Goal: Task Accomplishment & Management: Complete application form

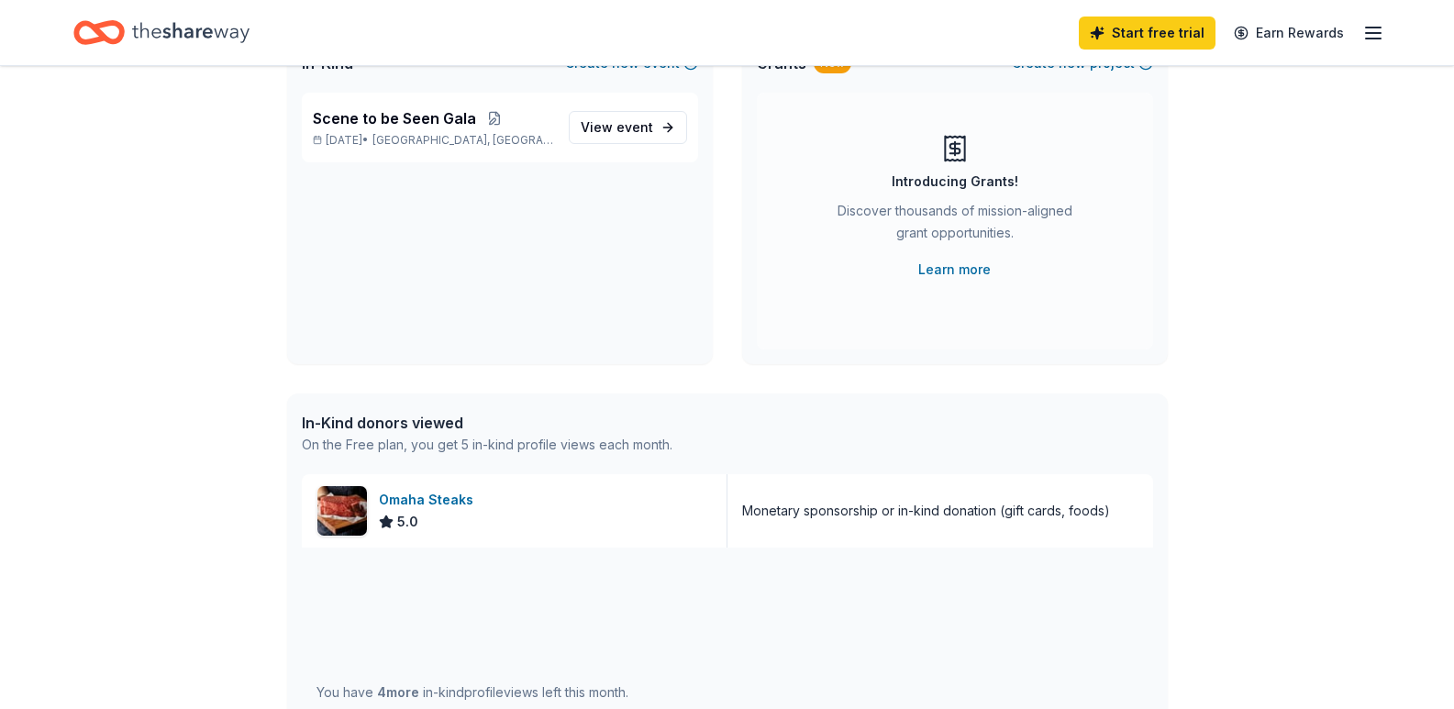
scroll to position [275, 0]
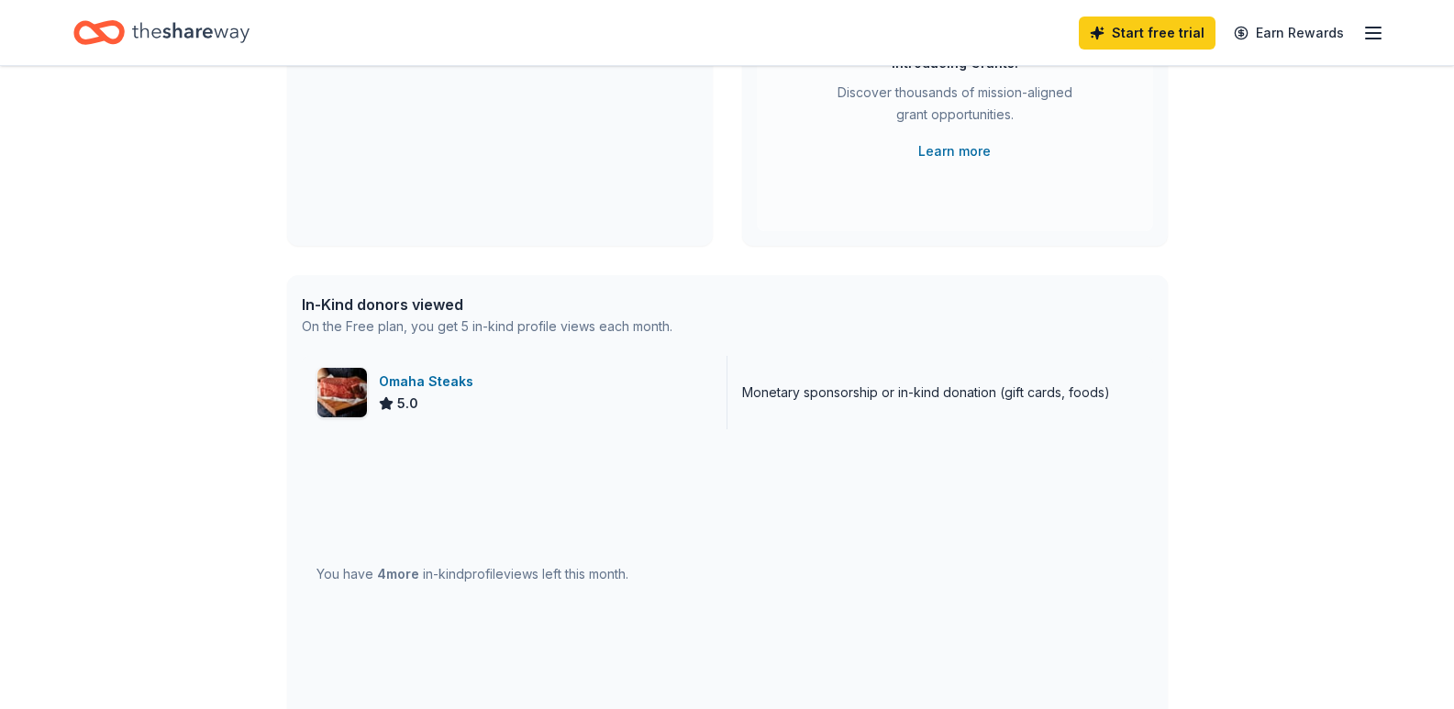
click at [436, 381] on div "Omaha Steaks" at bounding box center [430, 382] width 102 height 22
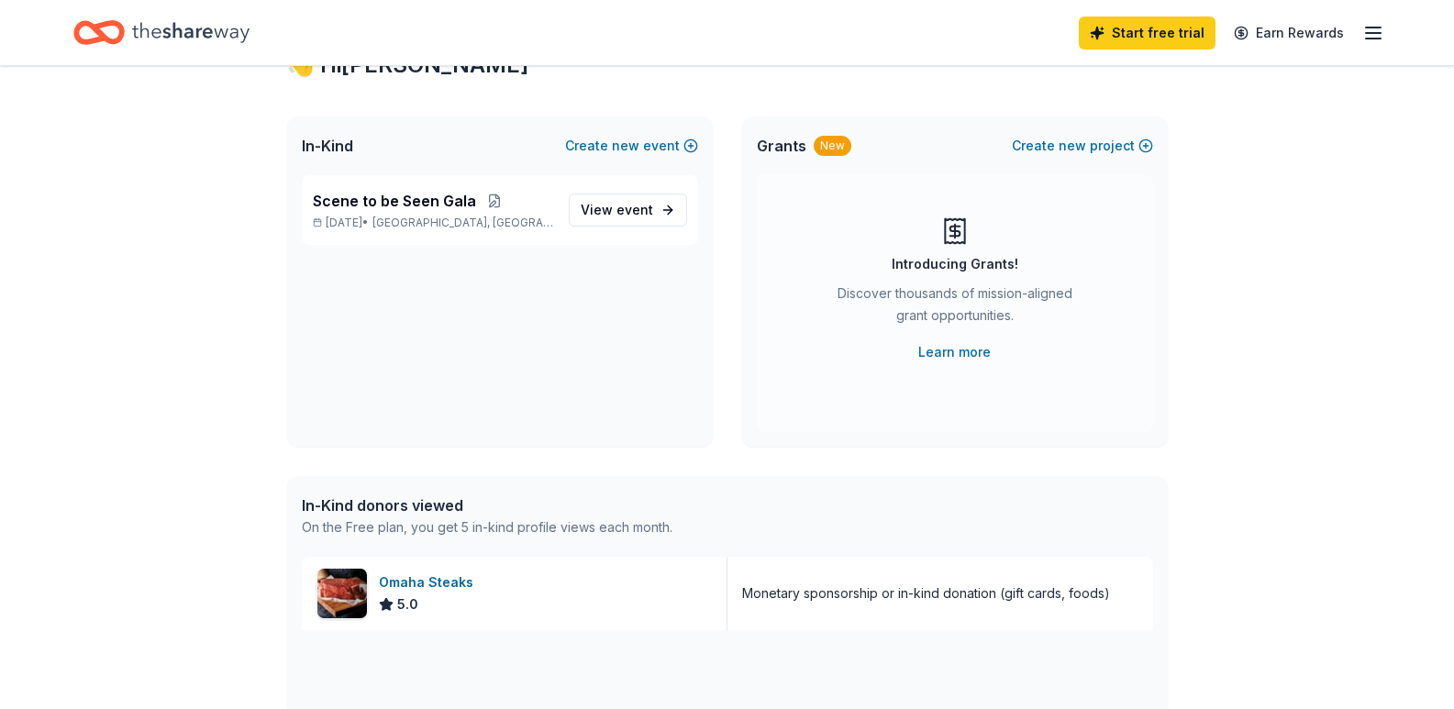
scroll to position [0, 0]
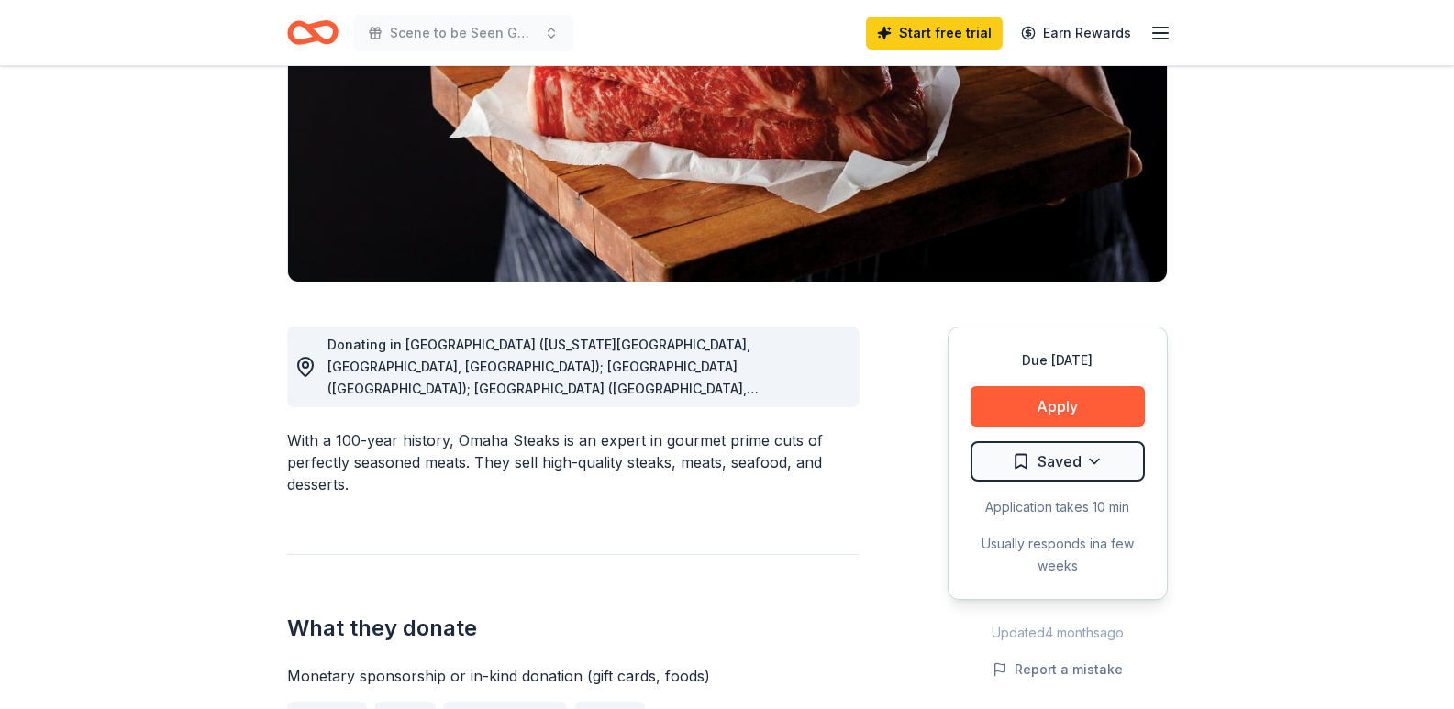
scroll to position [642, 0]
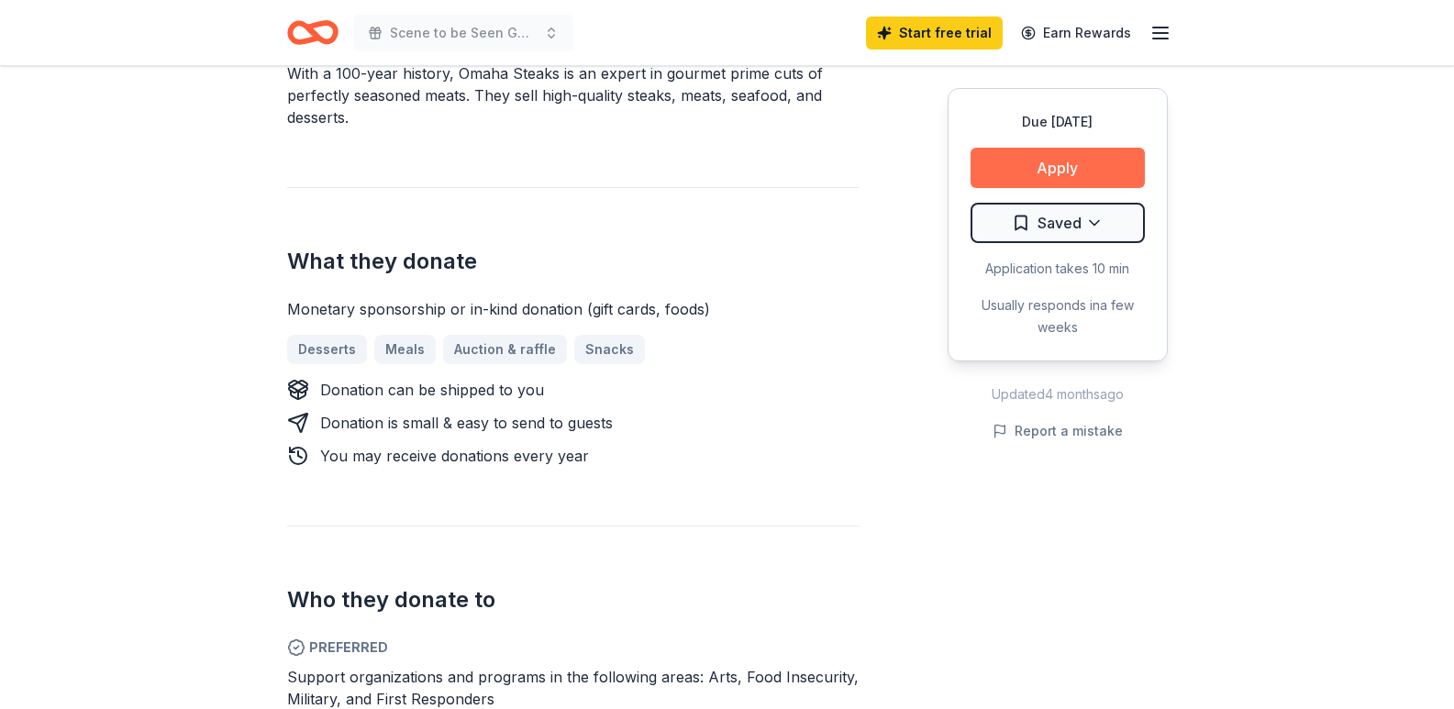
click at [1024, 171] on button "Apply" at bounding box center [1057, 168] width 174 height 40
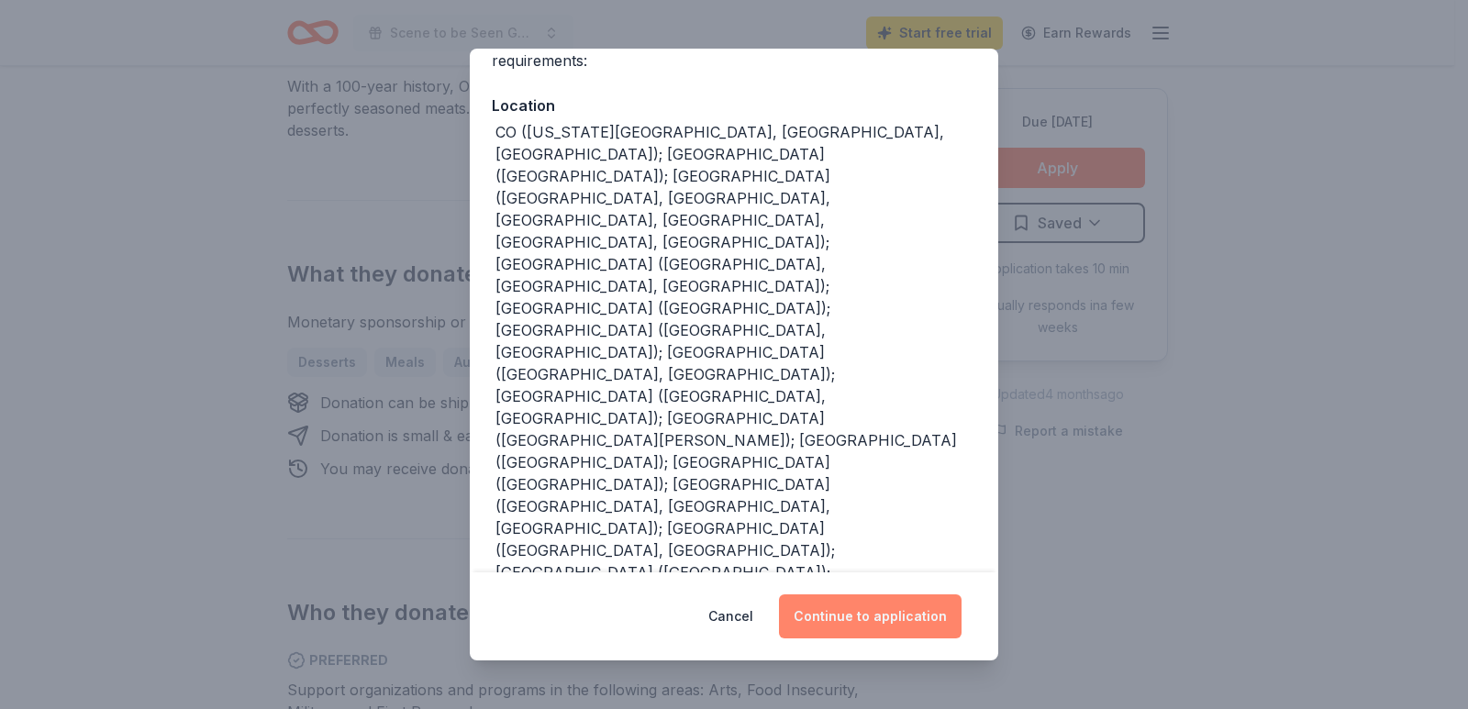
scroll to position [183, 0]
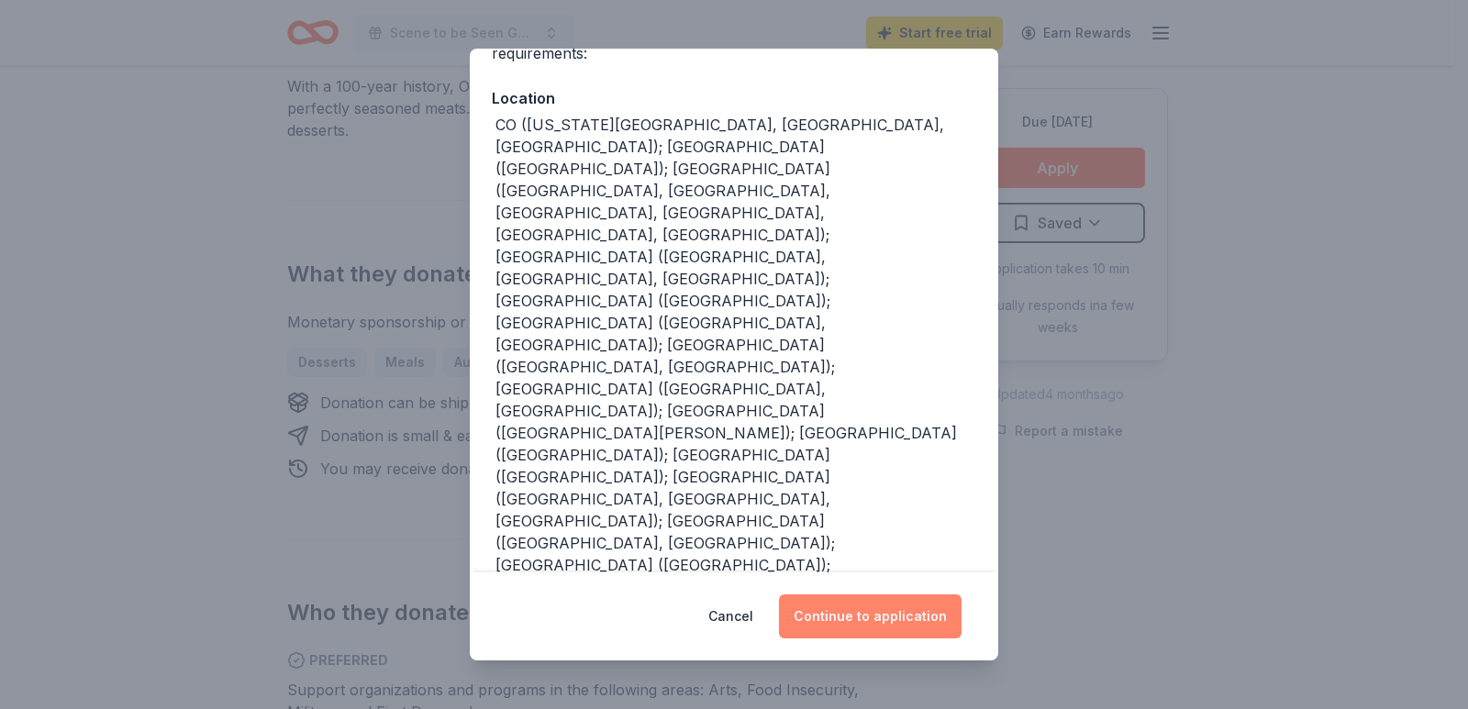
drag, startPoint x: 839, startPoint y: 621, endPoint x: 814, endPoint y: 621, distance: 25.7
click at [814, 621] on button "Continue to application" at bounding box center [870, 616] width 183 height 44
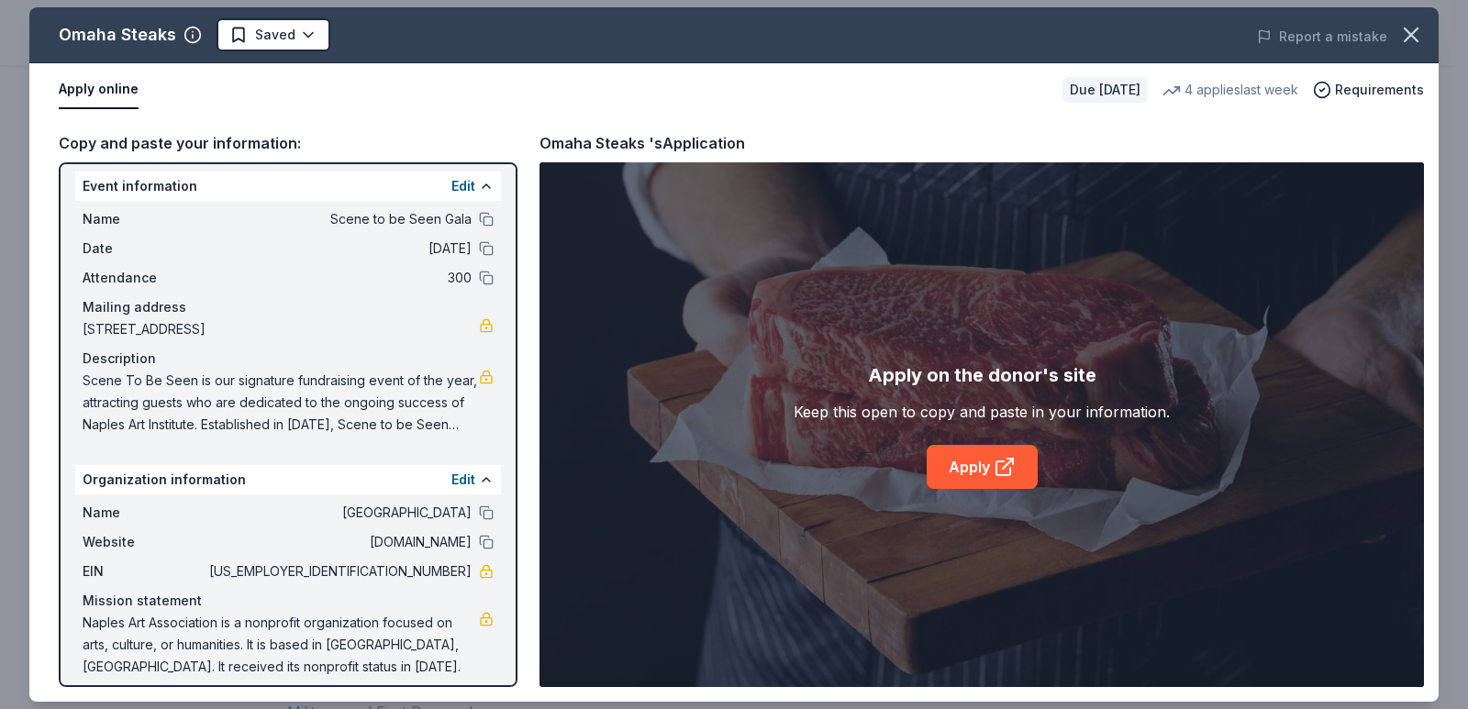
scroll to position [0, 0]
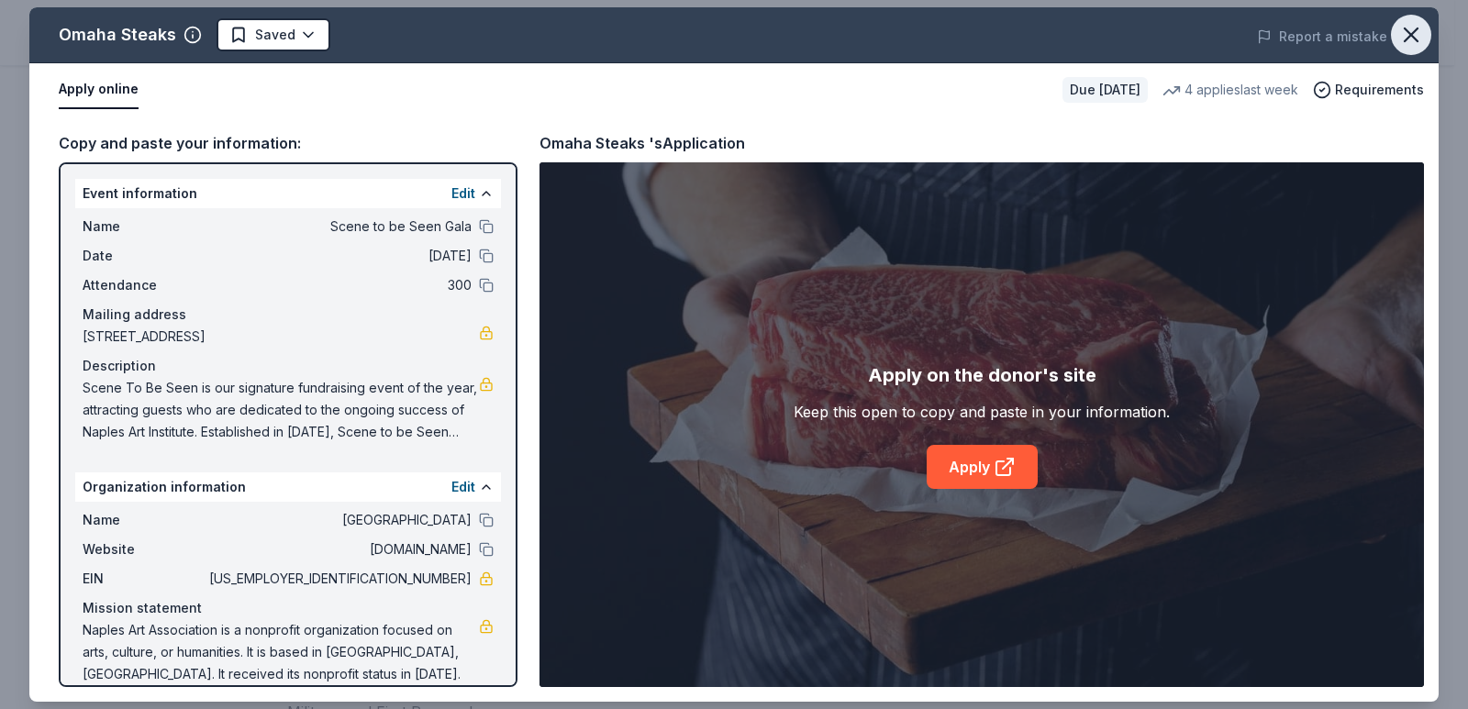
click at [1399, 31] on icon "button" at bounding box center [1411, 35] width 26 height 26
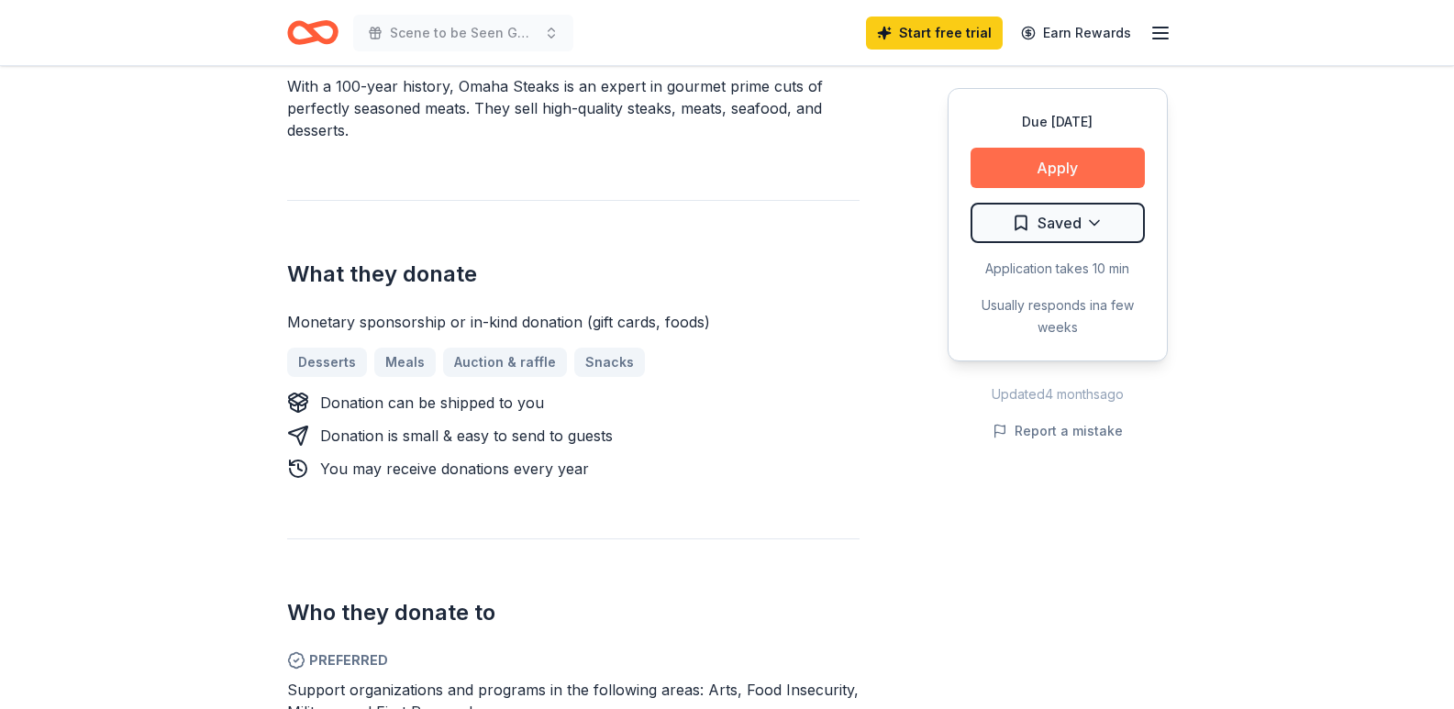
click at [1022, 154] on button "Apply" at bounding box center [1057, 168] width 174 height 40
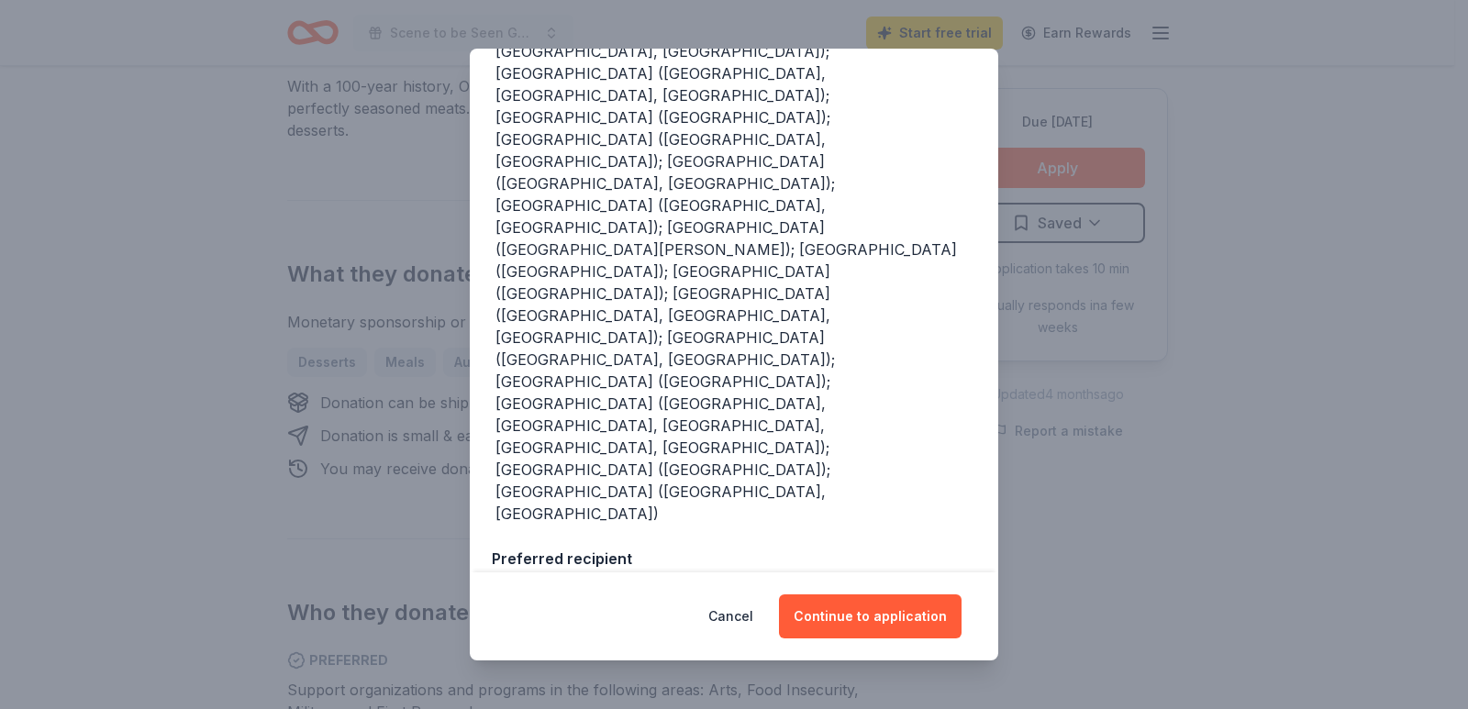
scroll to position [374, 0]
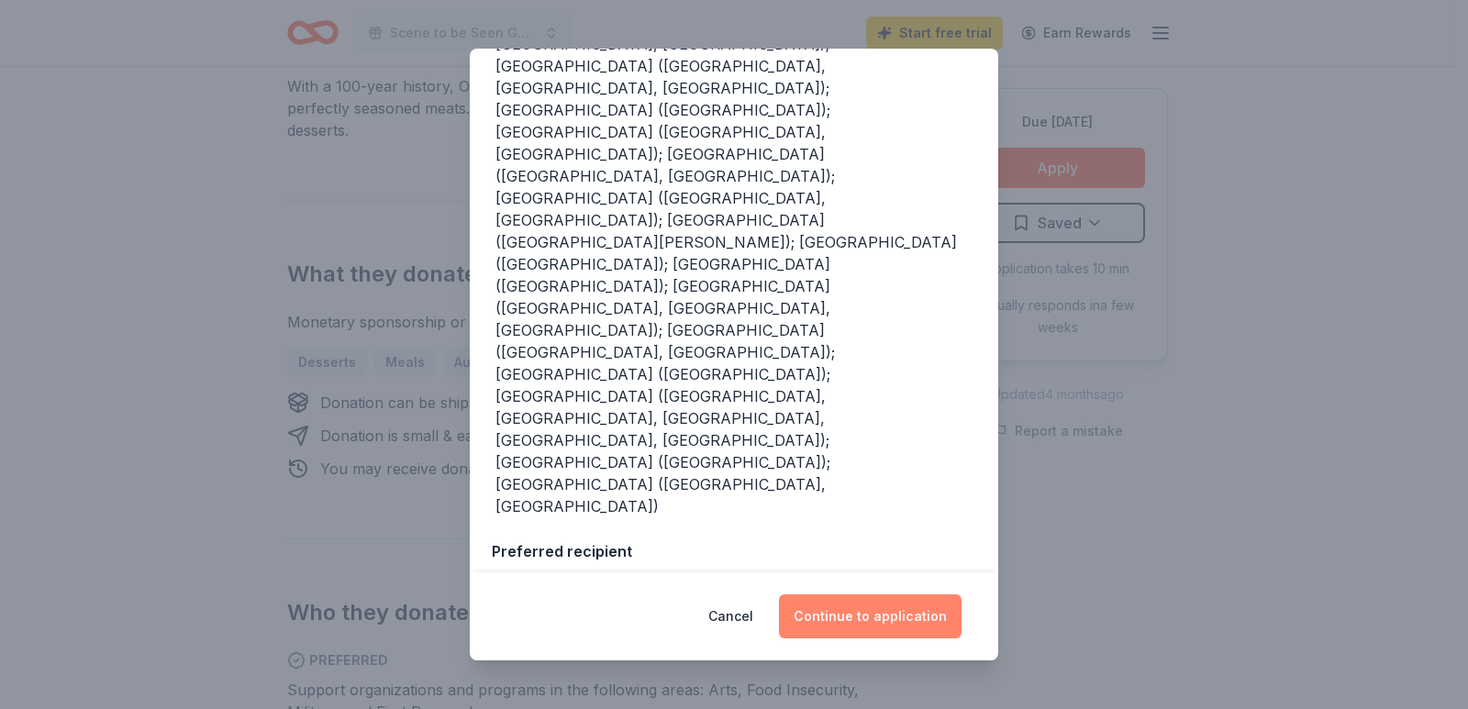
click at [852, 624] on button "Continue to application" at bounding box center [870, 616] width 183 height 44
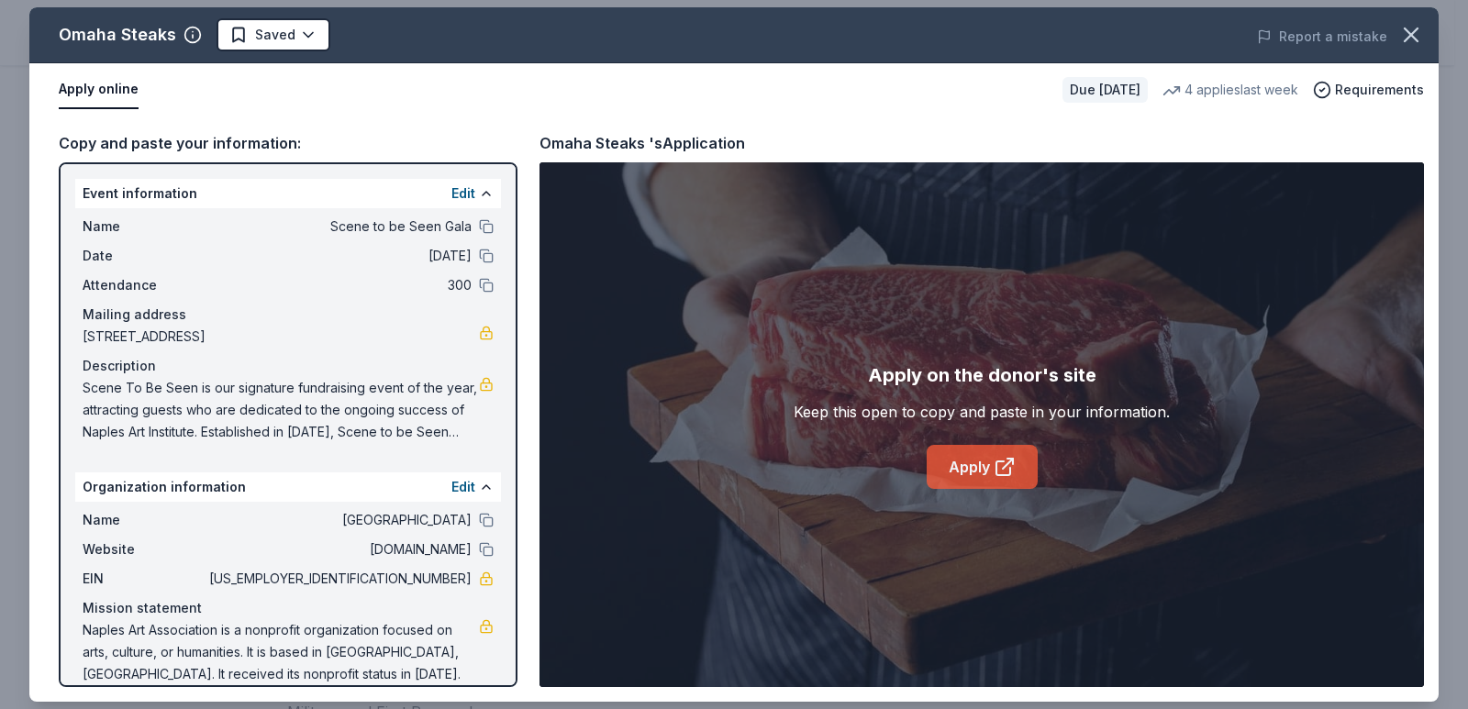
click at [981, 474] on link "Apply" at bounding box center [981, 467] width 111 height 44
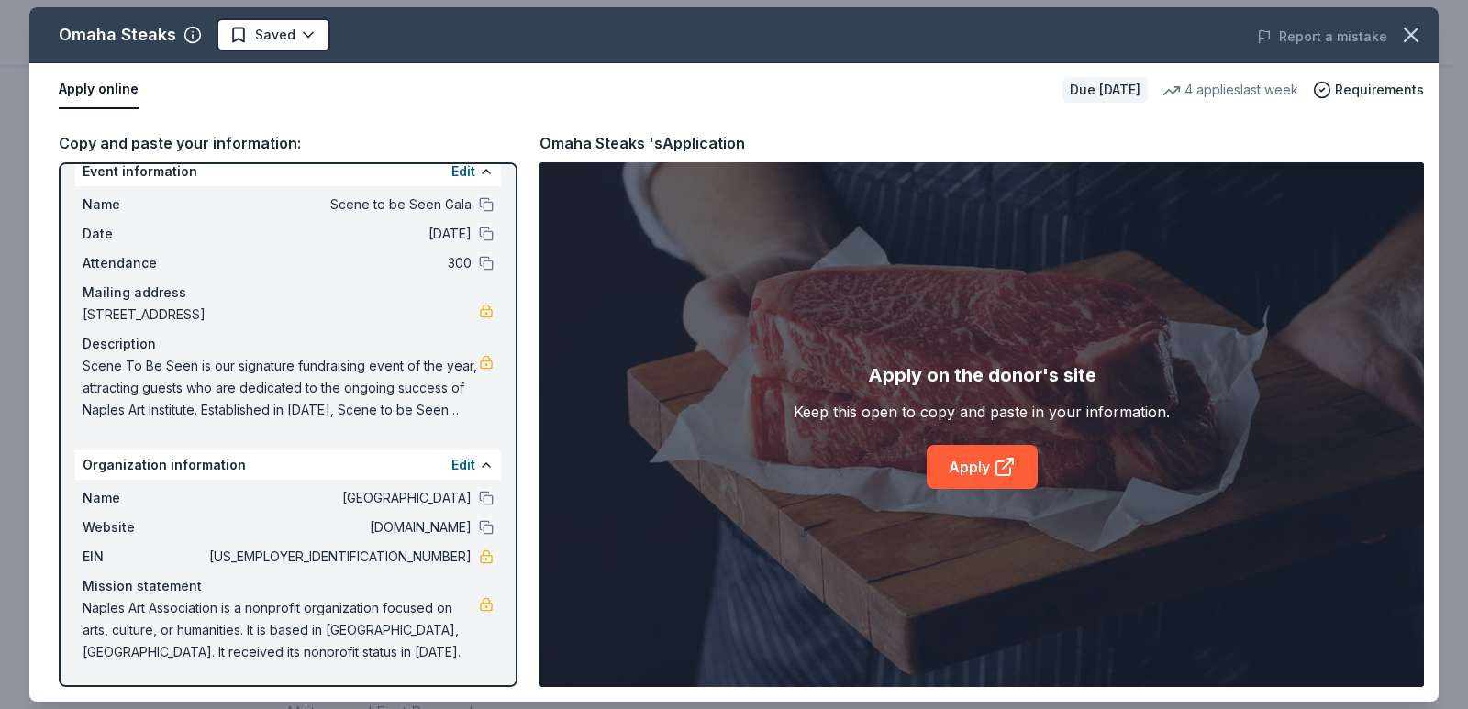
scroll to position [0, 0]
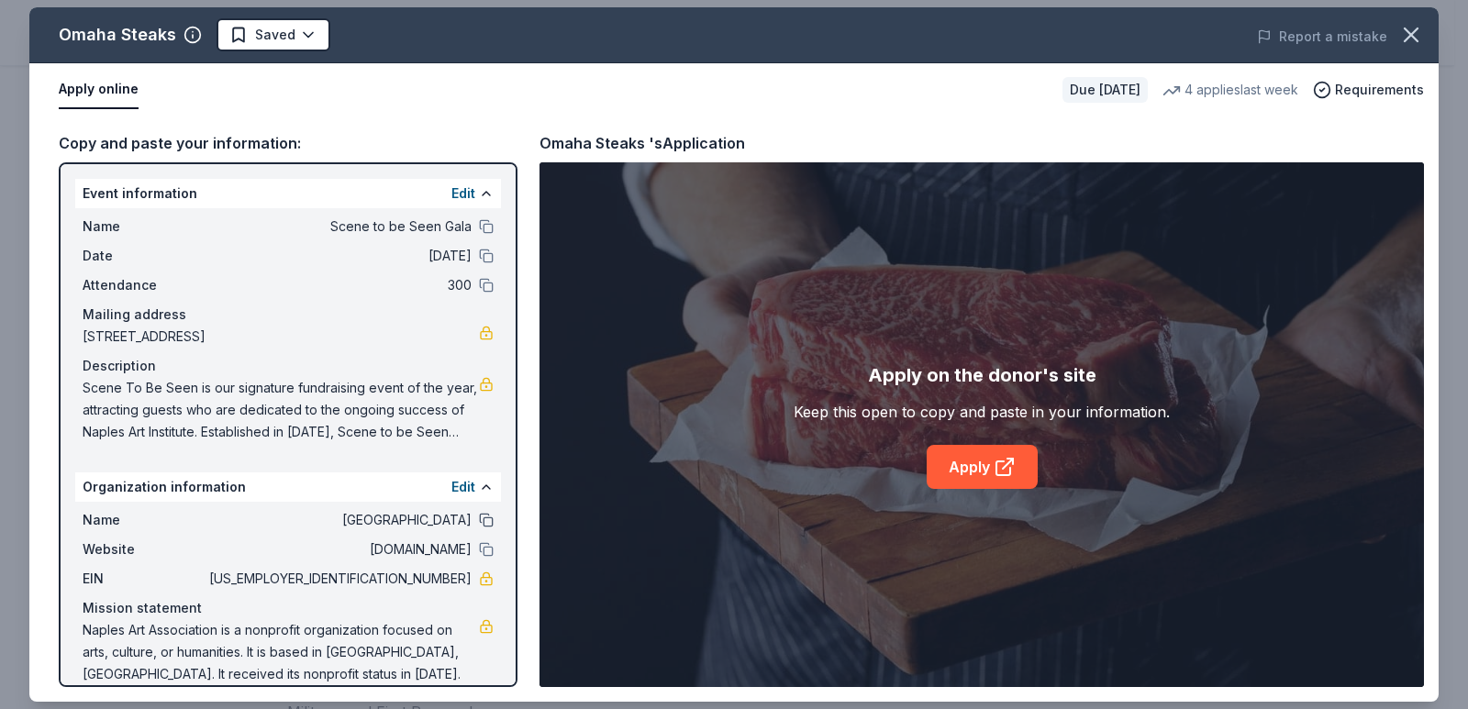
click at [479, 515] on button at bounding box center [486, 520] width 15 height 15
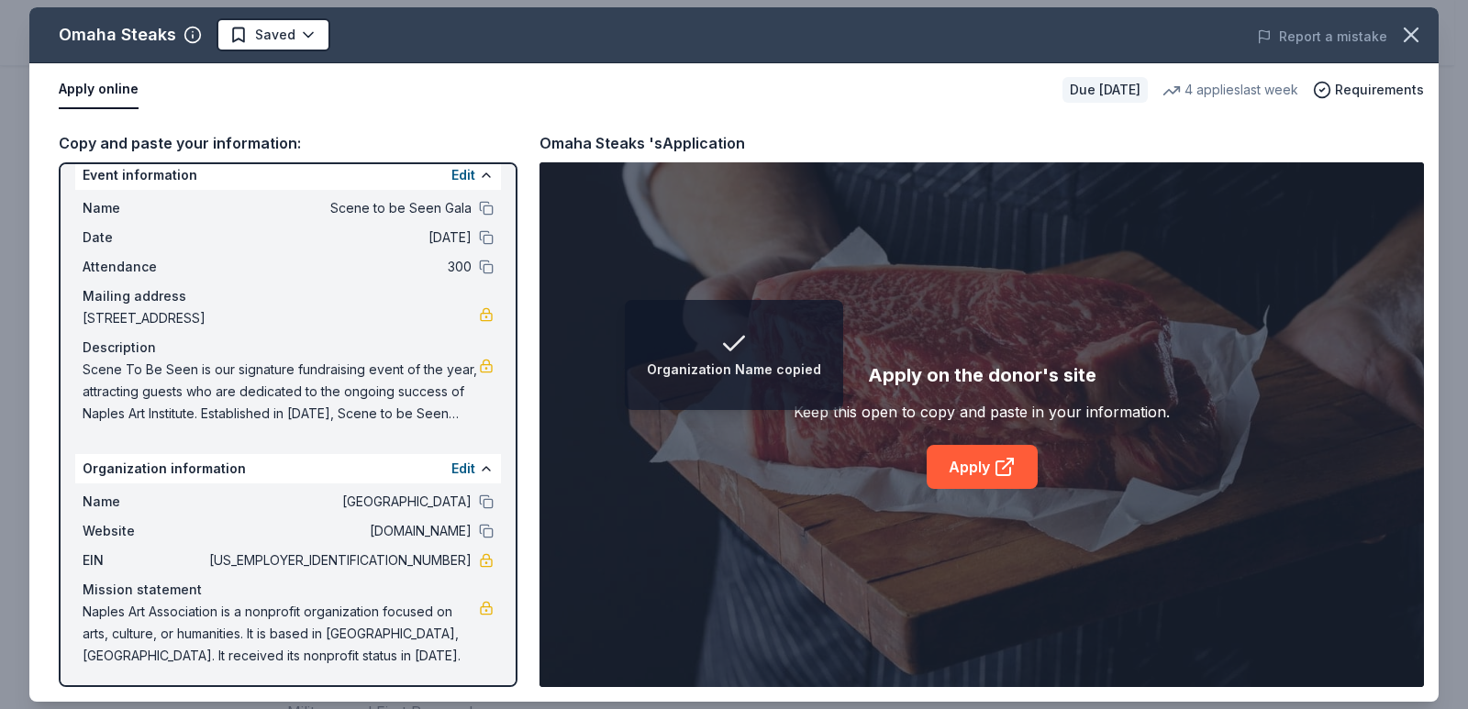
scroll to position [22, 0]
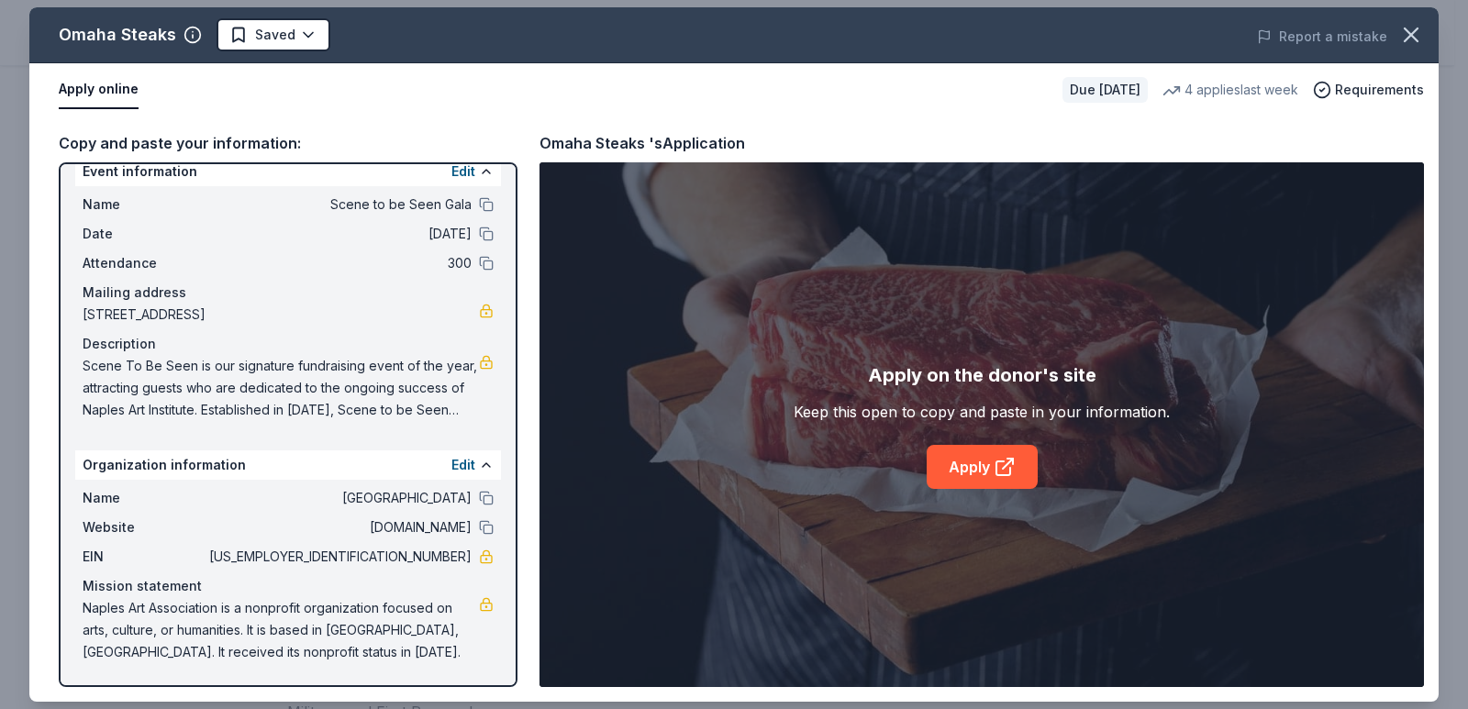
drag, startPoint x: 82, startPoint y: 604, endPoint x: 283, endPoint y: 648, distance: 206.5
click at [276, 644] on div "Name Naples art institute Website naplesart.org EIN 59-1022882 Mission statemen…" at bounding box center [288, 575] width 426 height 191
drag, startPoint x: 305, startPoint y: 652, endPoint x: 81, endPoint y: 605, distance: 228.6
click at [32, 619] on div "Copy and paste your information: Event information Edit Name Scene to be Seen G…" at bounding box center [733, 408] width 1409 height 585
drag, startPoint x: 94, startPoint y: 592, endPoint x: 311, endPoint y: 614, distance: 217.6
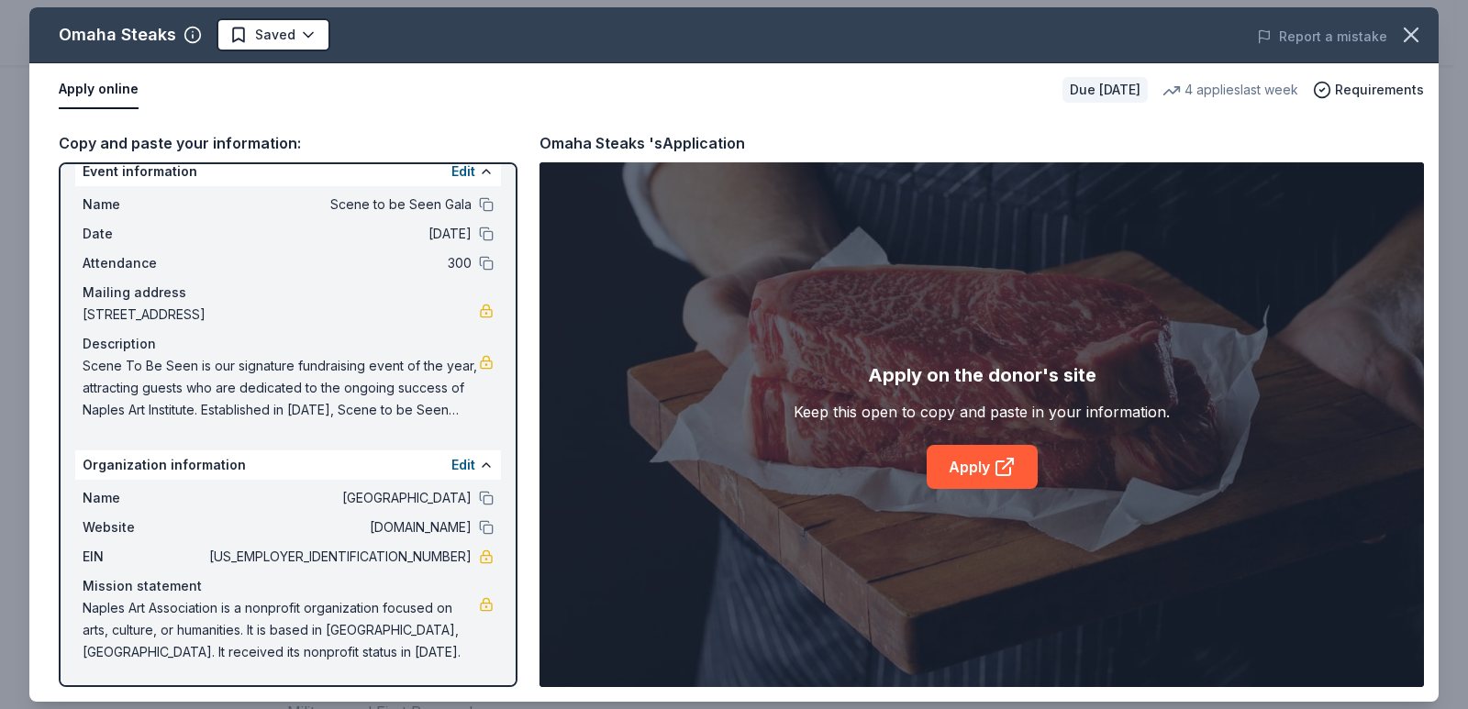
click at [305, 614] on div "Mission statement Naples Art Association is a nonprofit organization focused on…" at bounding box center [288, 619] width 411 height 88
drag, startPoint x: 409, startPoint y: 631, endPoint x: 137, endPoint y: 624, distance: 272.5
click at [167, 632] on span "Naples Art Association is a nonprofit organization focused on arts, culture, or…" at bounding box center [281, 630] width 396 height 66
drag, startPoint x: 93, startPoint y: 605, endPoint x: 432, endPoint y: 593, distance: 339.6
click at [411, 598] on span "Naples Art Association is a nonprofit organization focused on arts, culture, or…" at bounding box center [281, 630] width 396 height 66
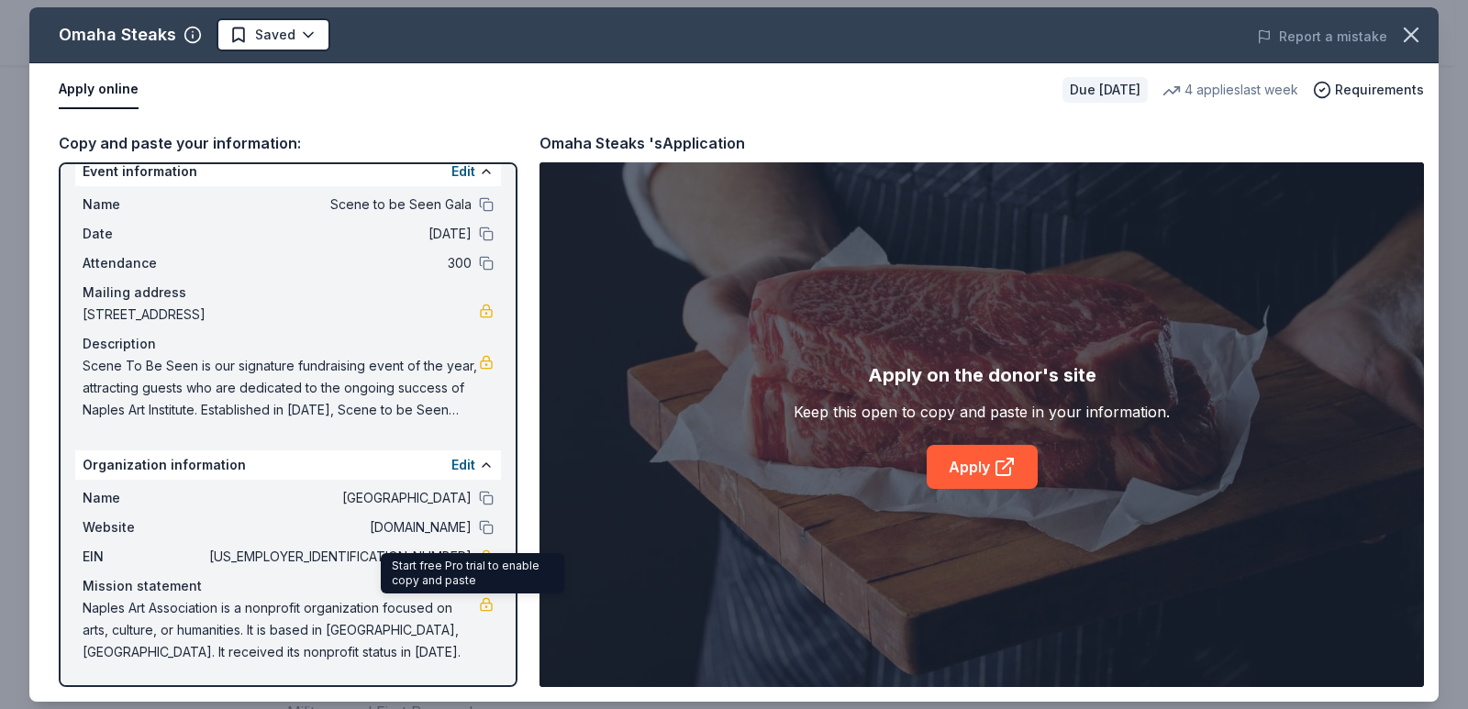
click at [479, 599] on link at bounding box center [486, 604] width 15 height 15
click at [432, 615] on span "Naples Art Association is a nonprofit organization focused on arts, culture, or…" at bounding box center [281, 630] width 396 height 66
click at [479, 464] on button at bounding box center [486, 465] width 15 height 15
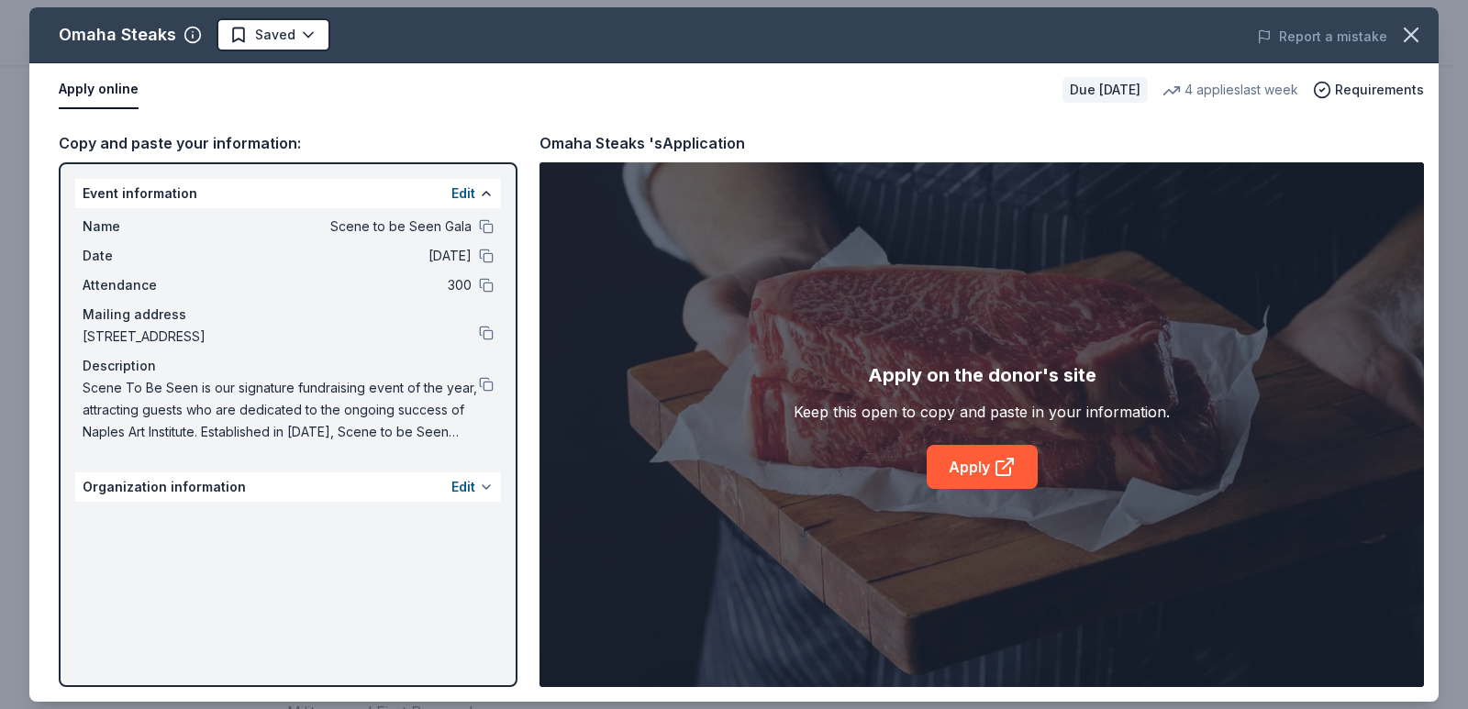
click at [480, 488] on button at bounding box center [486, 487] width 15 height 15
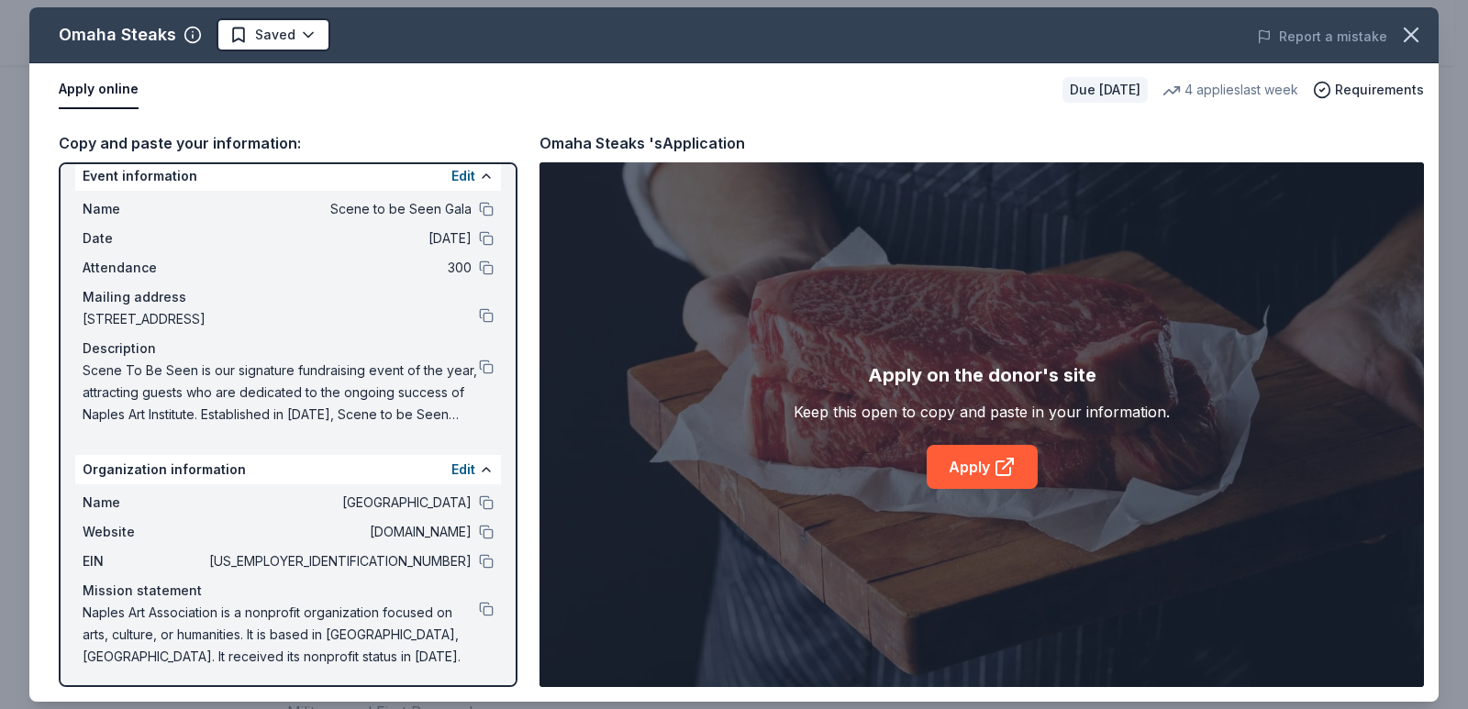
scroll to position [22, 0]
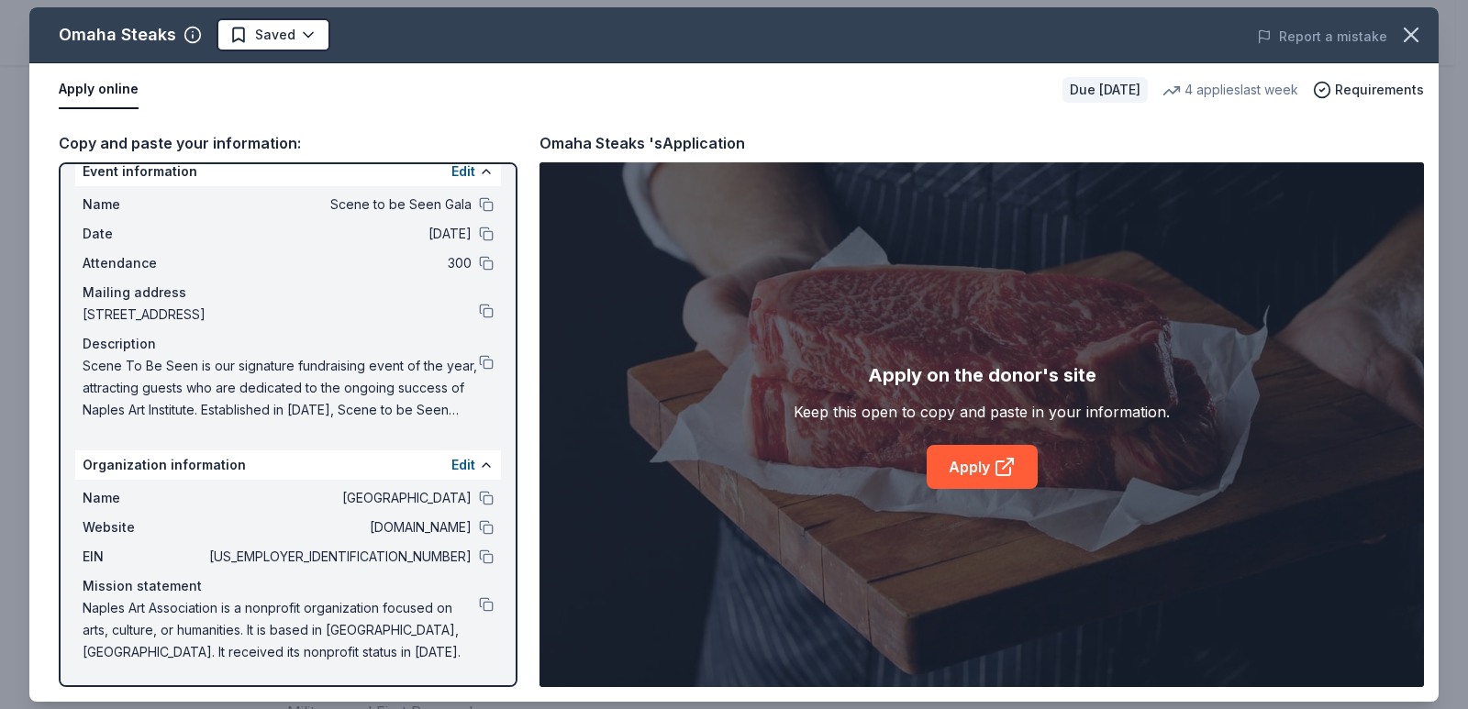
click at [422, 595] on div "Mission statement" at bounding box center [288, 586] width 411 height 22
click at [463, 601] on span "Naples Art Association is a nonprofit organization focused on arts, culture, or…" at bounding box center [281, 630] width 396 height 66
click at [479, 605] on button at bounding box center [486, 604] width 15 height 15
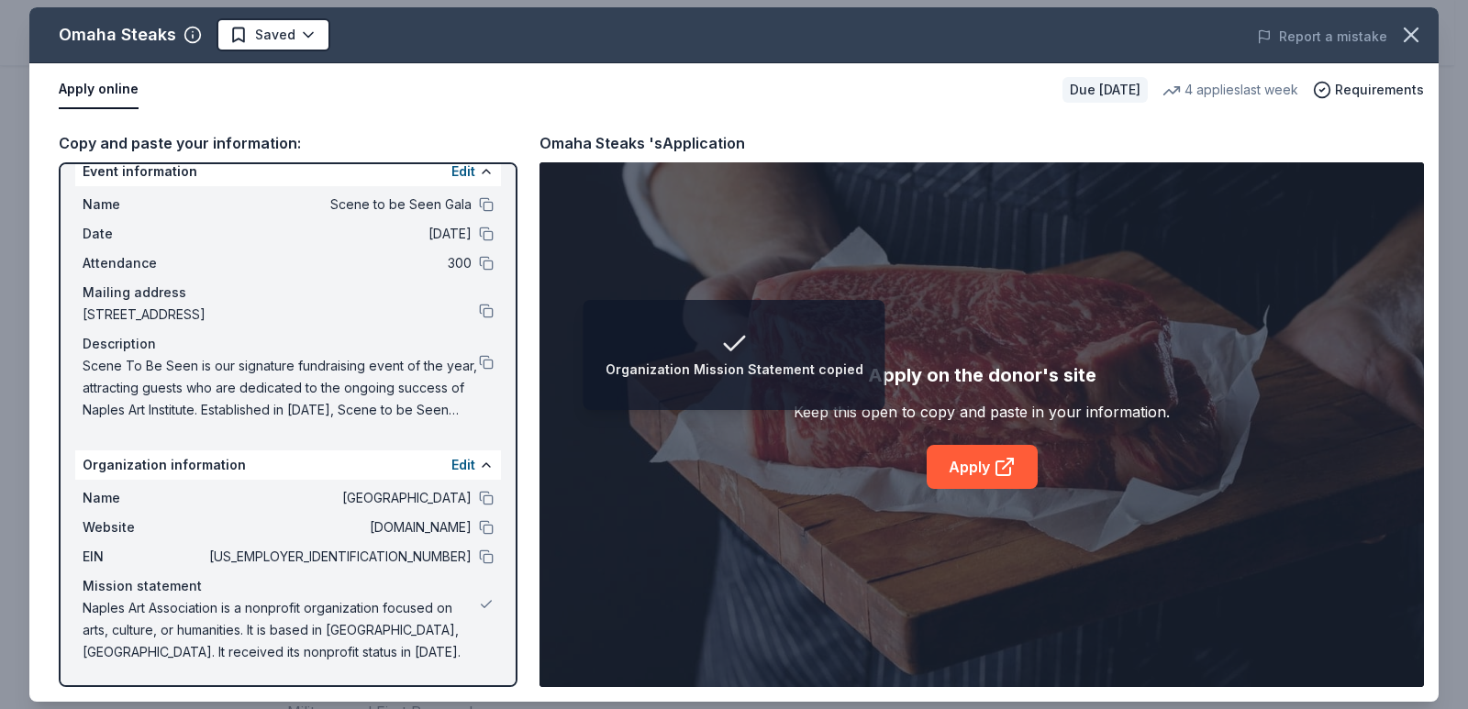
click at [426, 621] on span "Naples Art Association is a nonprofit organization focused on arts, culture, or…" at bounding box center [281, 630] width 396 height 66
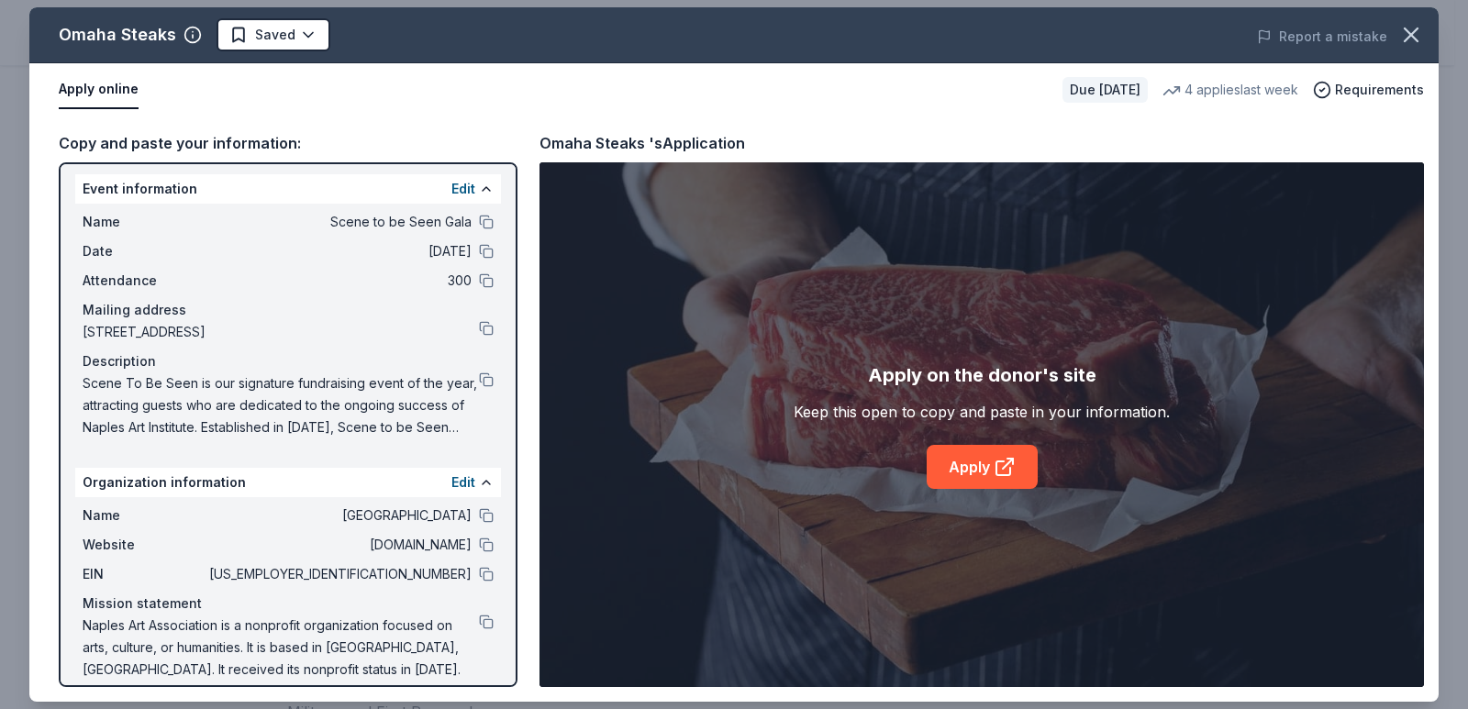
scroll to position [0, 0]
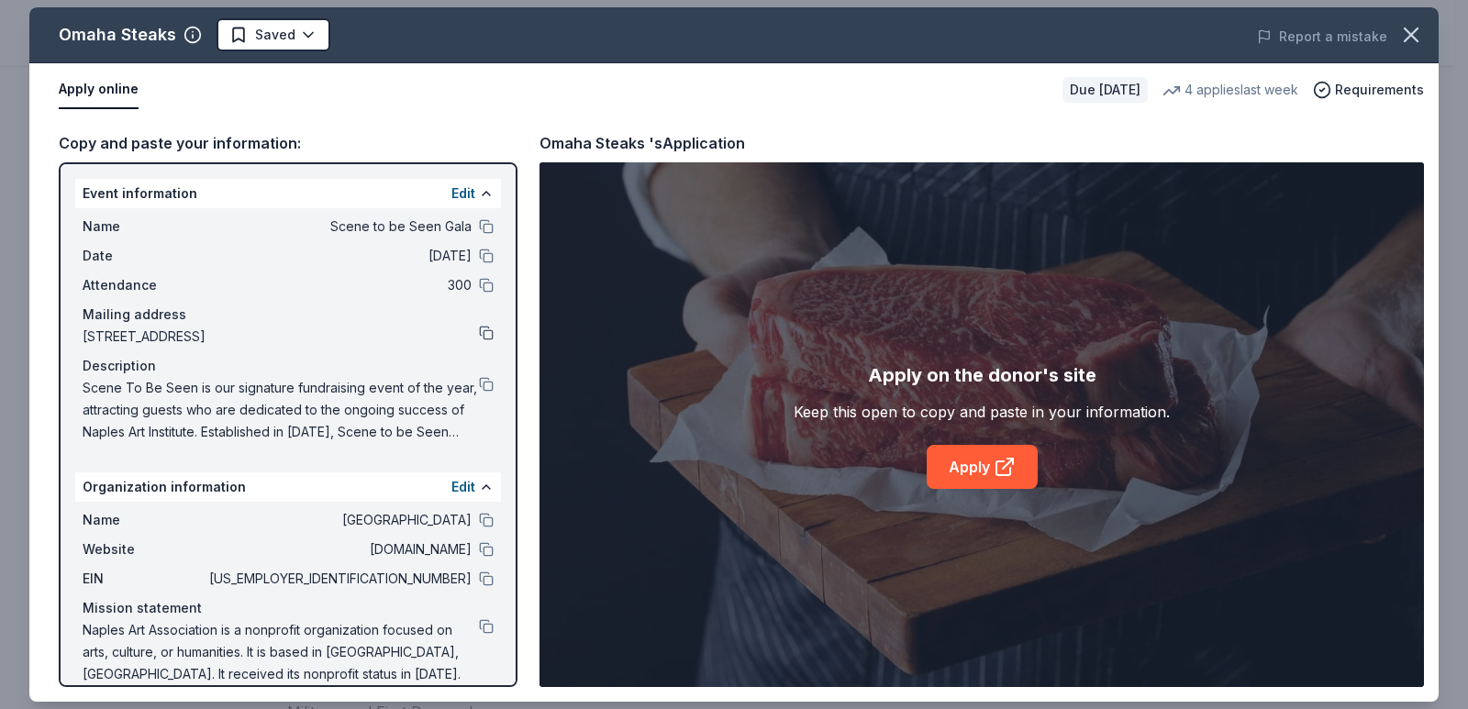
click at [479, 333] on button at bounding box center [486, 333] width 15 height 15
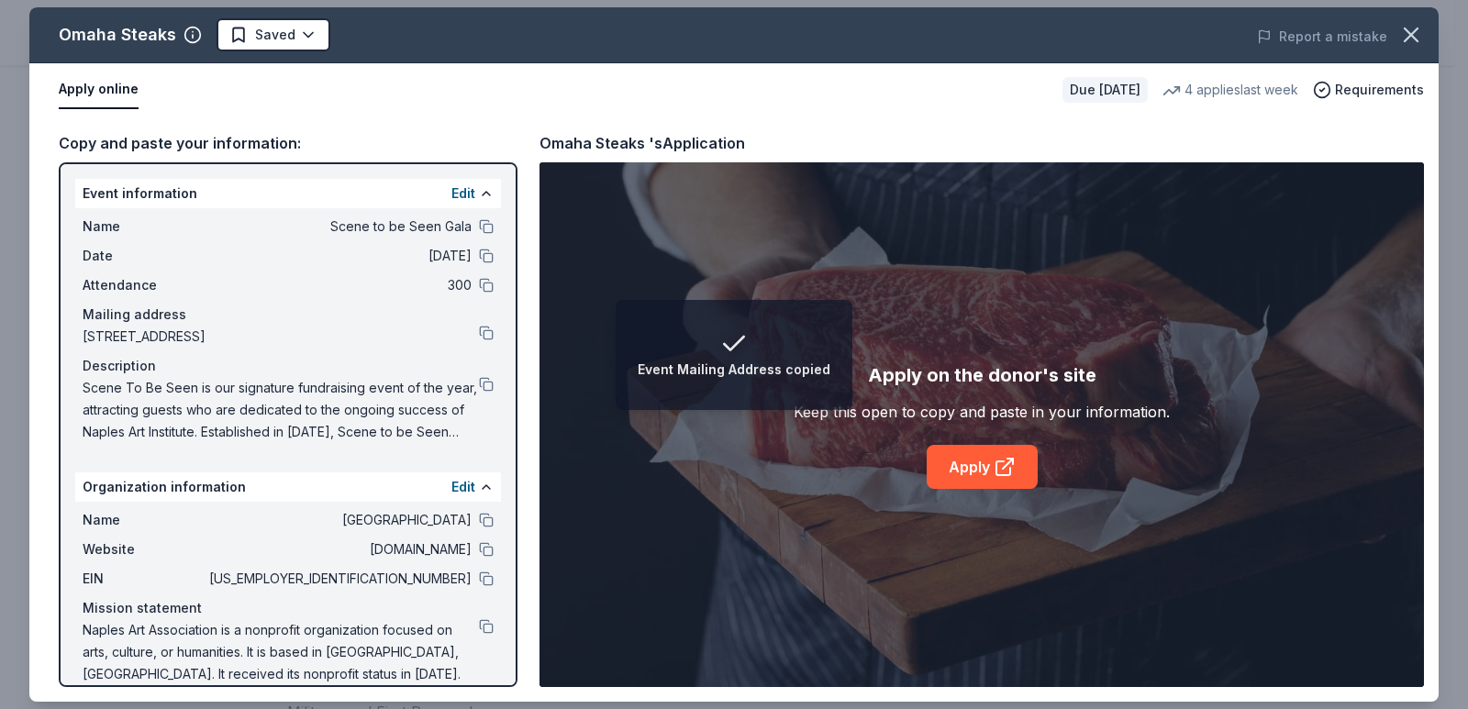
scroll to position [22, 0]
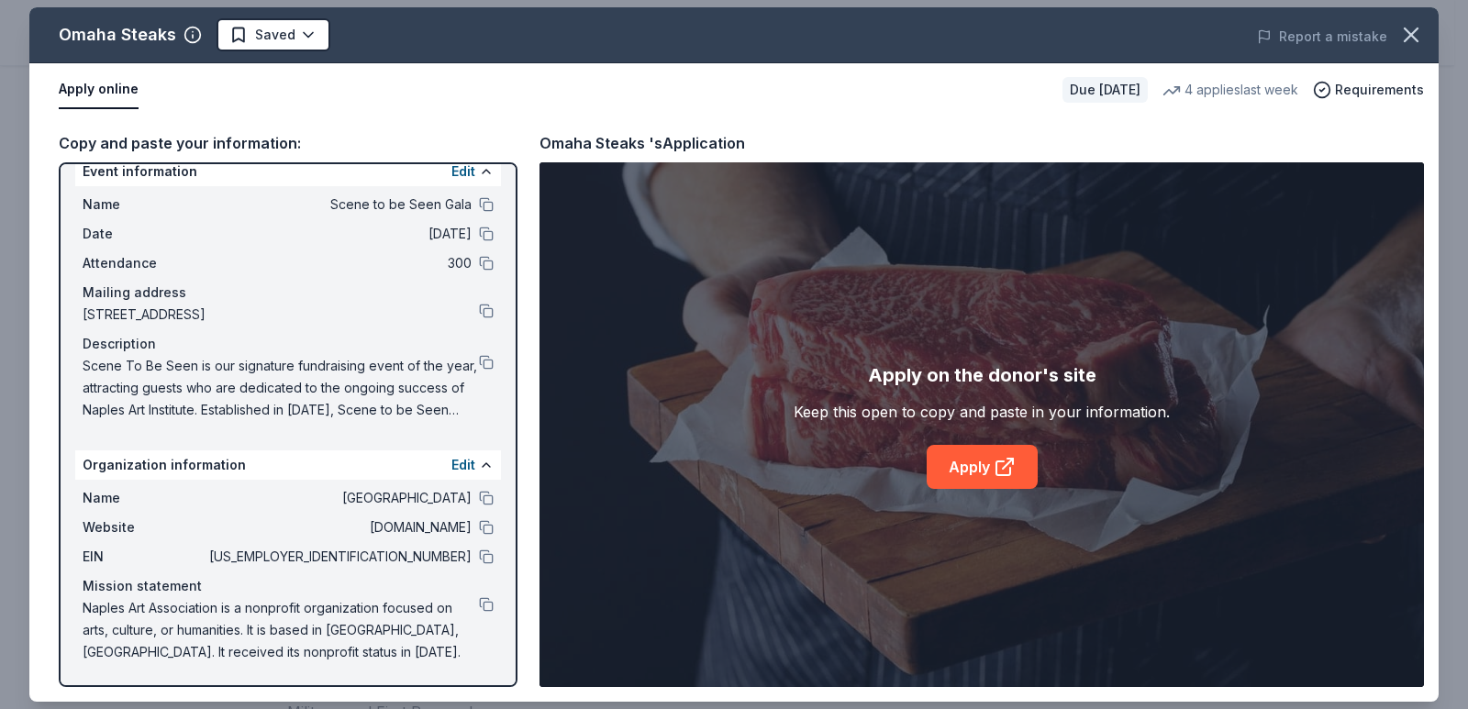
click at [480, 553] on div "Name Naples art institute Website naplesart.org EIN 59-1022882 Mission statemen…" at bounding box center [288, 575] width 426 height 191
click at [479, 556] on button at bounding box center [486, 556] width 15 height 15
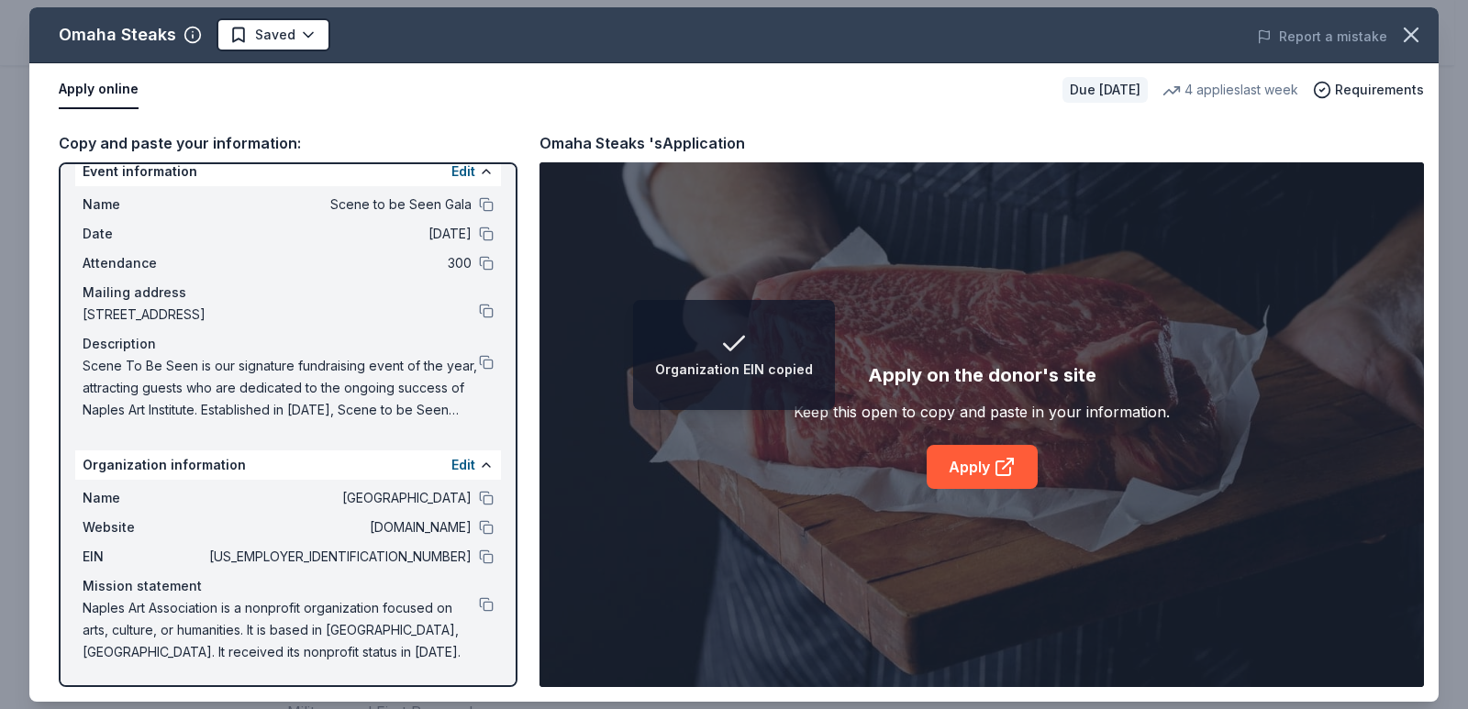
scroll to position [0, 0]
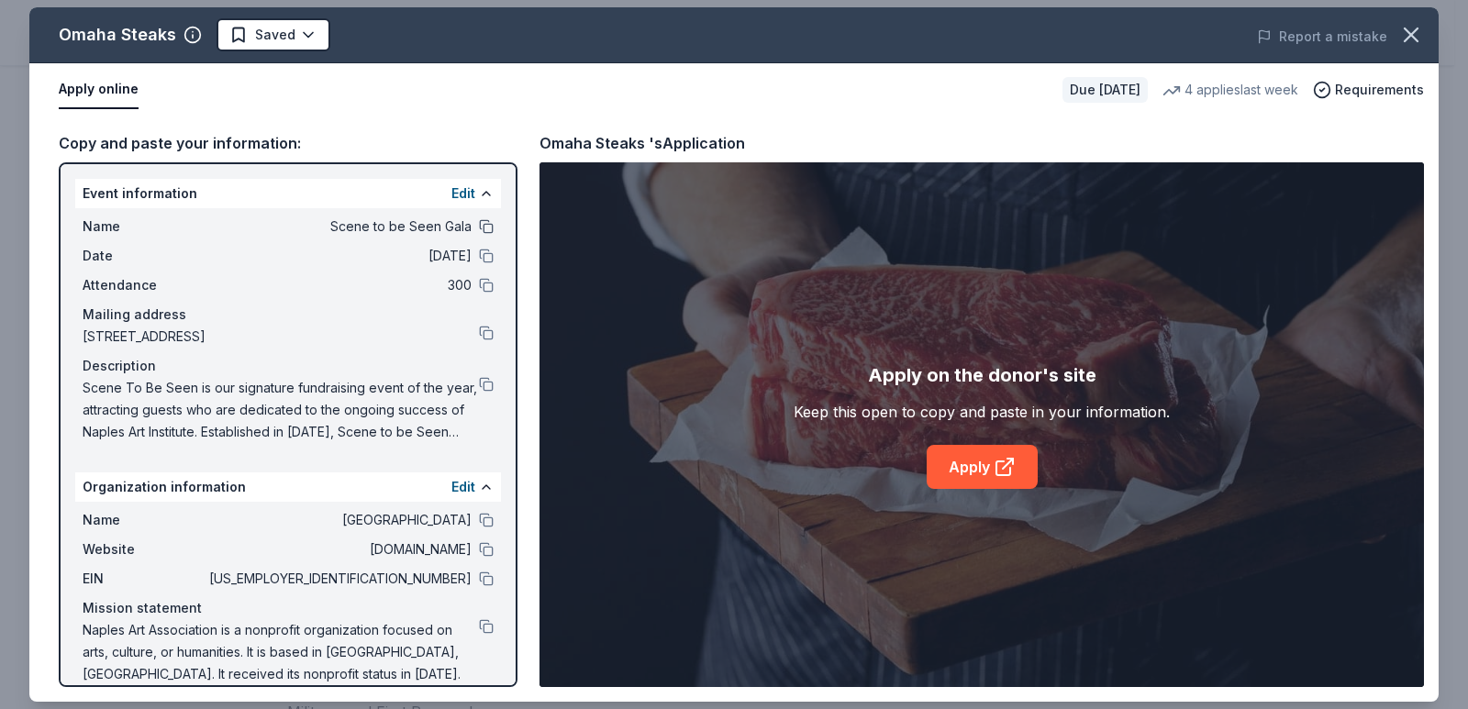
click at [479, 225] on button at bounding box center [486, 226] width 15 height 15
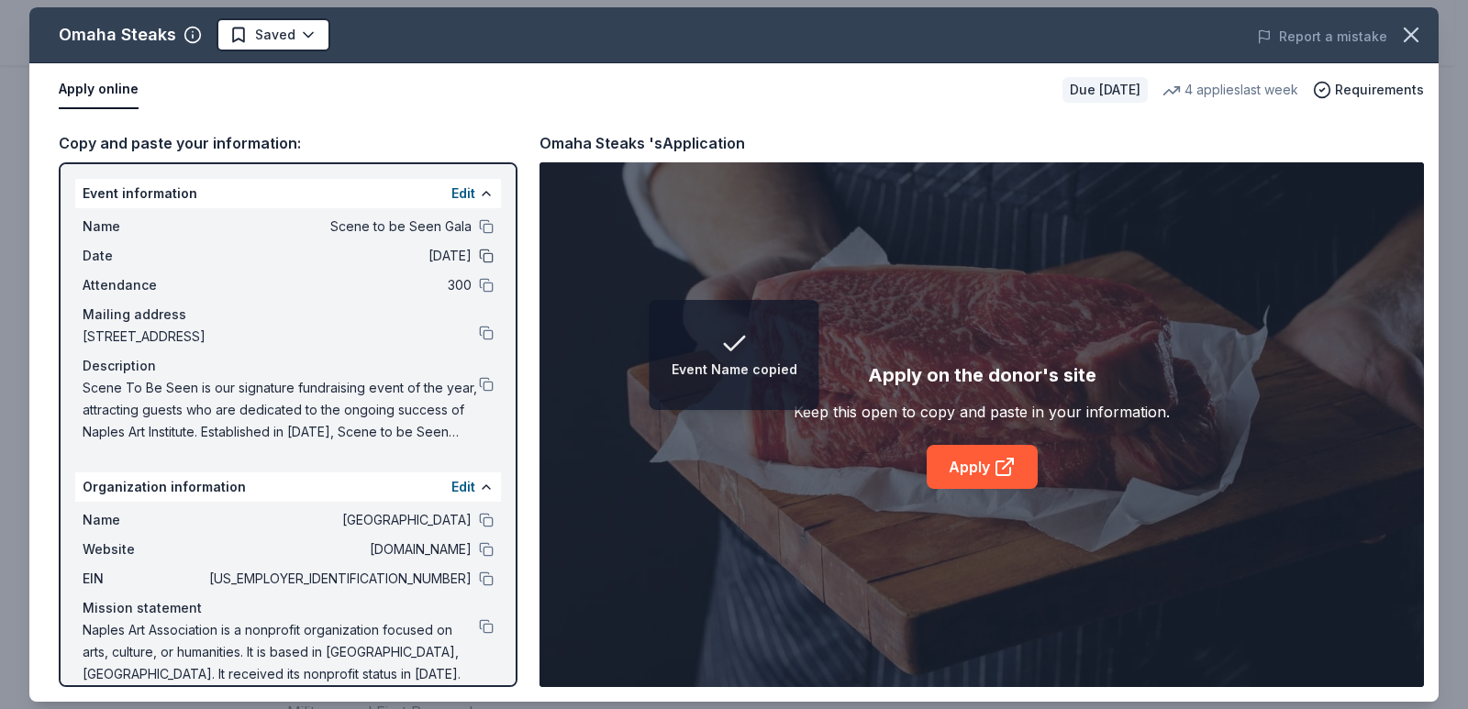
click at [479, 259] on button at bounding box center [486, 256] width 15 height 15
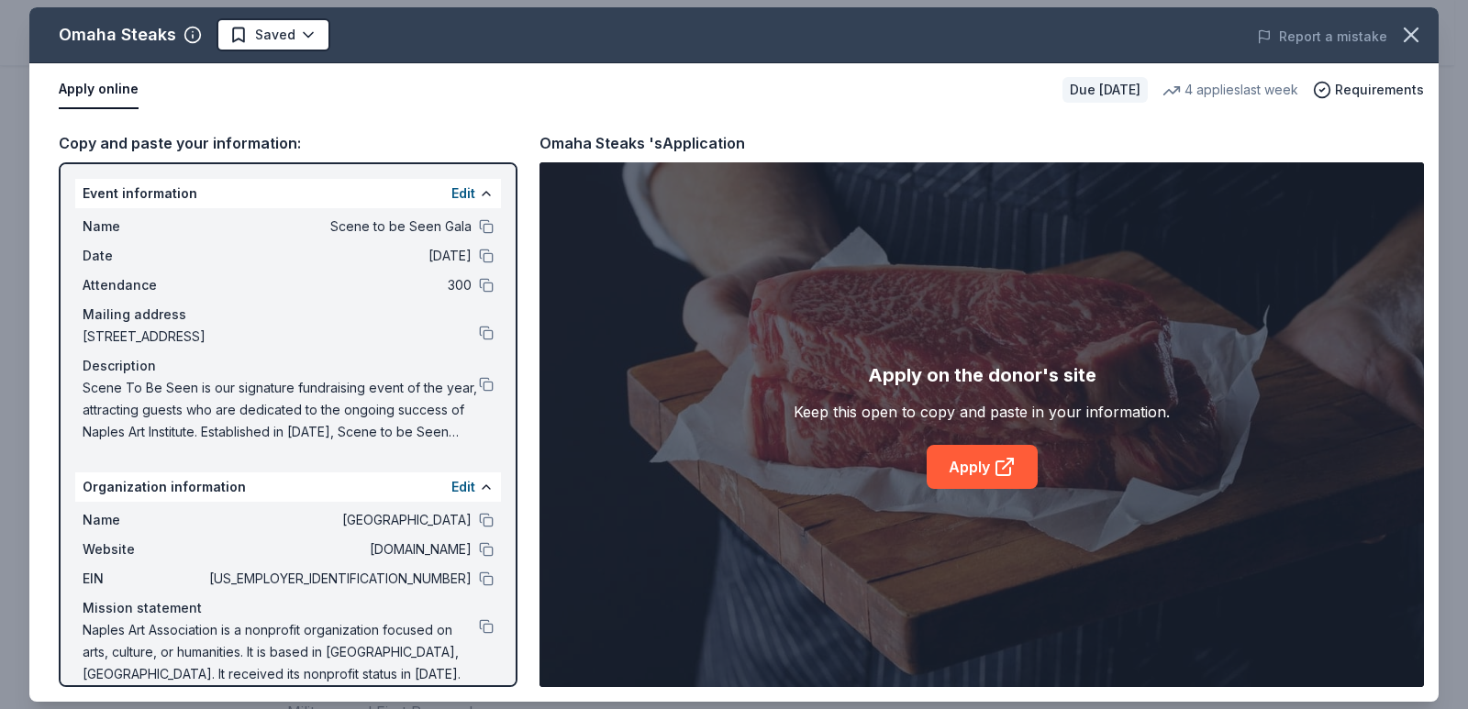
scroll to position [22, 0]
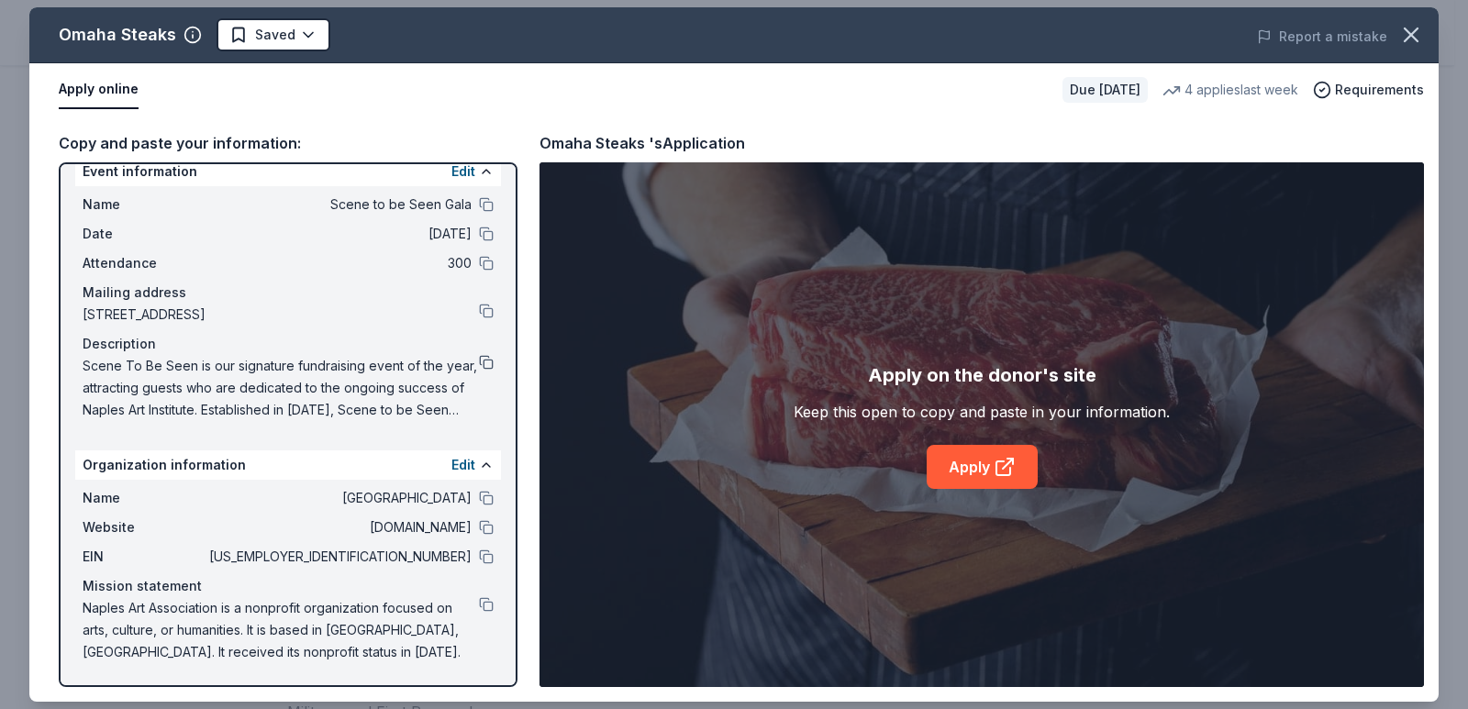
click at [479, 357] on button at bounding box center [486, 362] width 15 height 15
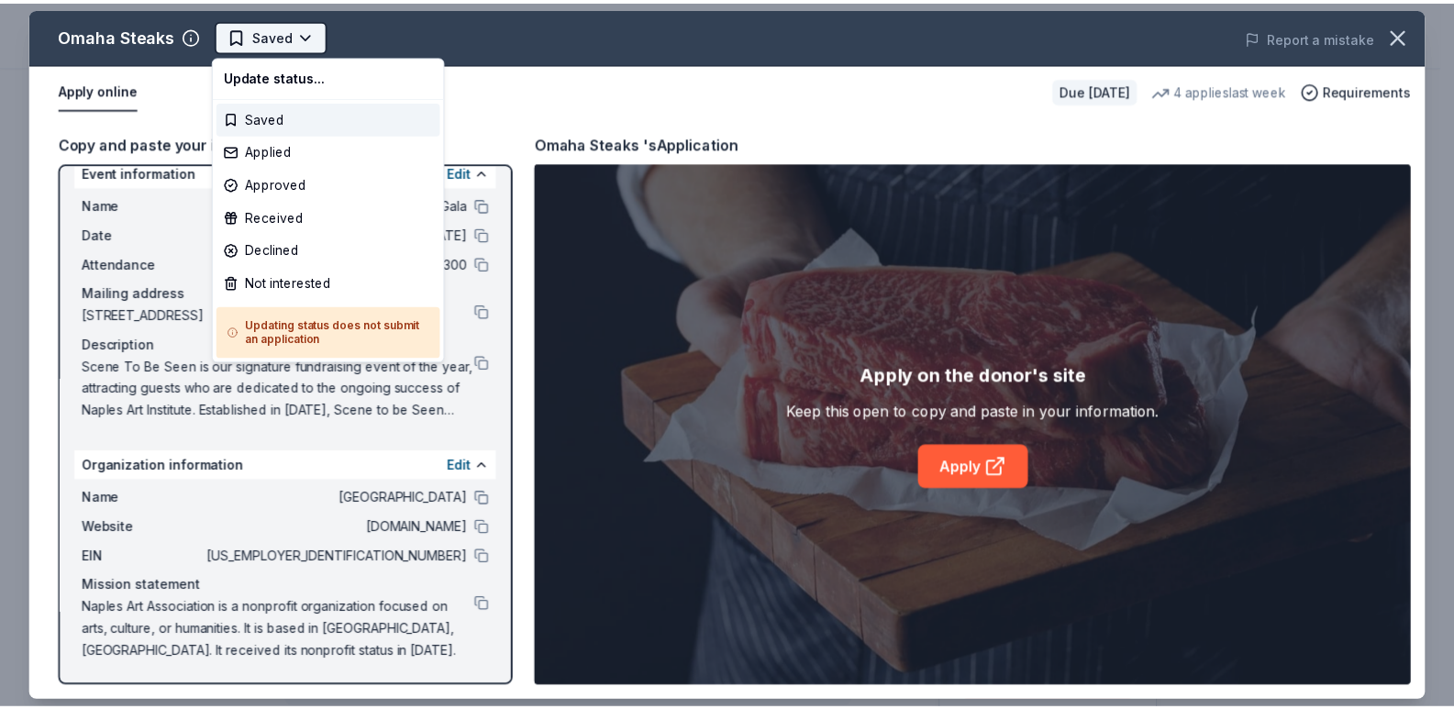
scroll to position [0, 0]
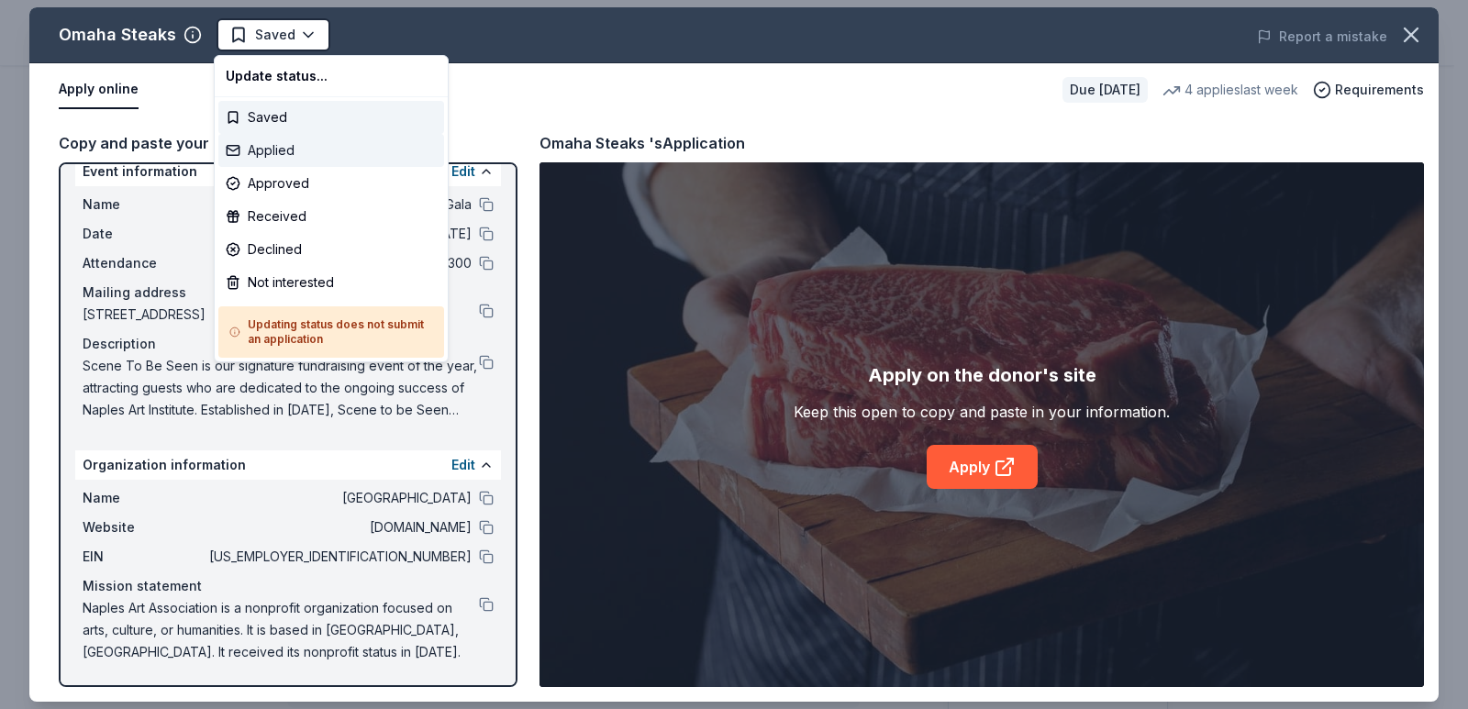
click at [320, 160] on div "Applied" at bounding box center [331, 150] width 226 height 33
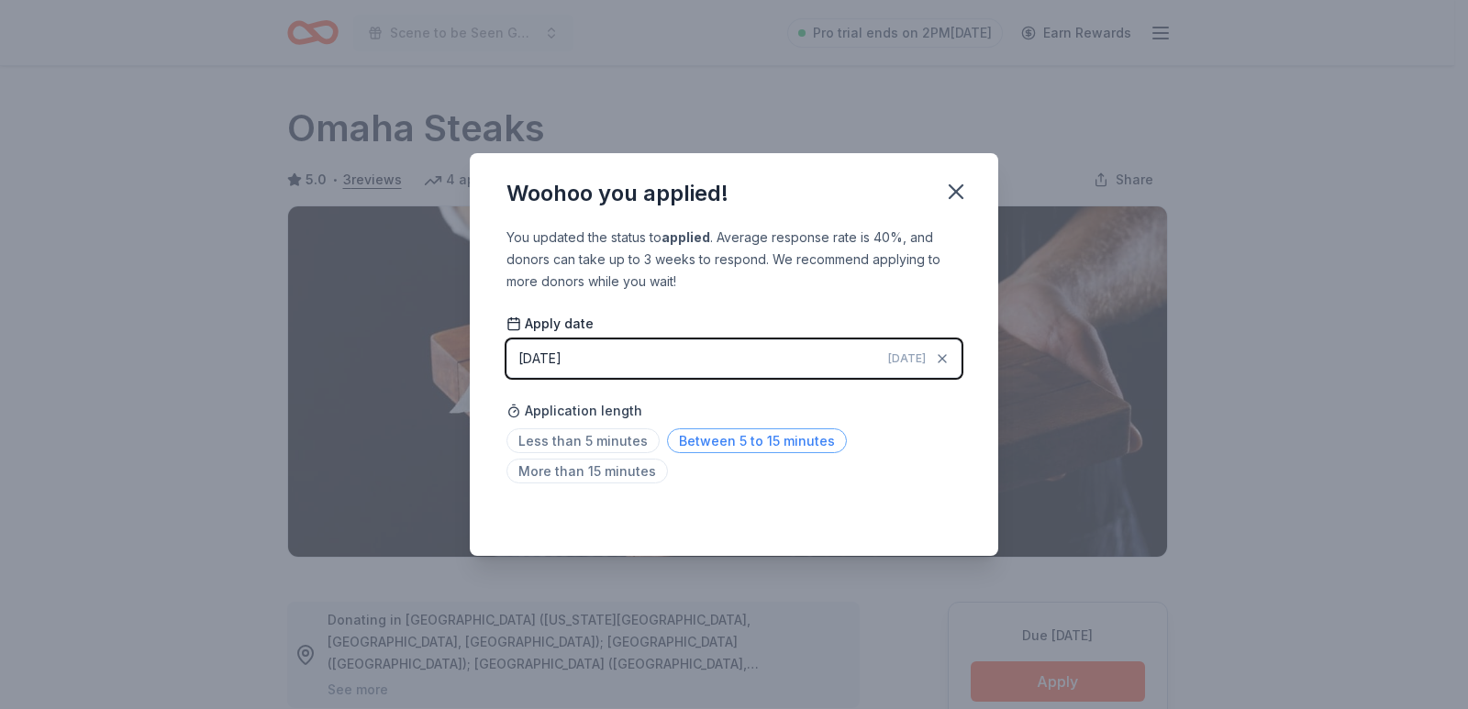
click at [689, 453] on span "Between 5 to 15 minutes" at bounding box center [757, 440] width 180 height 25
click at [954, 174] on button "button" at bounding box center [956, 192] width 40 height 40
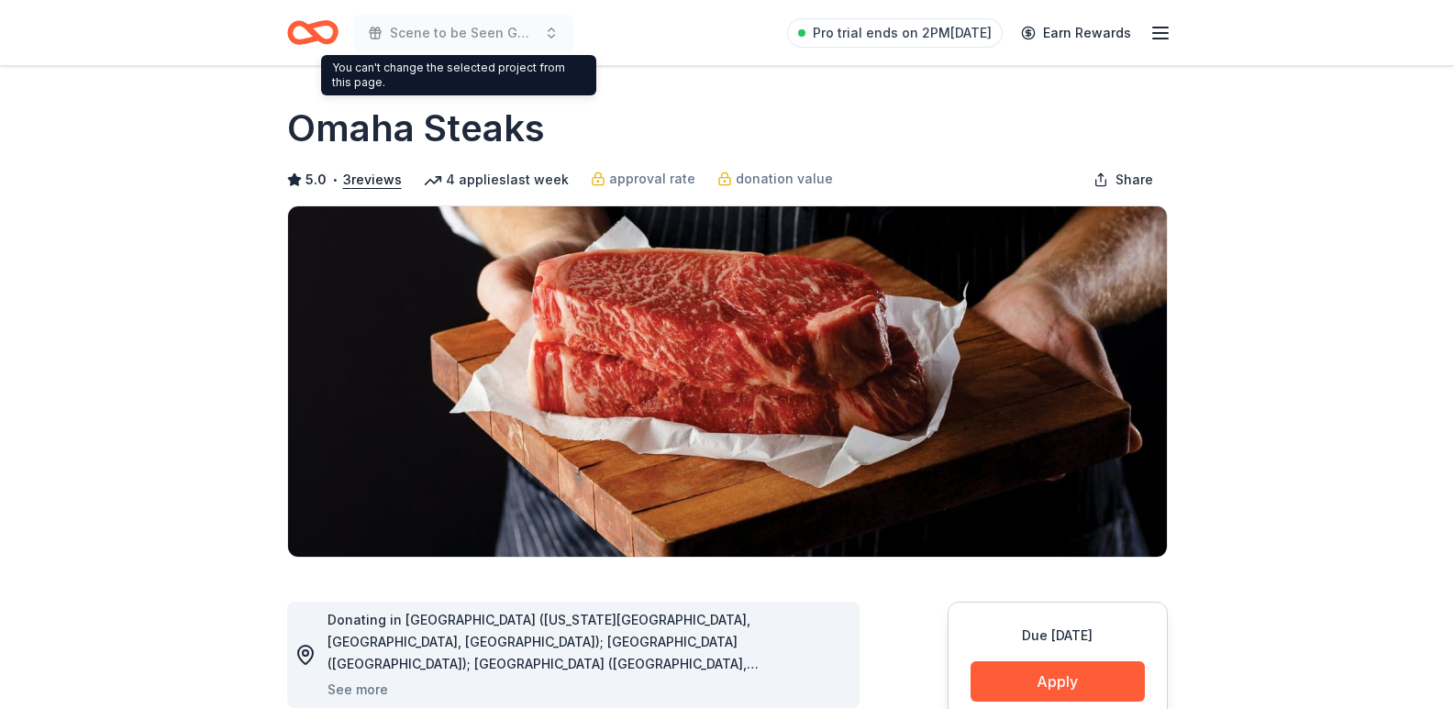
click at [335, 31] on icon "Home" at bounding box center [320, 32] width 28 height 18
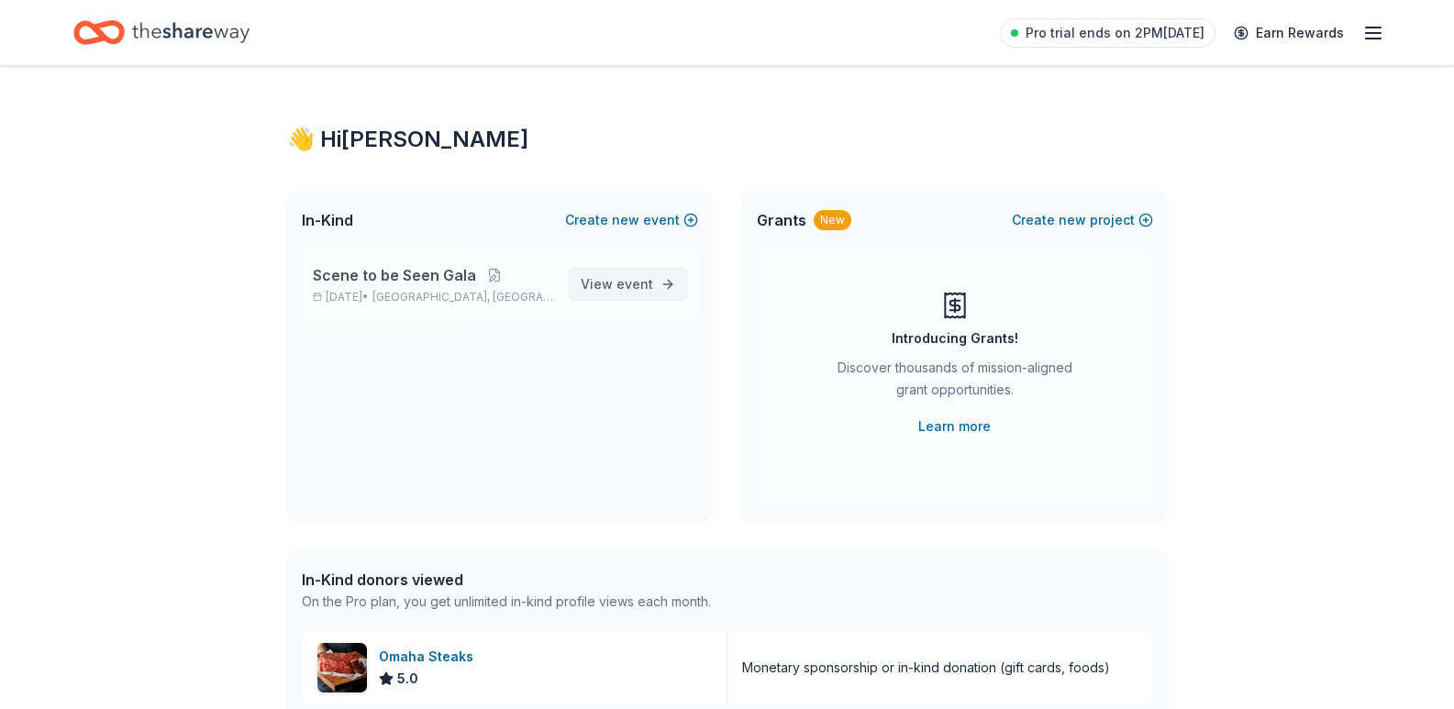
click at [646, 281] on span "event" at bounding box center [634, 284] width 37 height 16
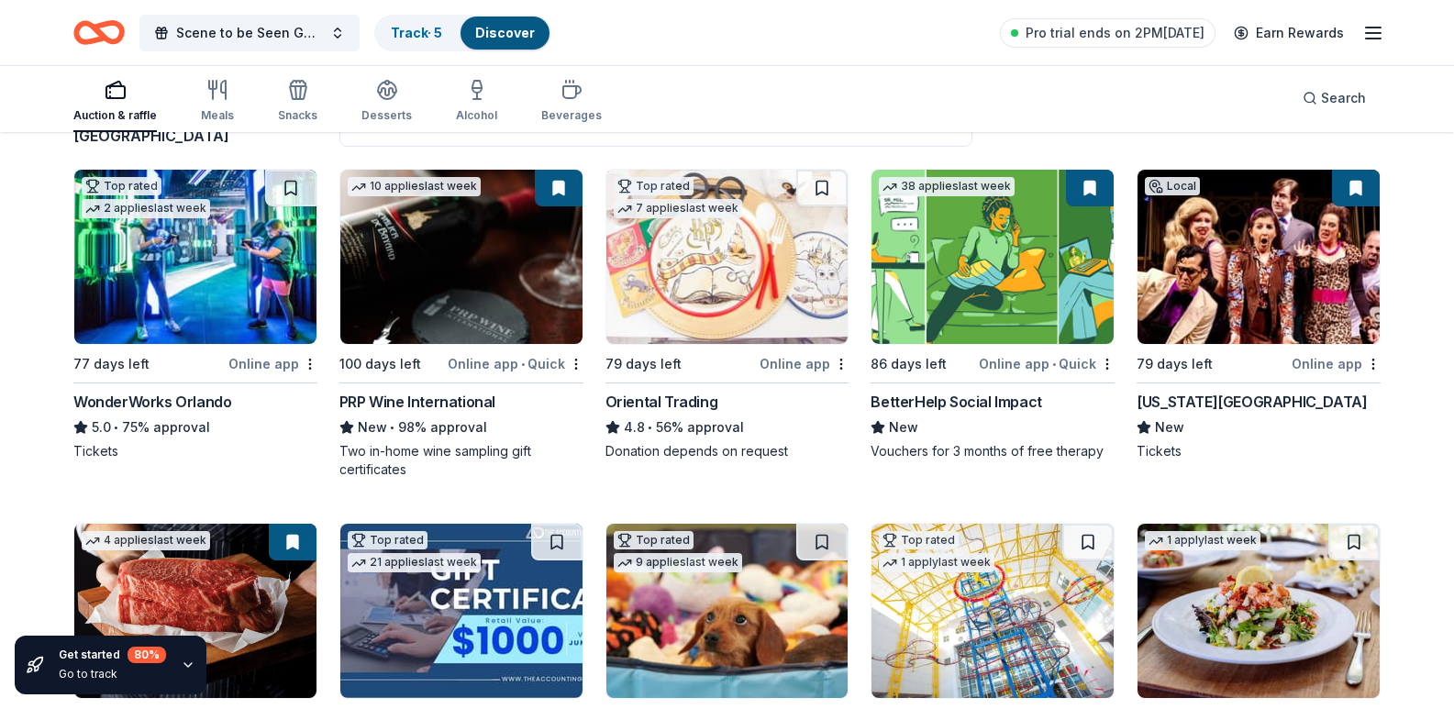
scroll to position [183, 0]
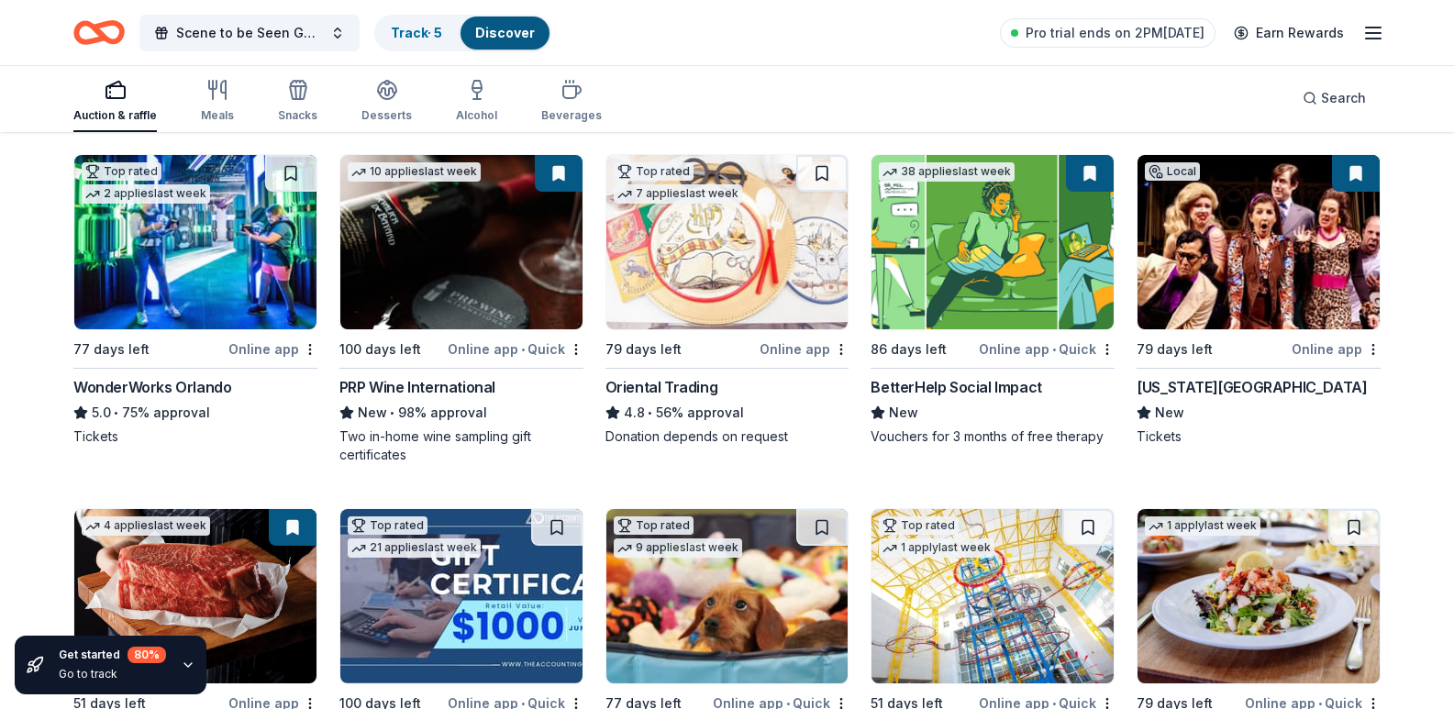
click at [758, 316] on img at bounding box center [727, 242] width 242 height 174
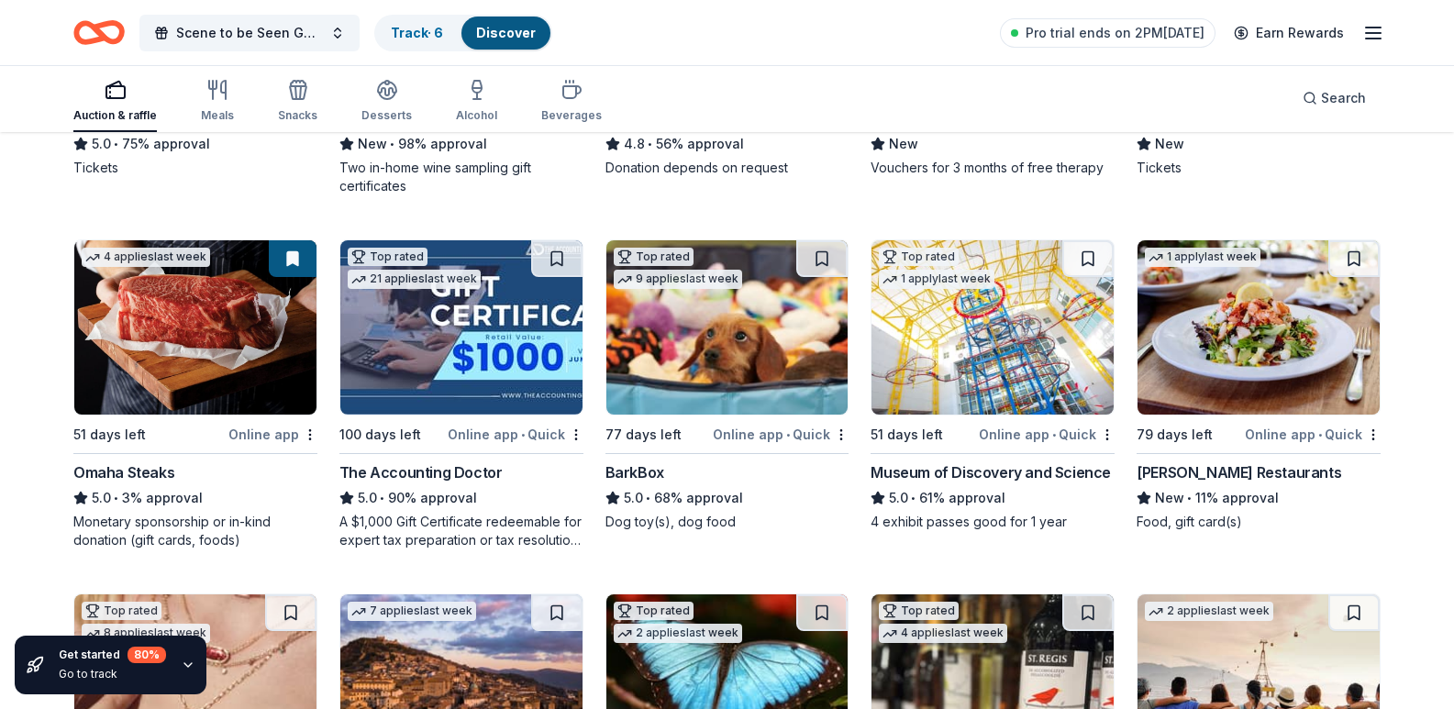
scroll to position [550, 0]
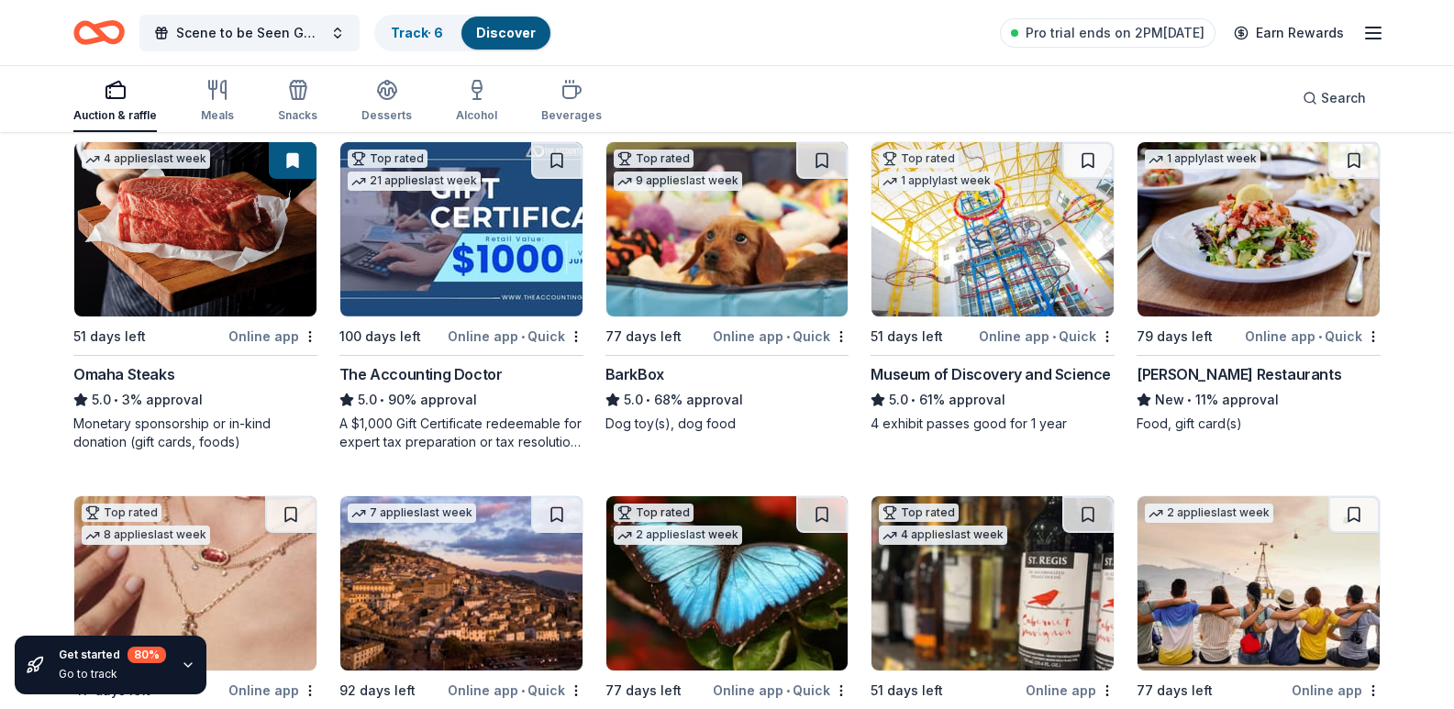
click at [767, 316] on img at bounding box center [727, 229] width 242 height 174
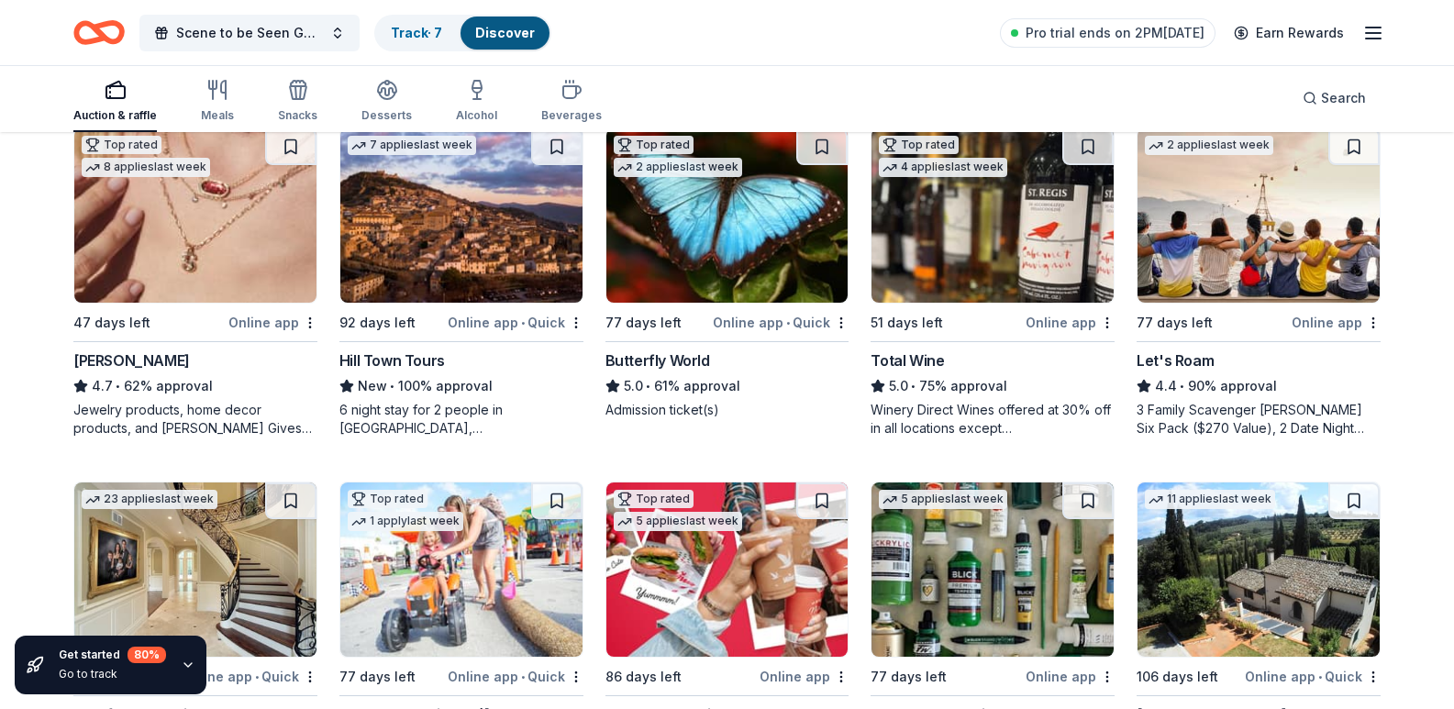
scroll to position [917, 0]
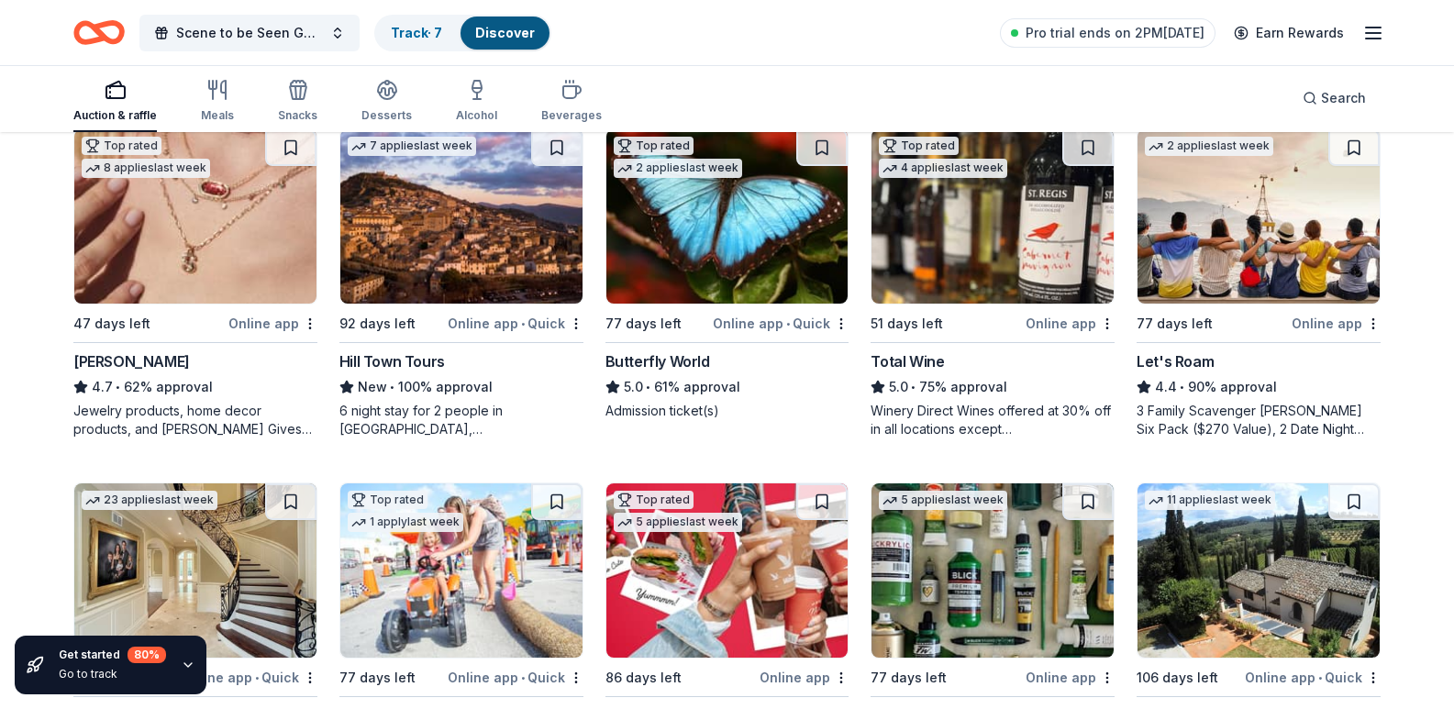
click at [250, 304] on img at bounding box center [195, 216] width 242 height 174
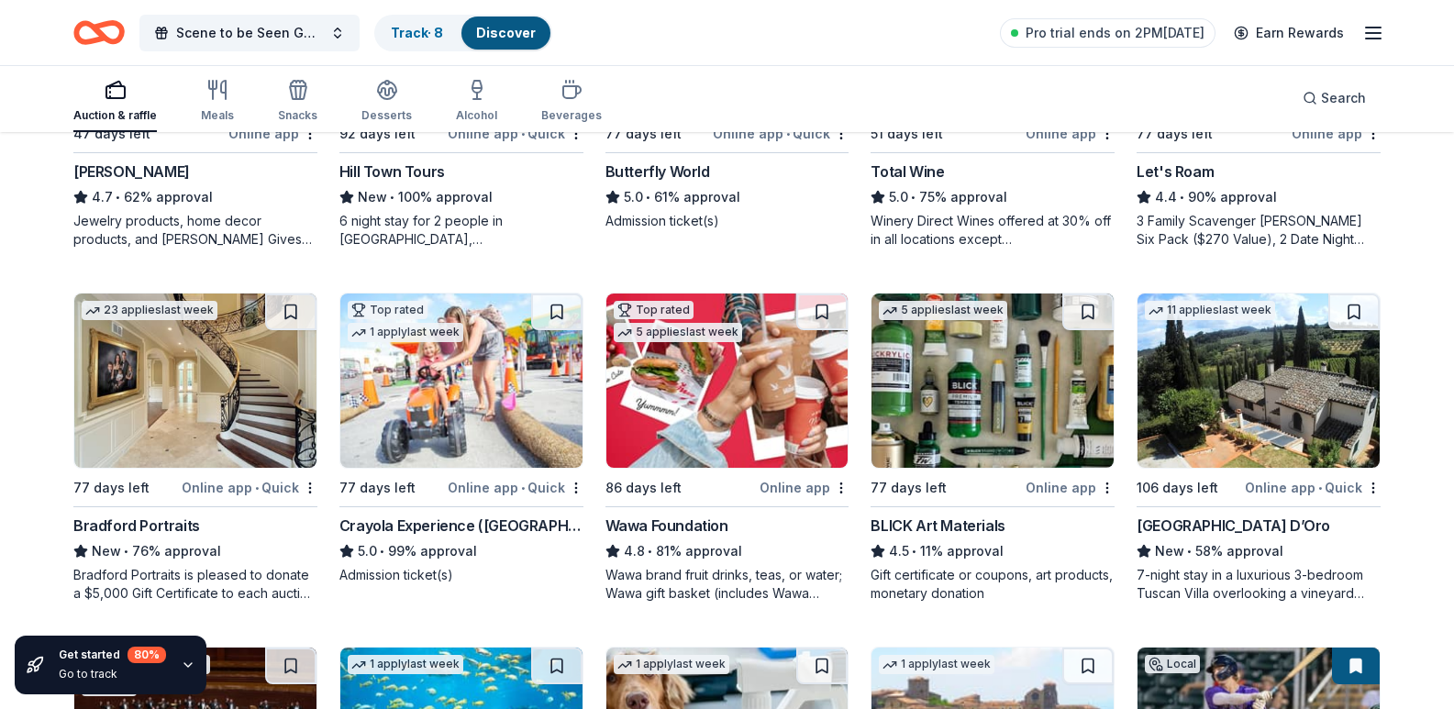
scroll to position [1101, 0]
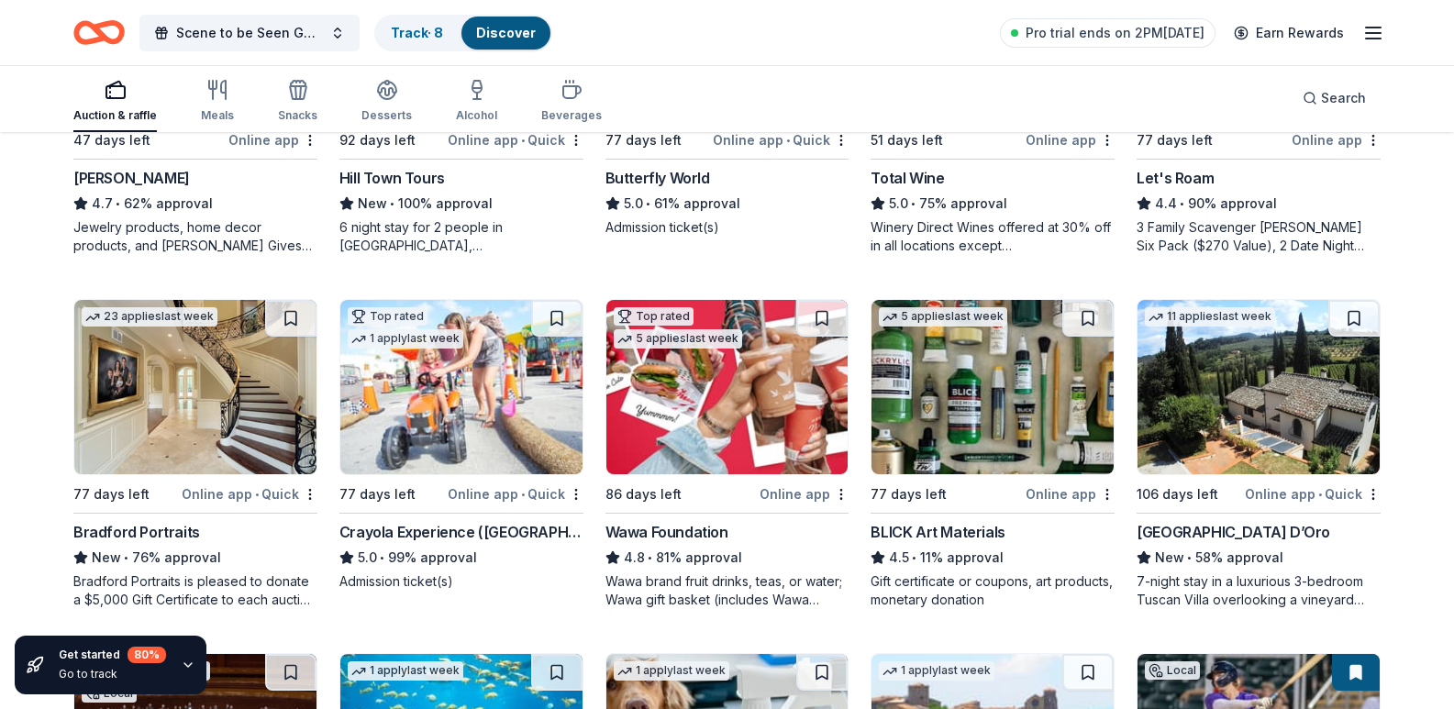
click at [961, 120] on img at bounding box center [992, 33] width 242 height 174
click at [963, 120] on img at bounding box center [992, 33] width 242 height 174
click at [1392, 359] on div "304 results in Naples, FL Application deadlines 12 this month 36 in November 23…" at bounding box center [727, 248] width 1454 height 2431
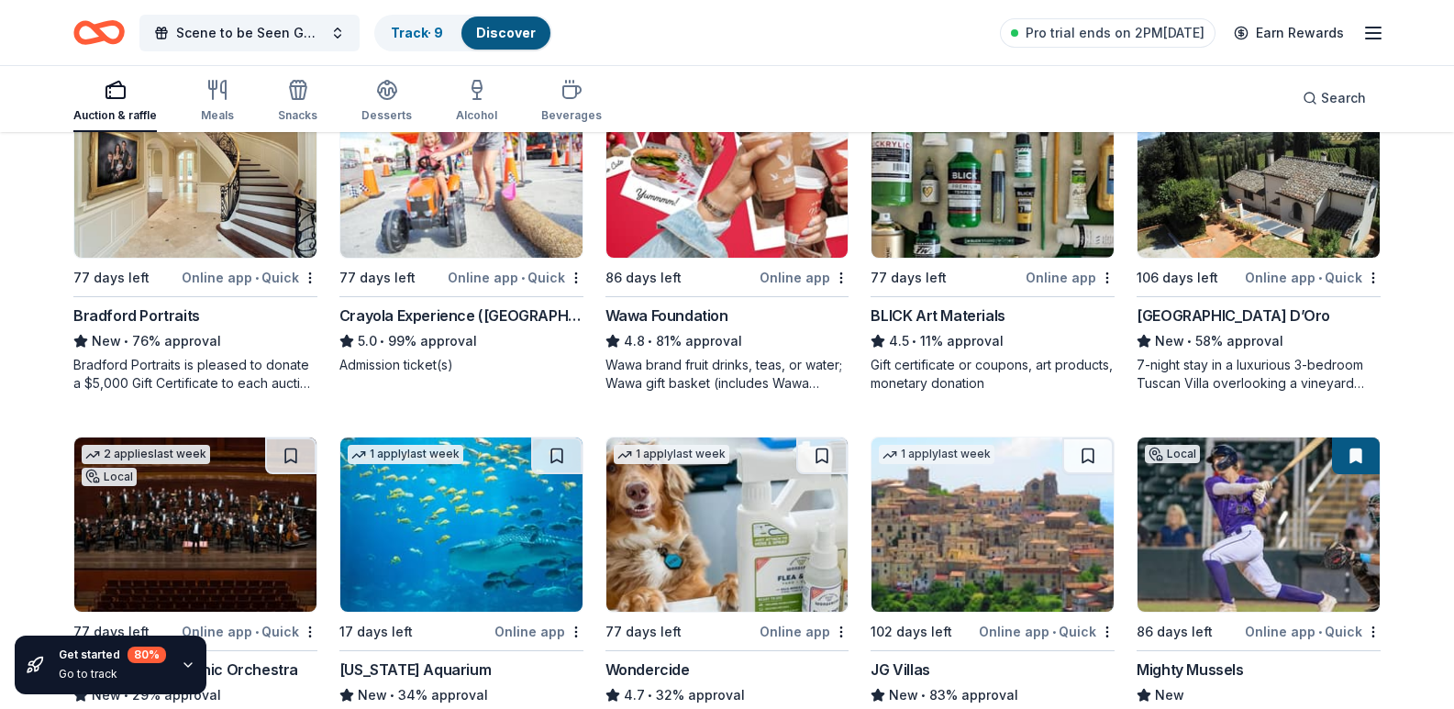
scroll to position [1284, 0]
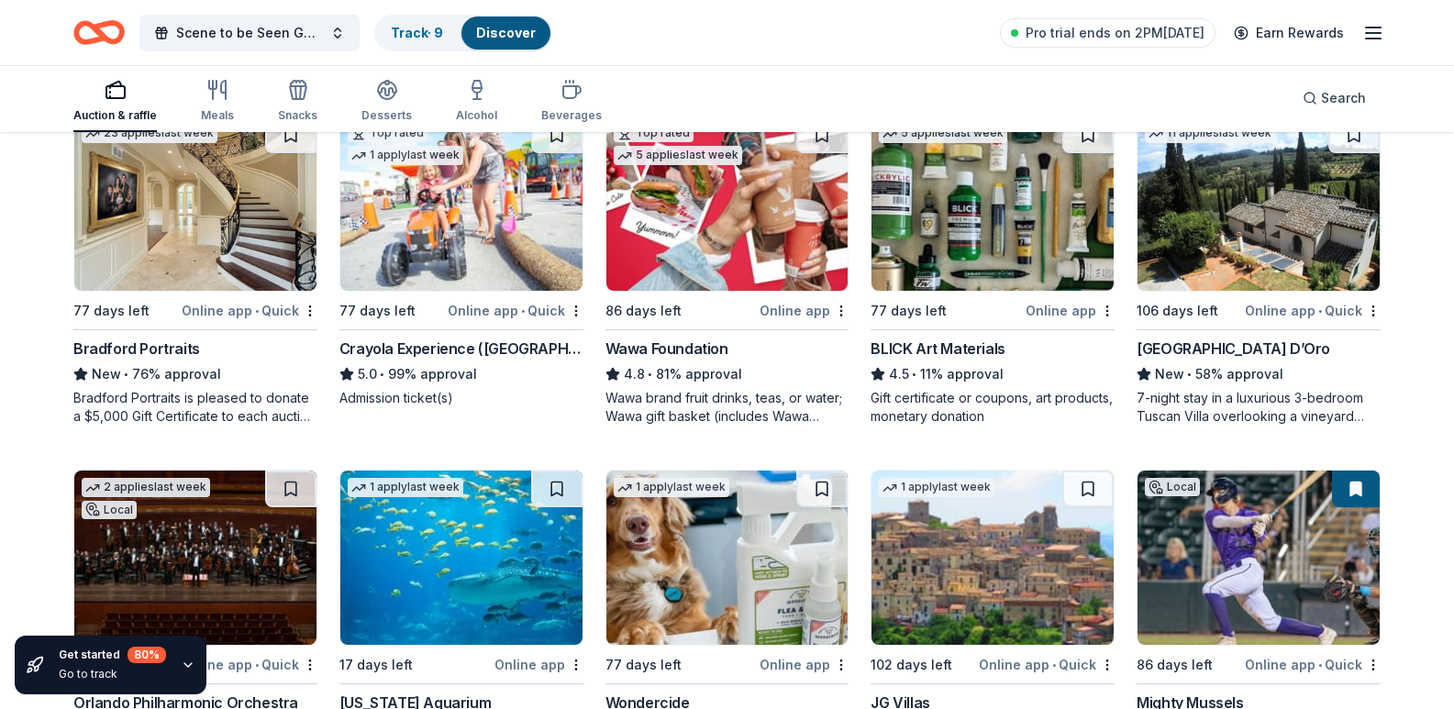
click at [951, 291] on img at bounding box center [992, 203] width 242 height 174
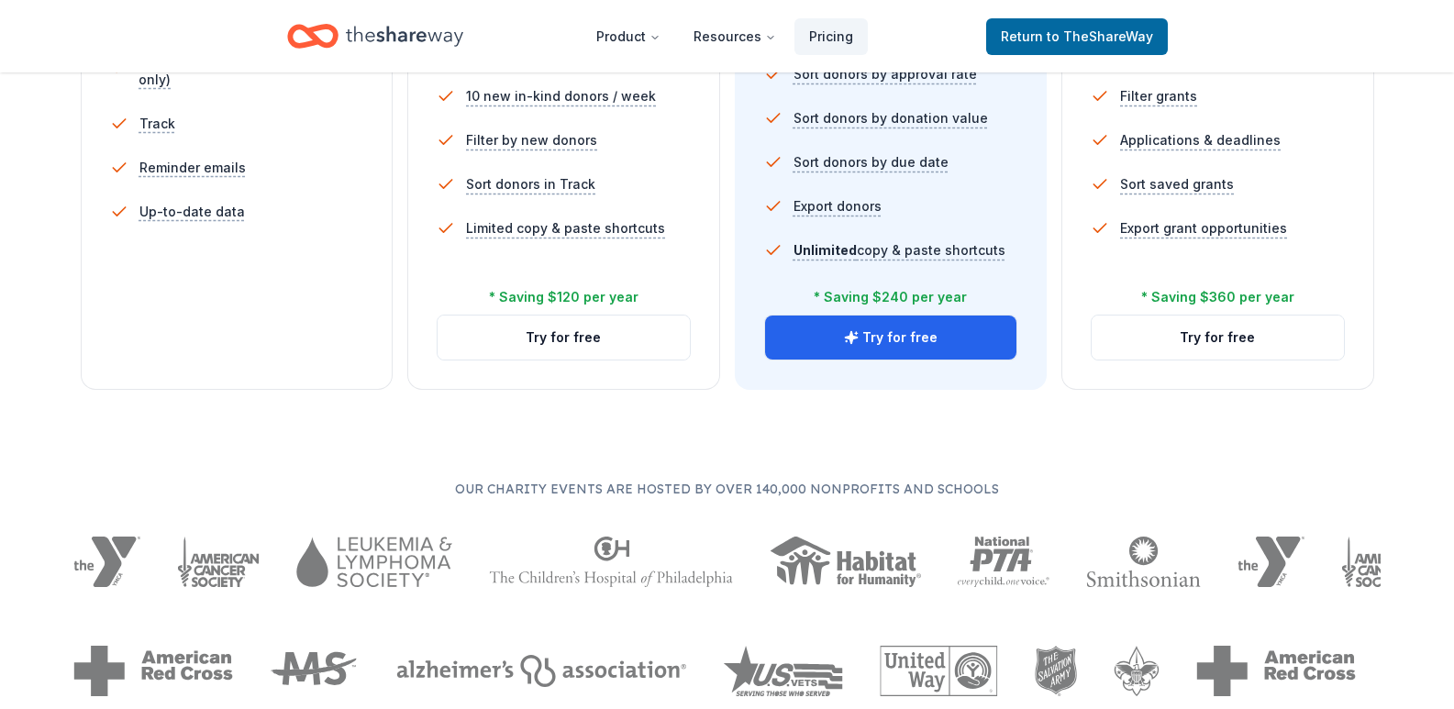
scroll to position [734, 0]
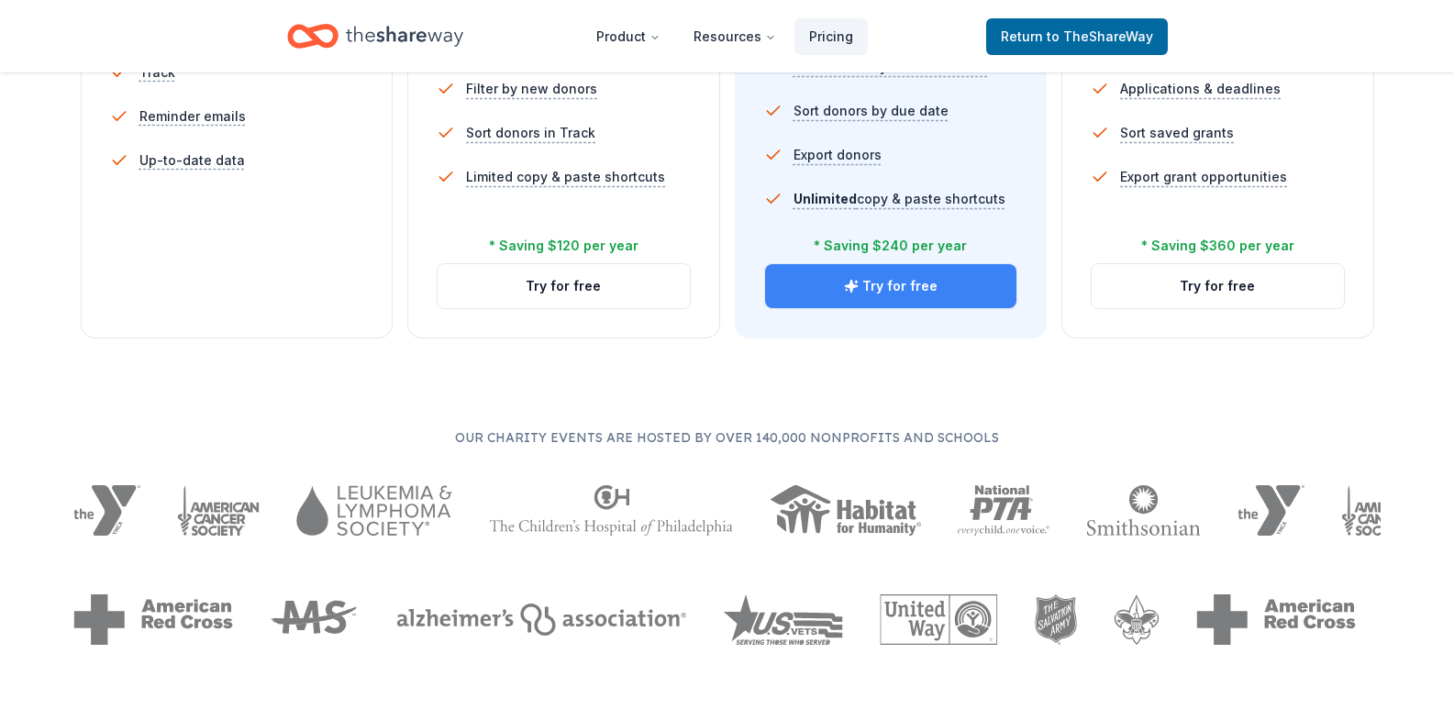
click at [919, 271] on button "Try for free" at bounding box center [891, 286] width 252 height 44
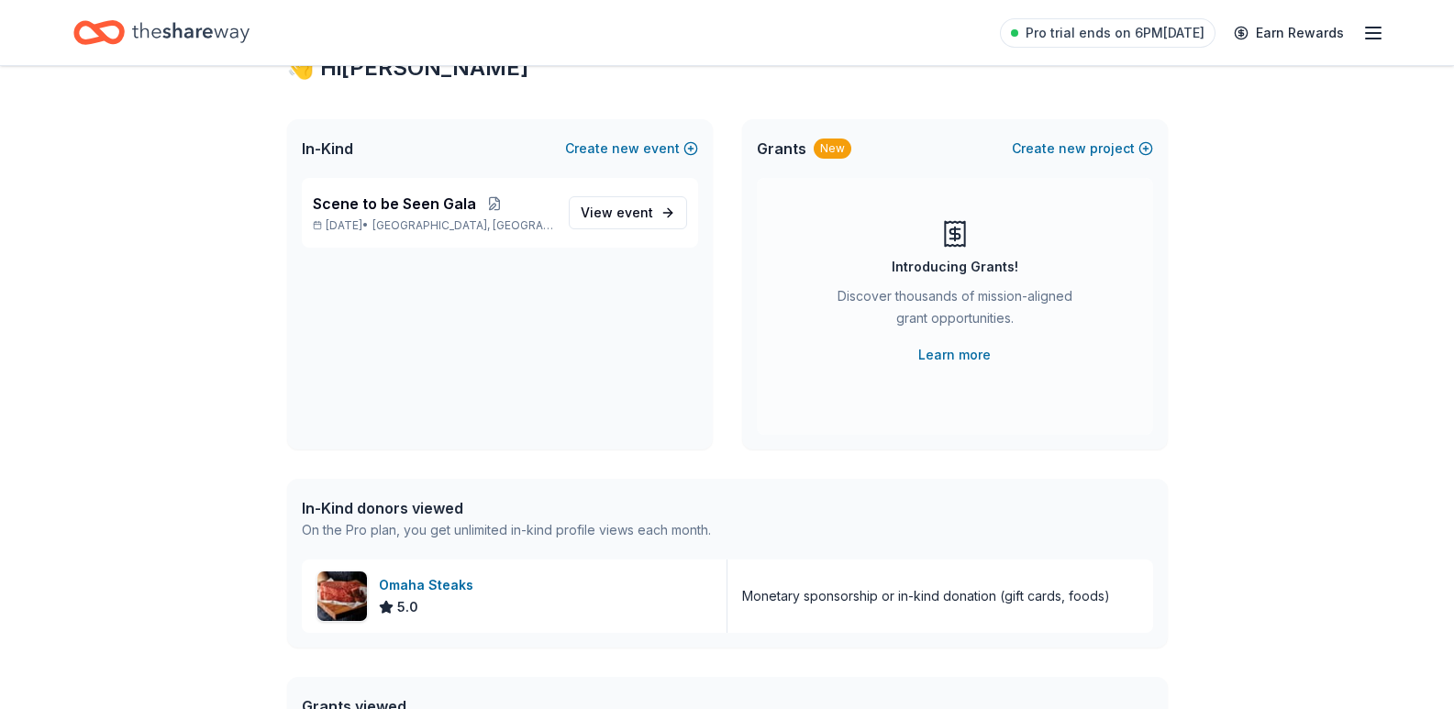
scroll to position [275, 0]
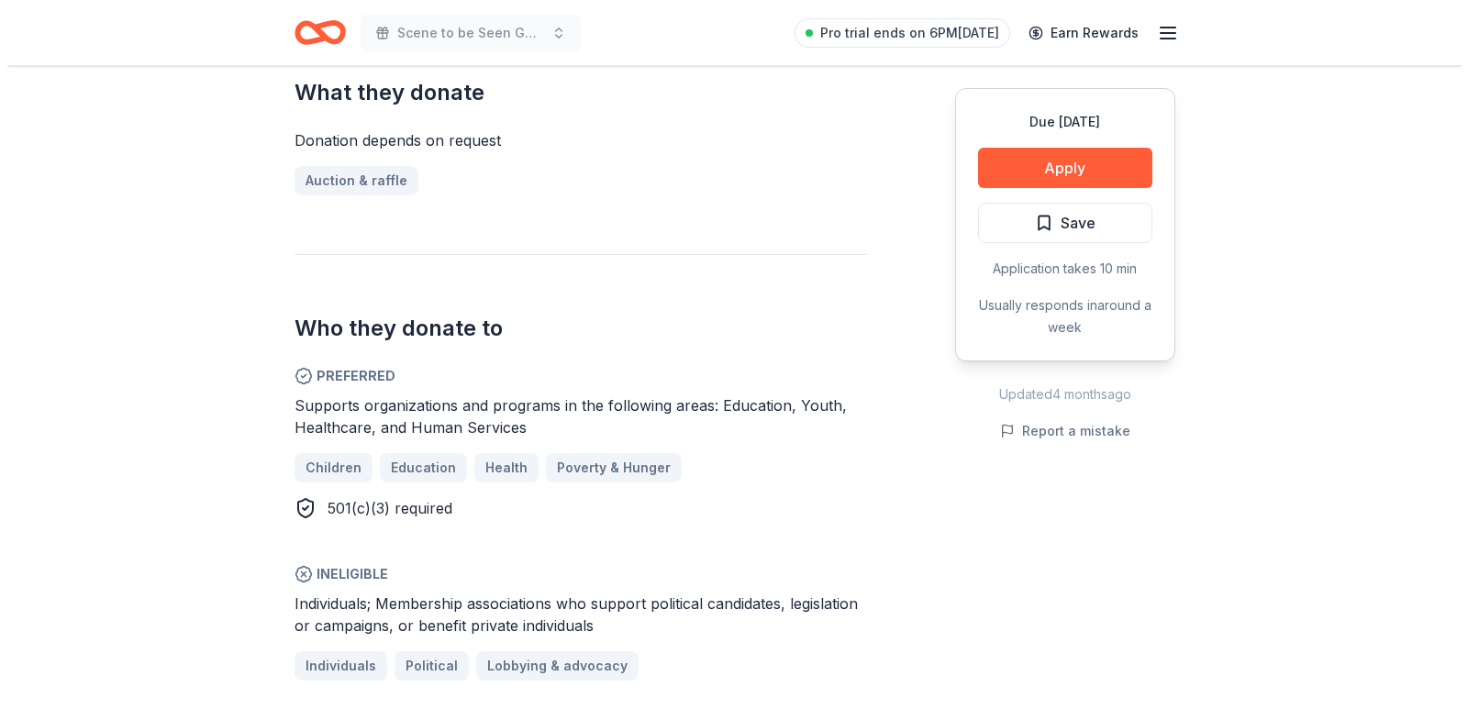
scroll to position [825, 0]
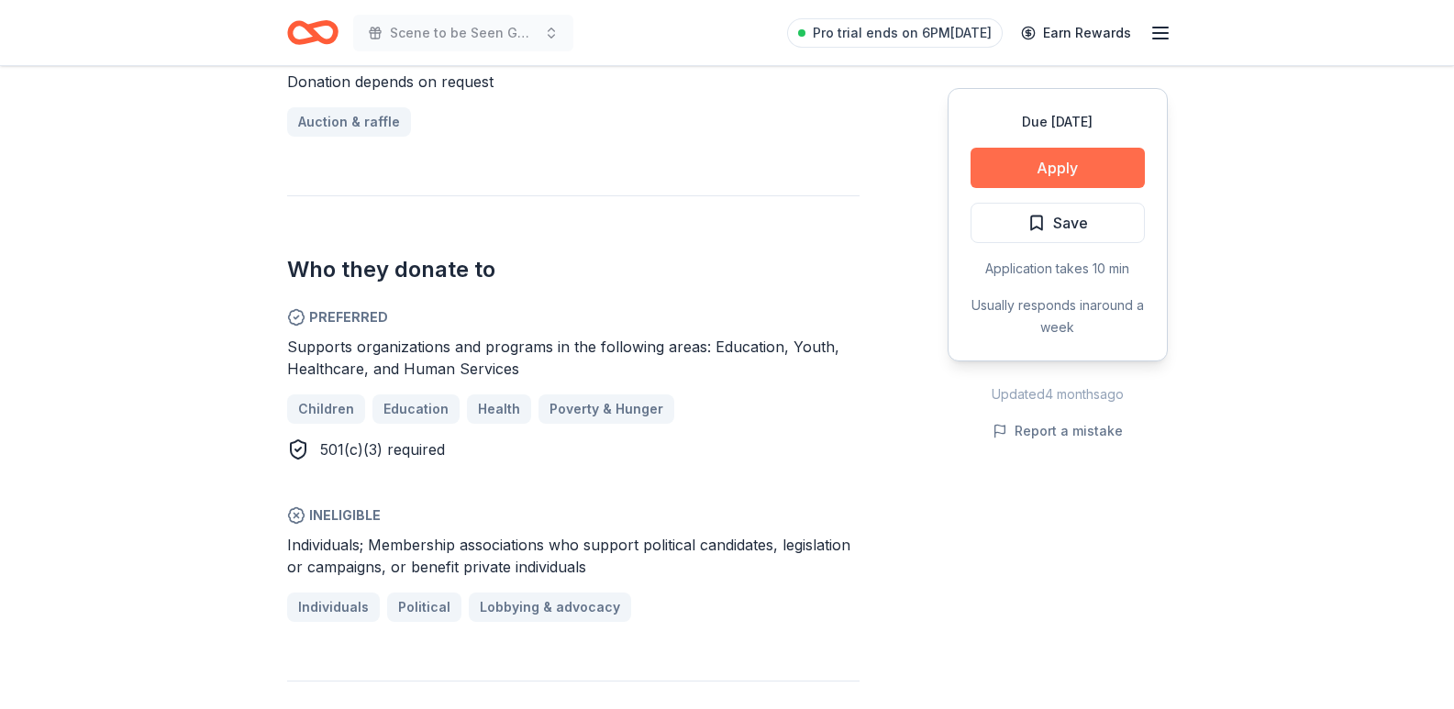
click at [1030, 163] on button "Apply" at bounding box center [1057, 168] width 174 height 40
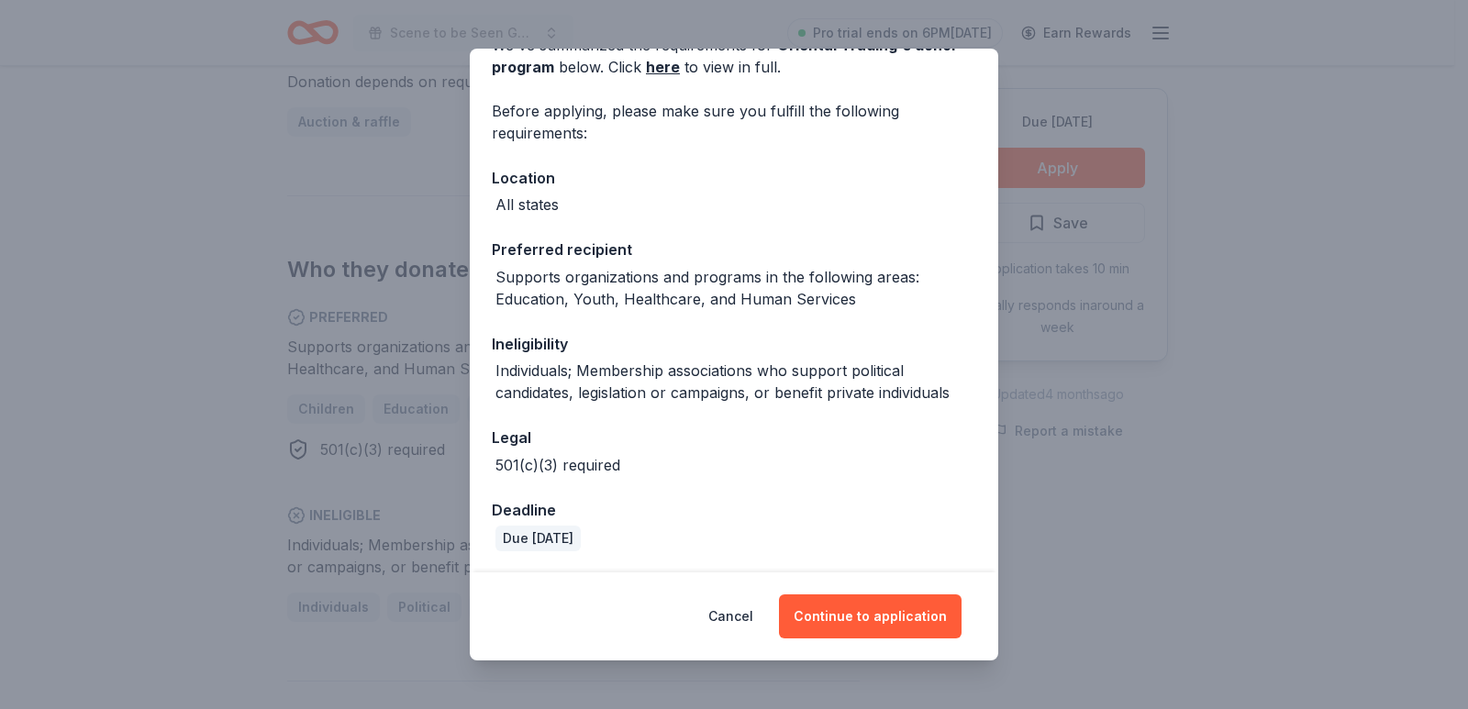
scroll to position [105, 0]
click at [863, 608] on button "Continue to application" at bounding box center [870, 616] width 183 height 44
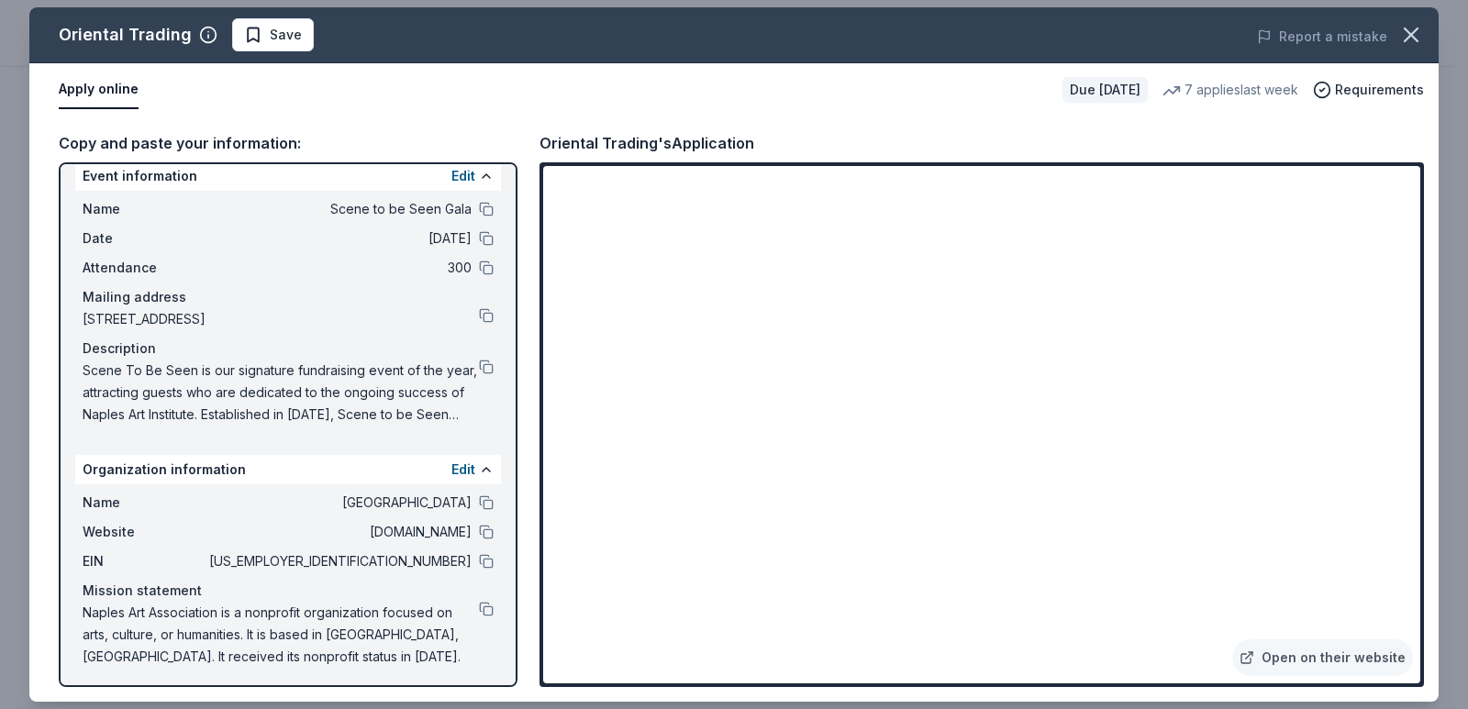
scroll to position [22, 0]
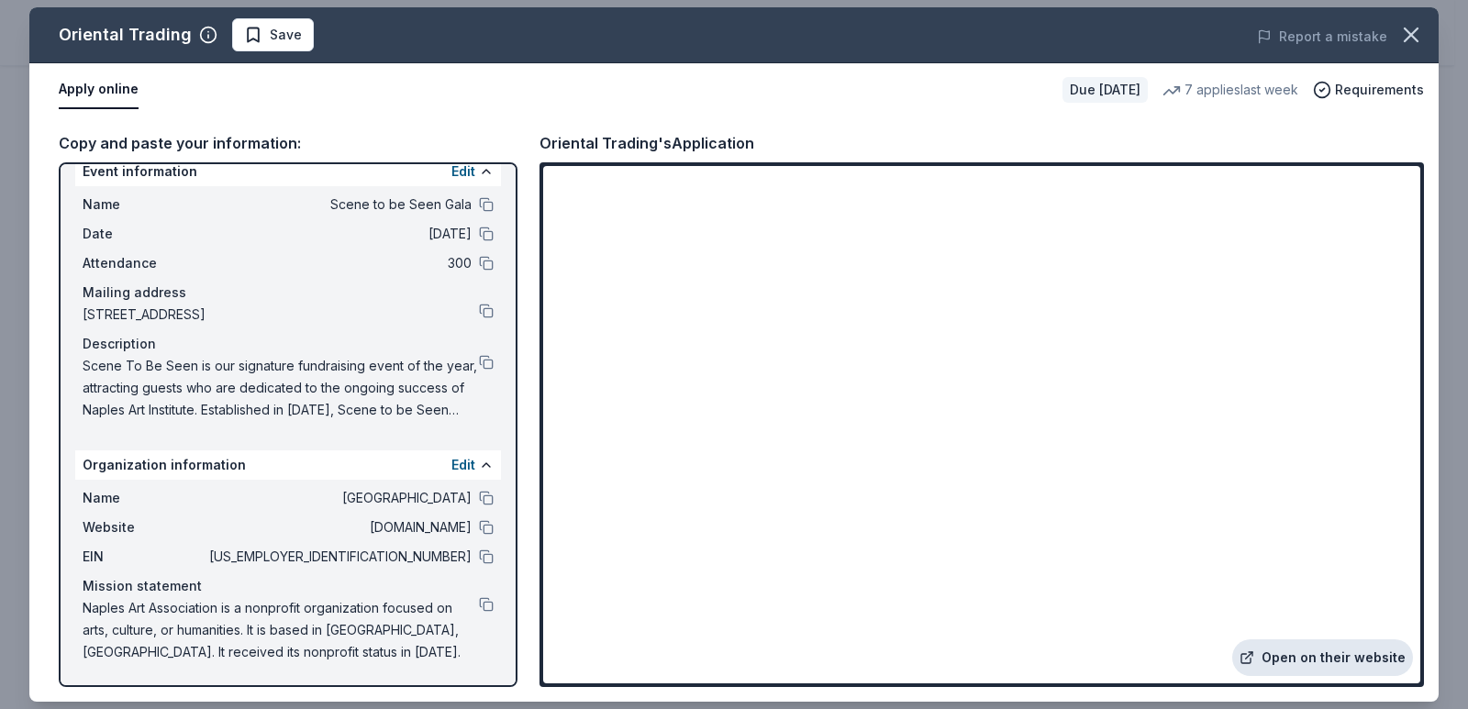
click at [1316, 658] on link "Open on their website" at bounding box center [1322, 657] width 181 height 37
click at [1420, 35] on icon "button" at bounding box center [1411, 35] width 26 height 26
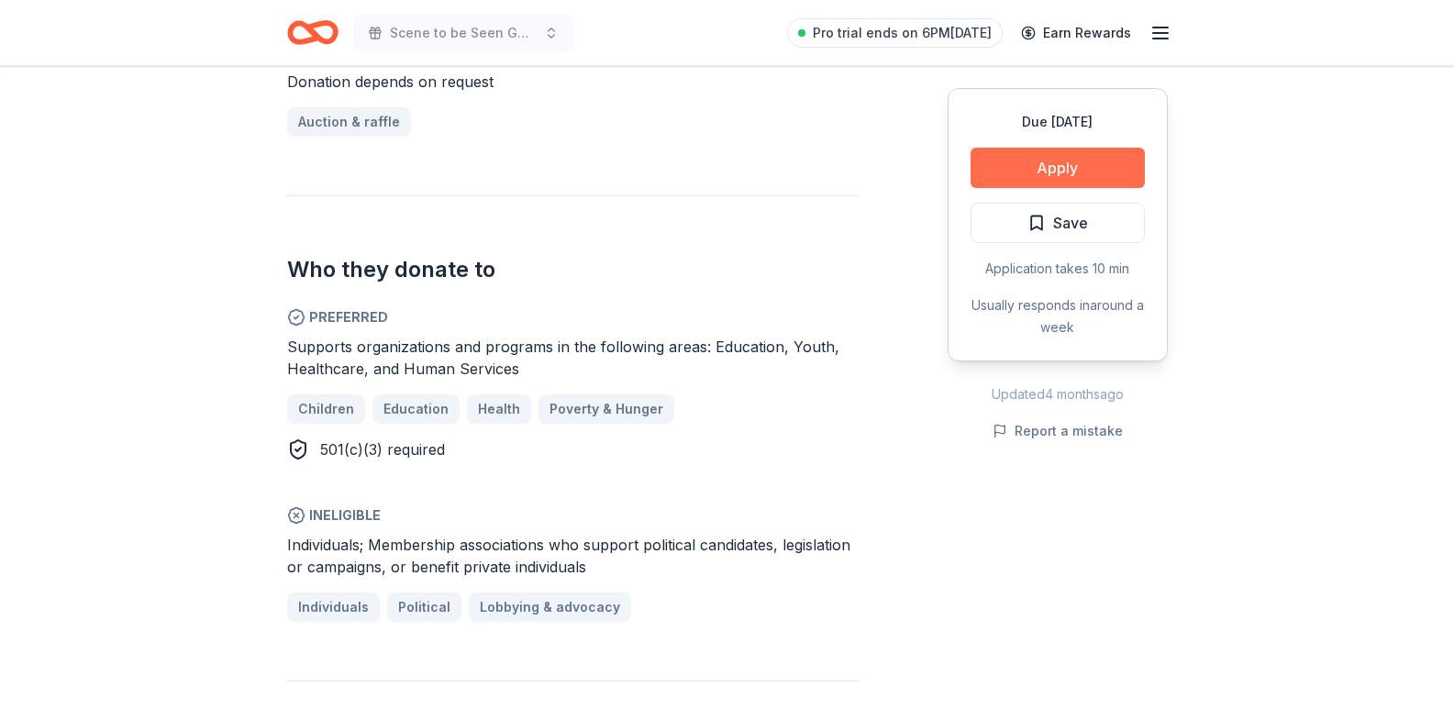
click at [1034, 162] on button "Apply" at bounding box center [1057, 168] width 174 height 40
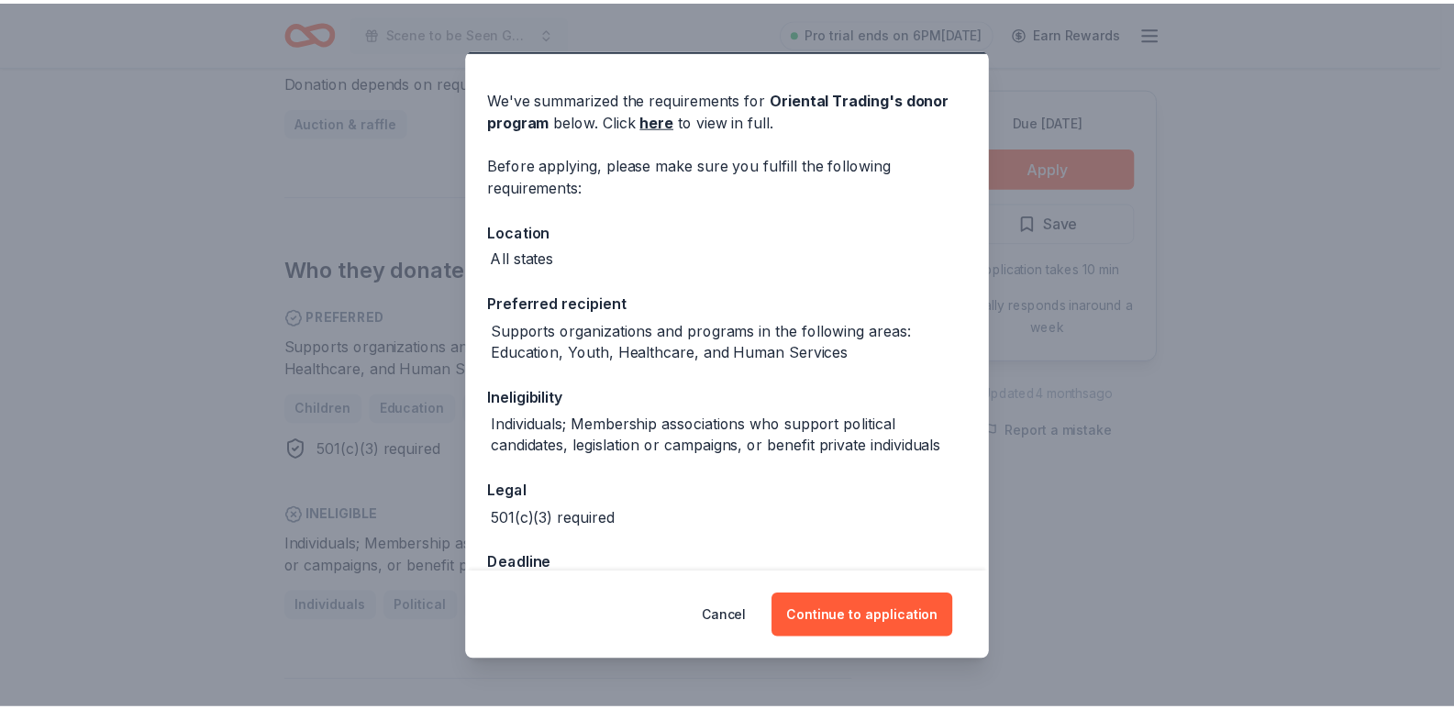
scroll to position [0, 0]
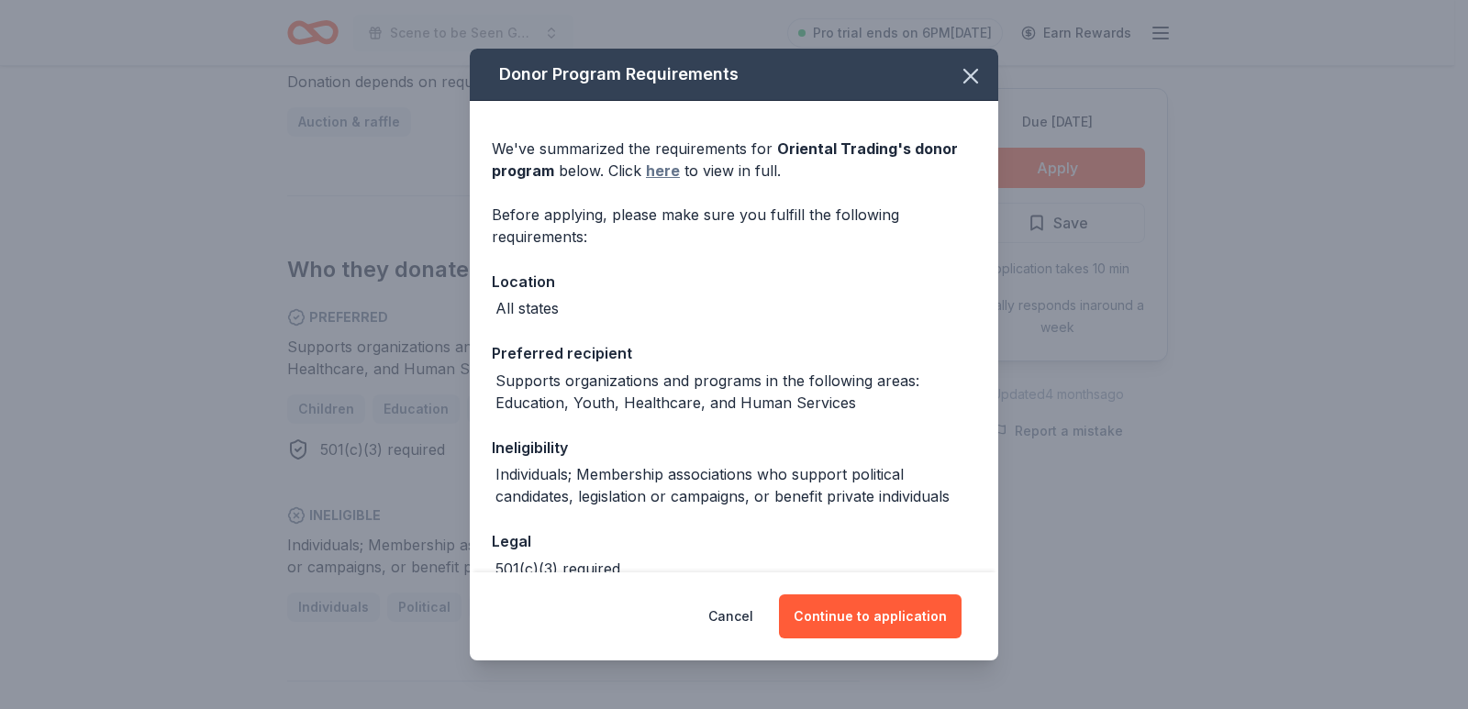
click at [661, 175] on link "here" at bounding box center [663, 171] width 34 height 22
click at [380, 302] on div "Donor Program Requirements We've summarized the requirements for Oriental Tradi…" at bounding box center [734, 354] width 1468 height 709
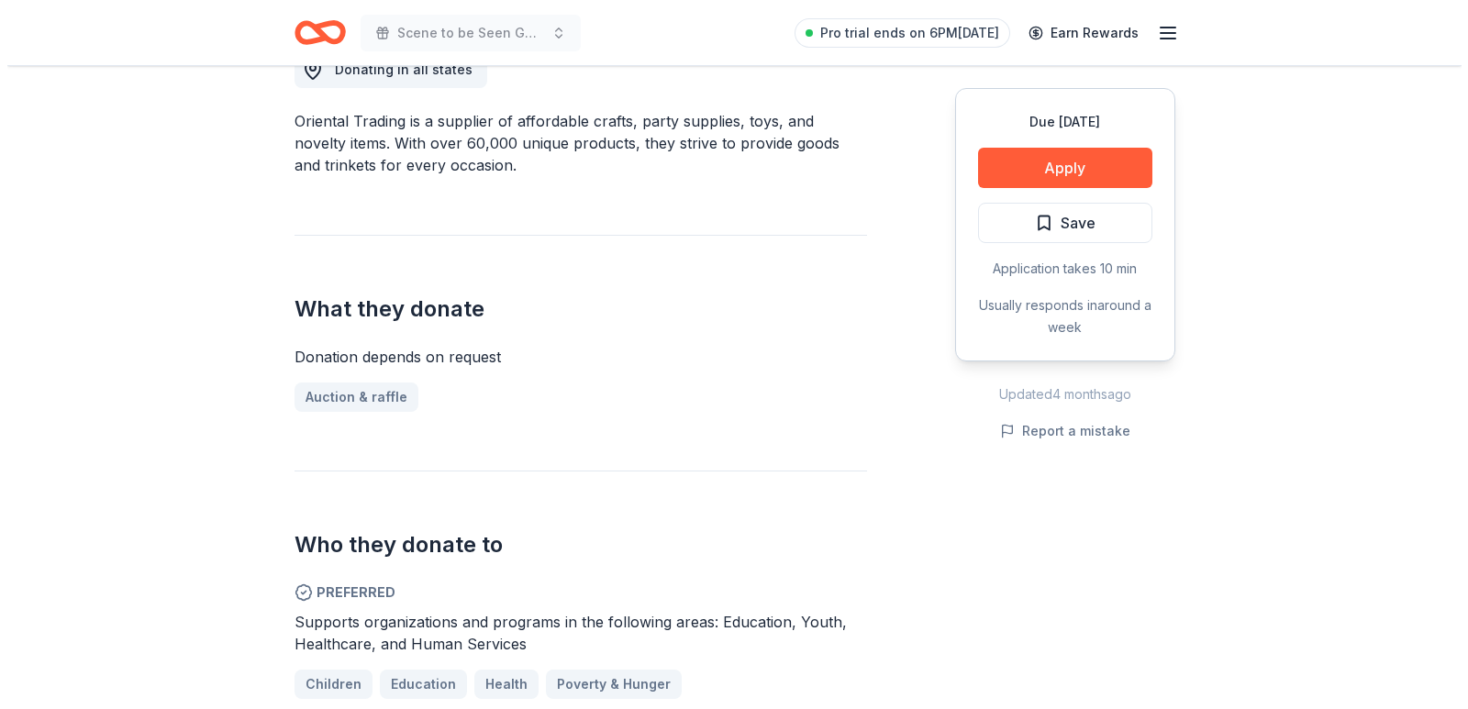
scroll to position [183, 0]
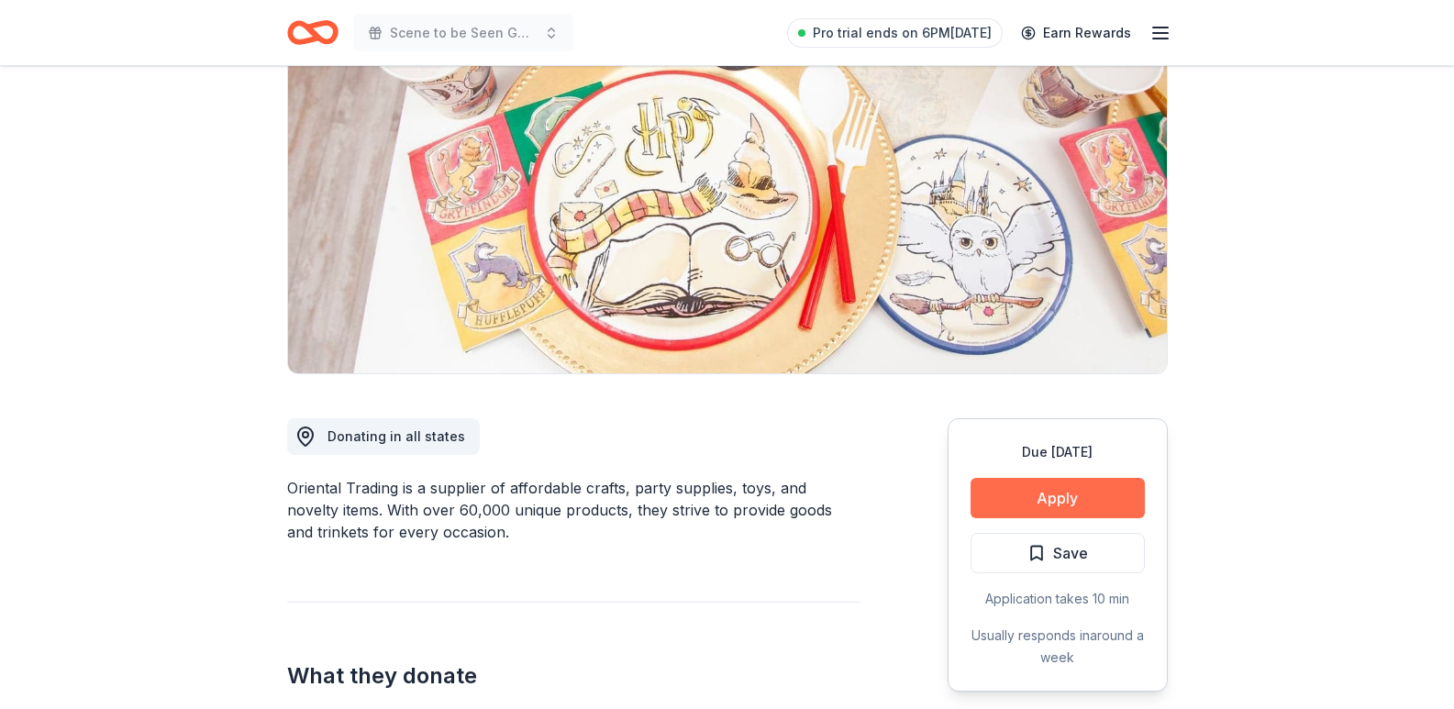
click at [1041, 508] on button "Apply" at bounding box center [1057, 498] width 174 height 40
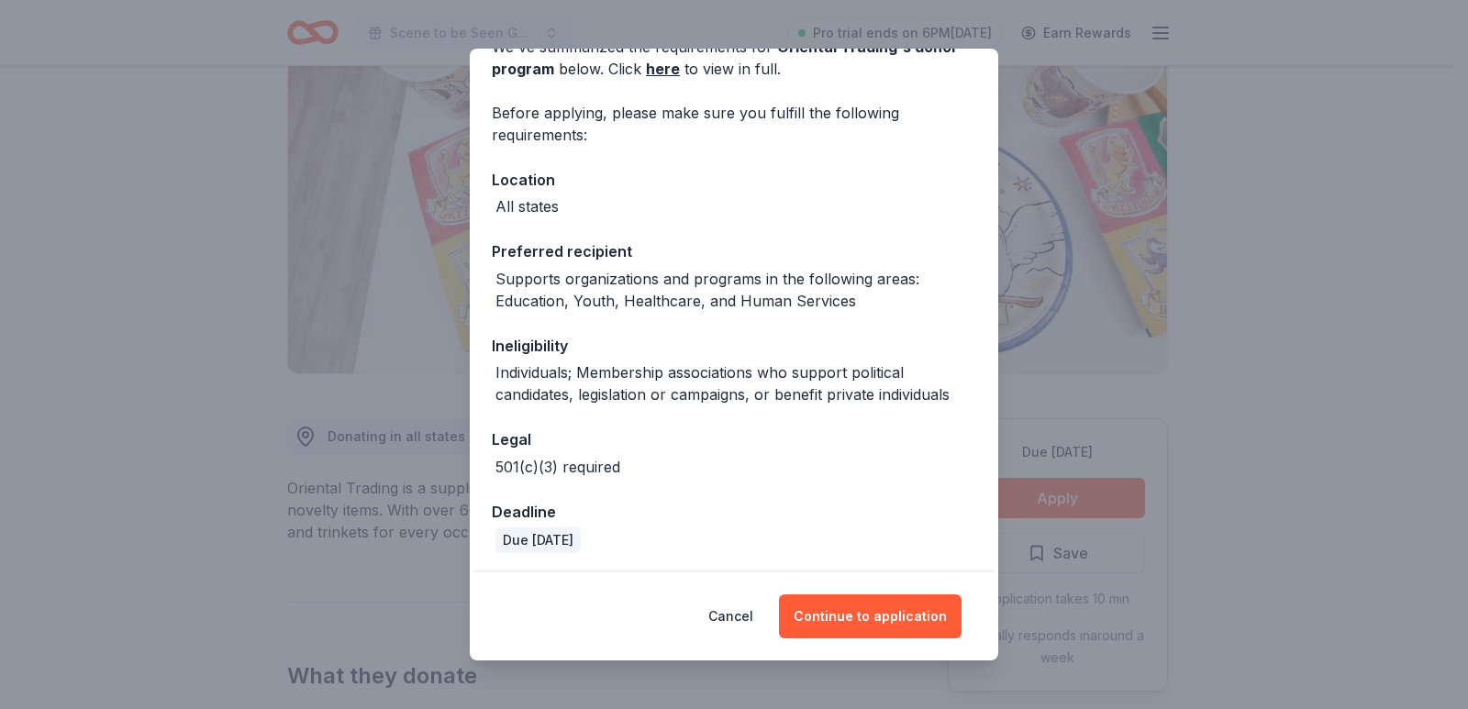
scroll to position [105, 0]
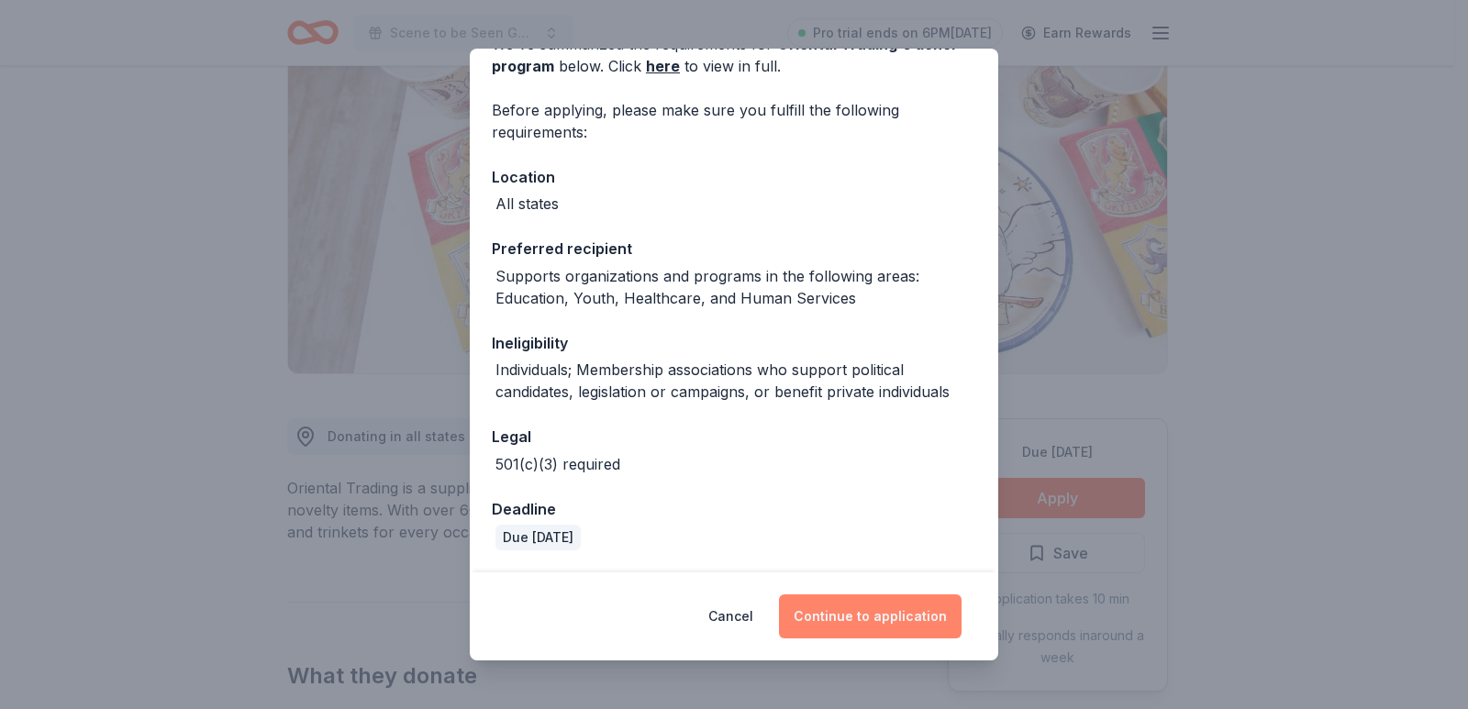
click at [904, 619] on button "Continue to application" at bounding box center [870, 616] width 183 height 44
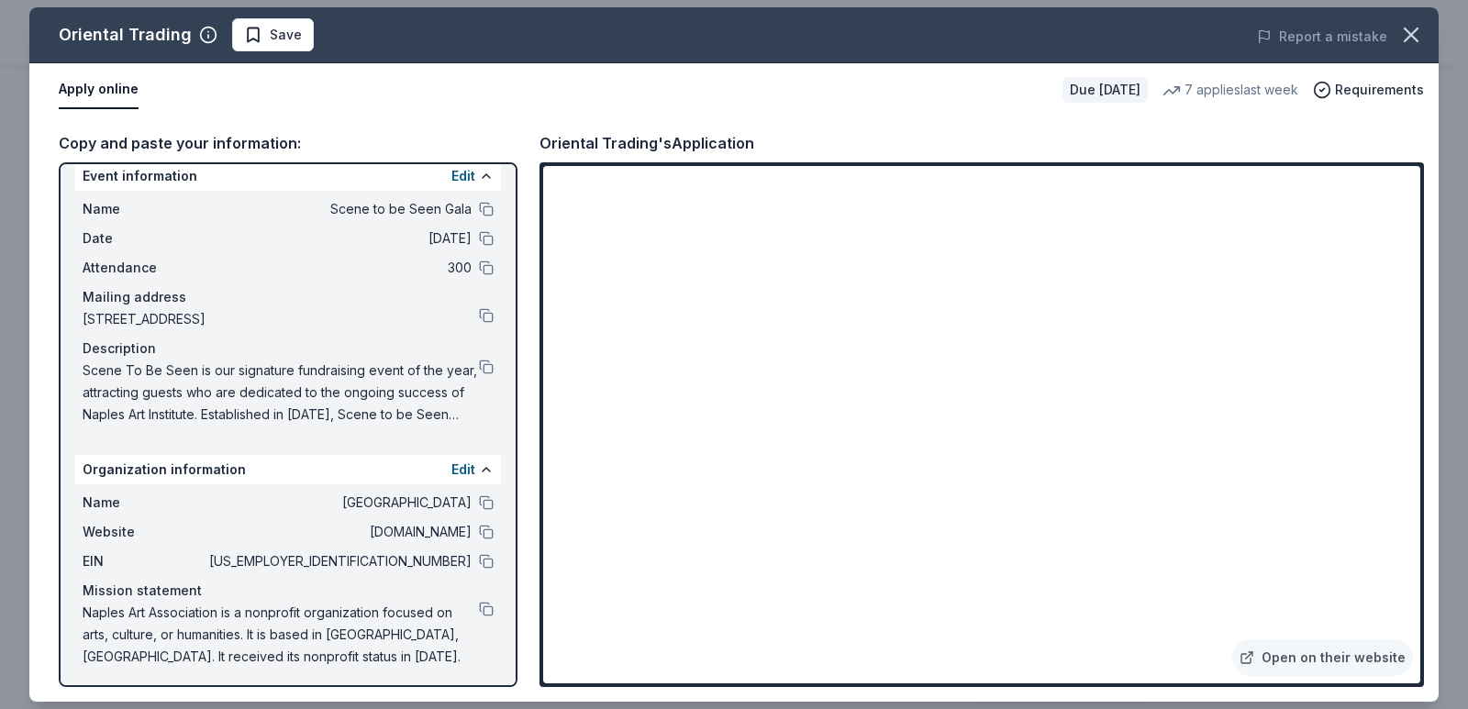
scroll to position [22, 0]
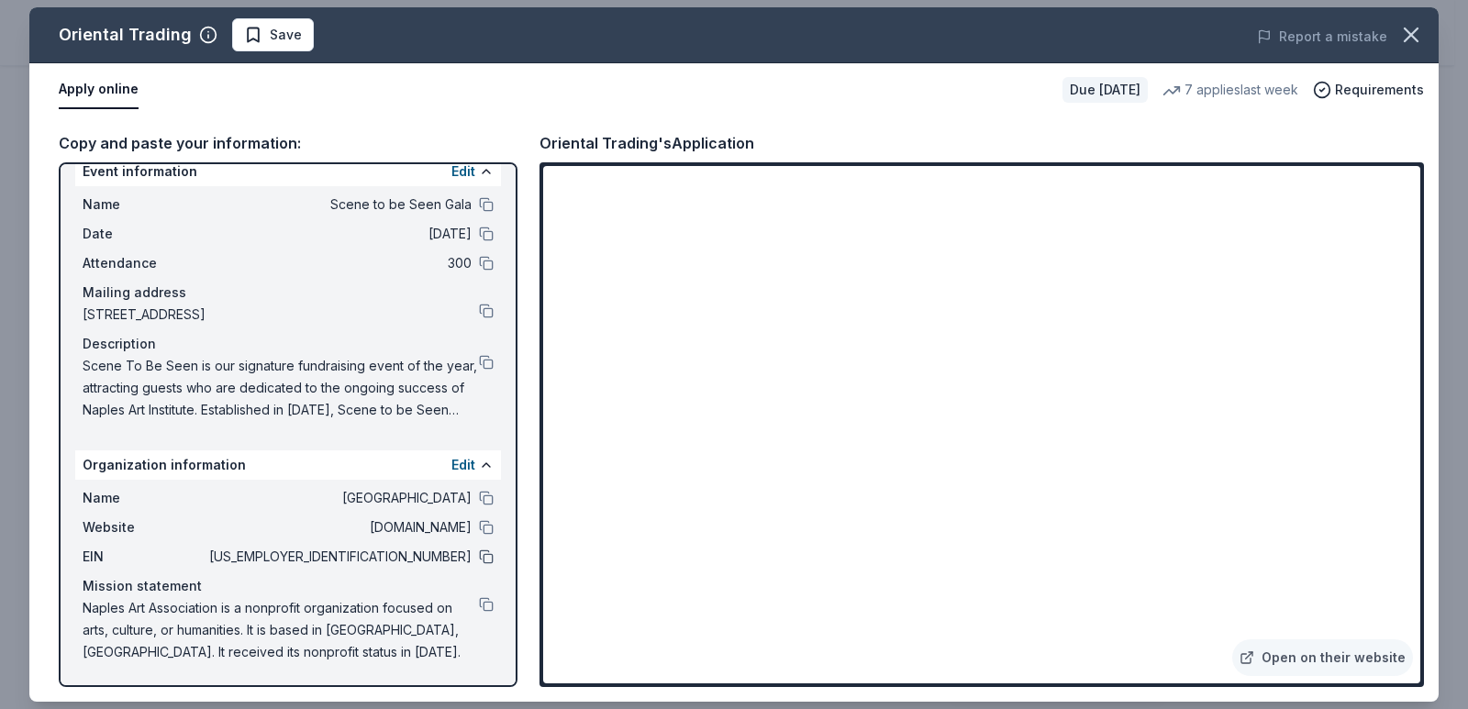
click at [479, 557] on button at bounding box center [486, 556] width 15 height 15
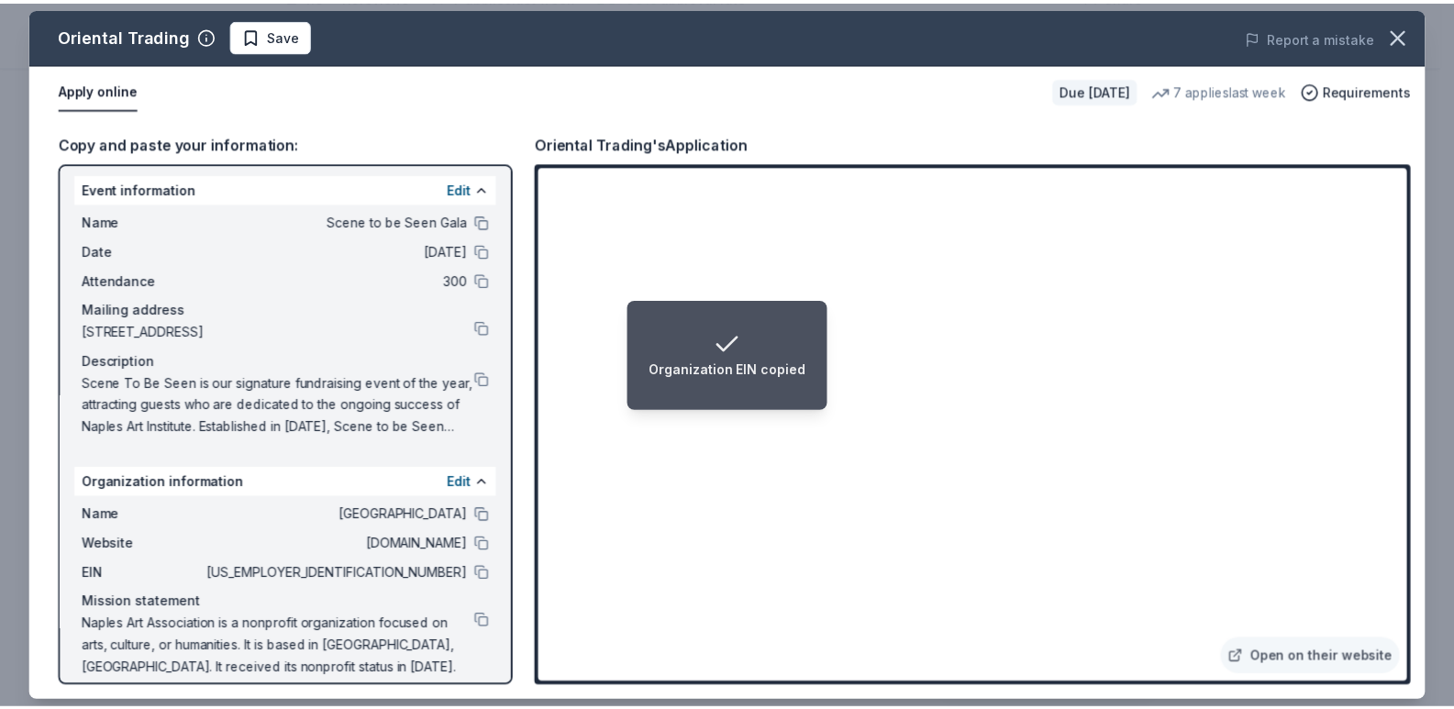
scroll to position [0, 0]
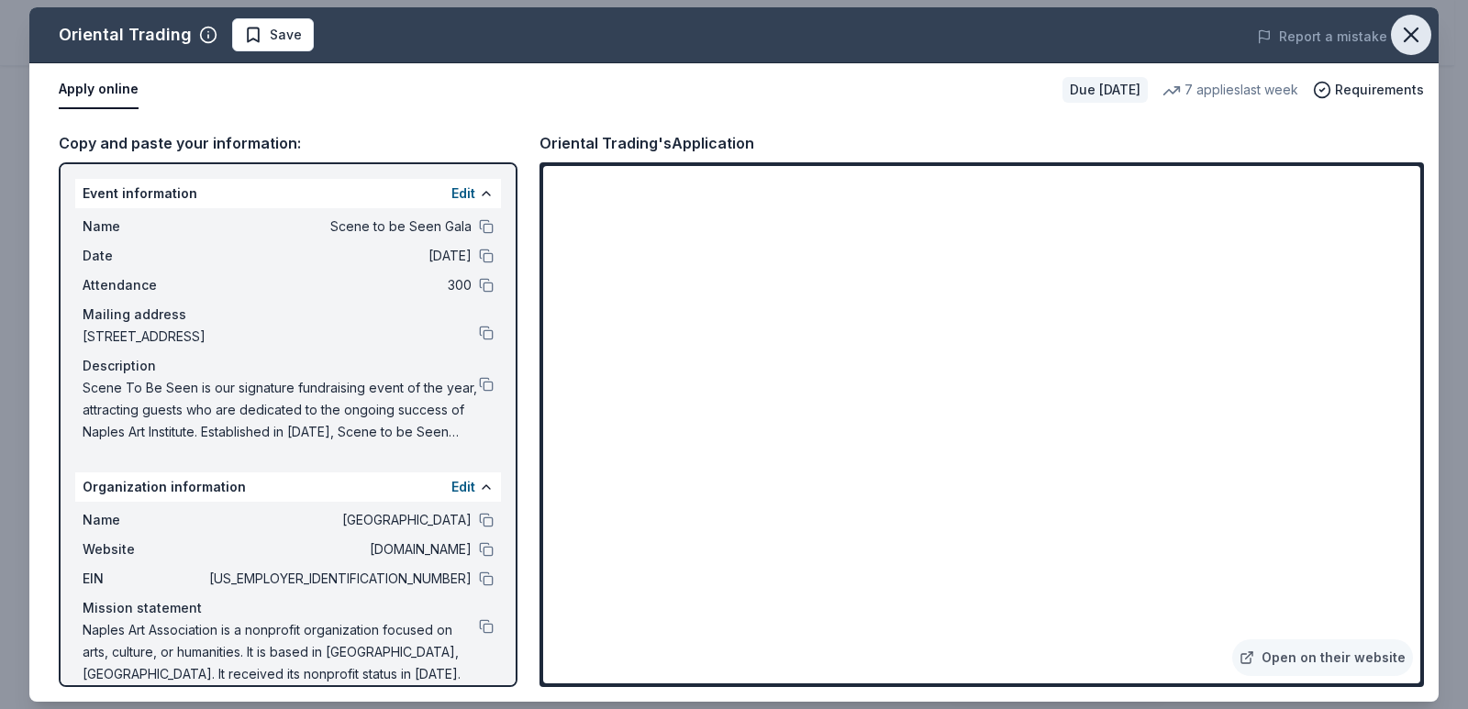
click at [1420, 47] on icon "button" at bounding box center [1411, 35] width 26 height 26
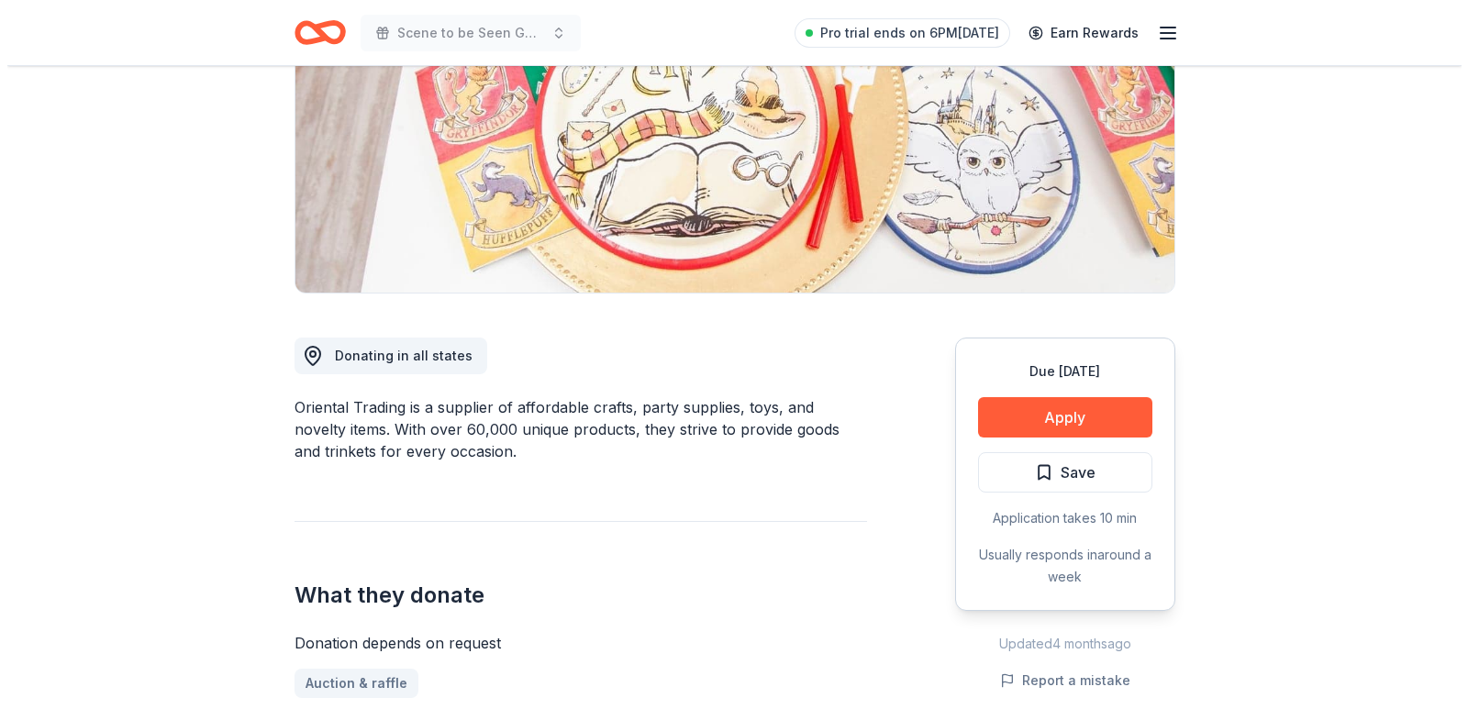
scroll to position [367, 0]
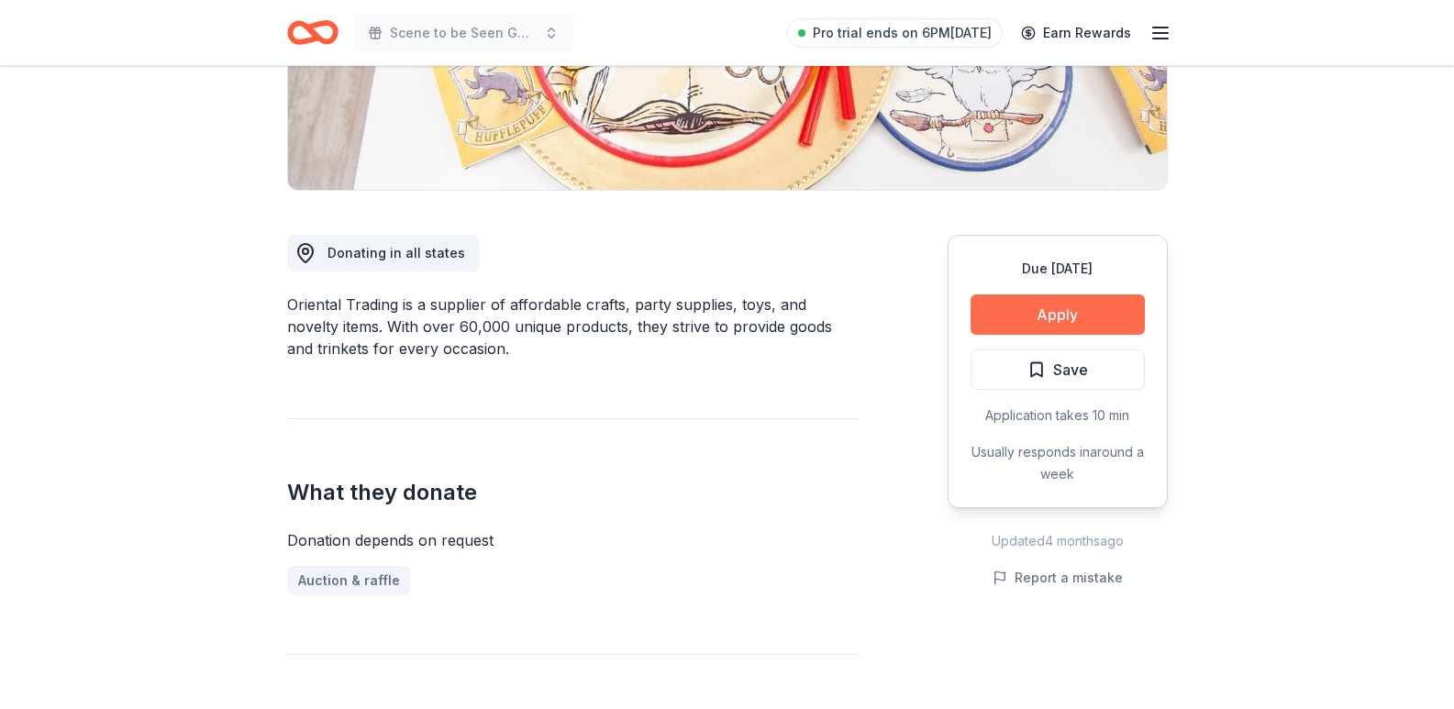
click at [1082, 312] on button "Apply" at bounding box center [1057, 314] width 174 height 40
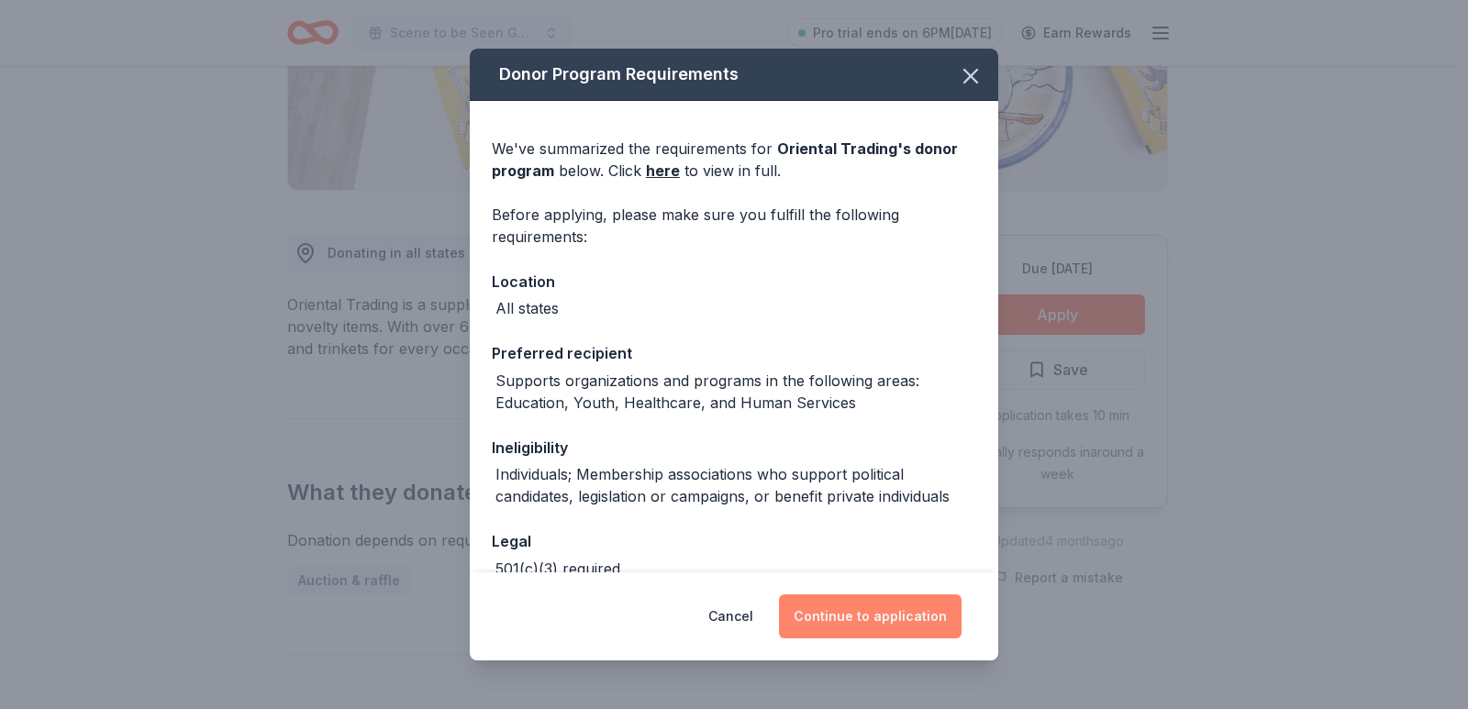
click at [874, 607] on button "Continue to application" at bounding box center [870, 616] width 183 height 44
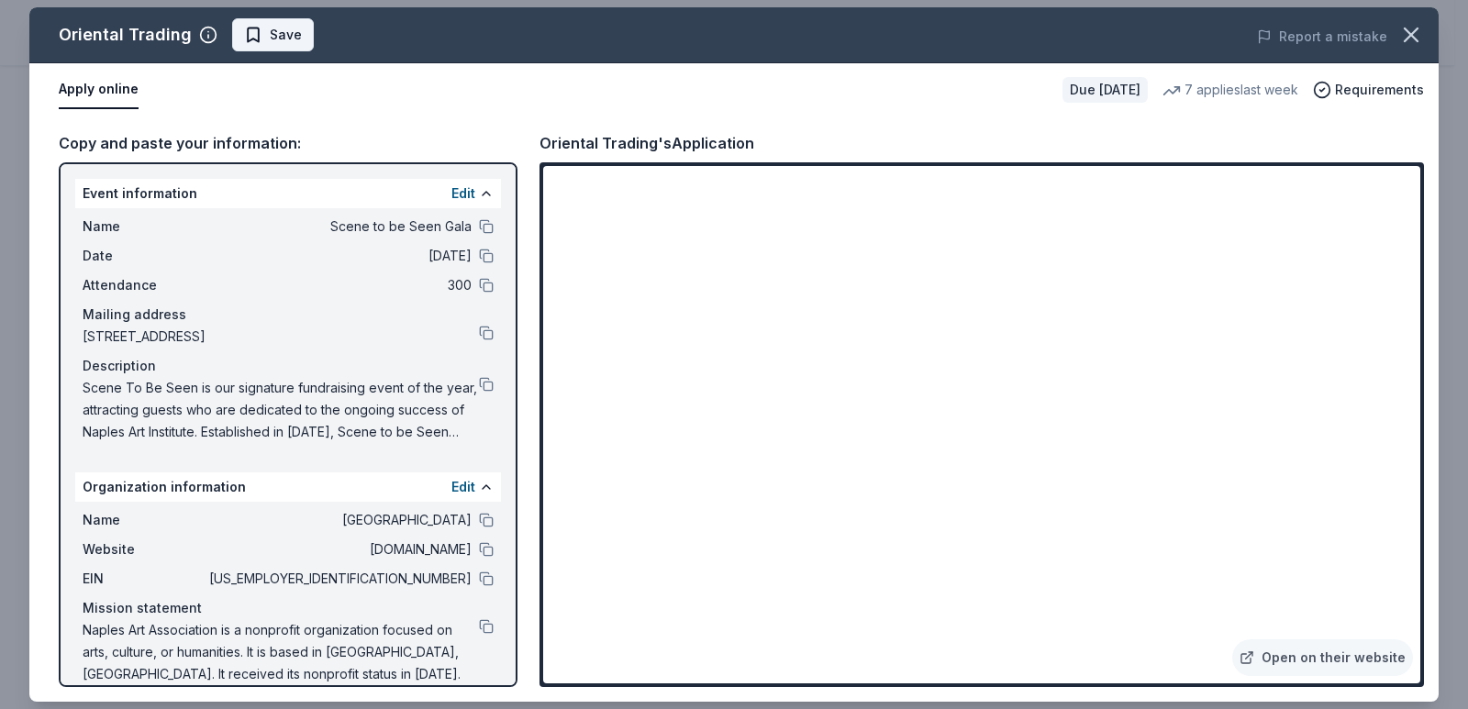
click at [270, 33] on span "Save" at bounding box center [286, 35] width 32 height 22
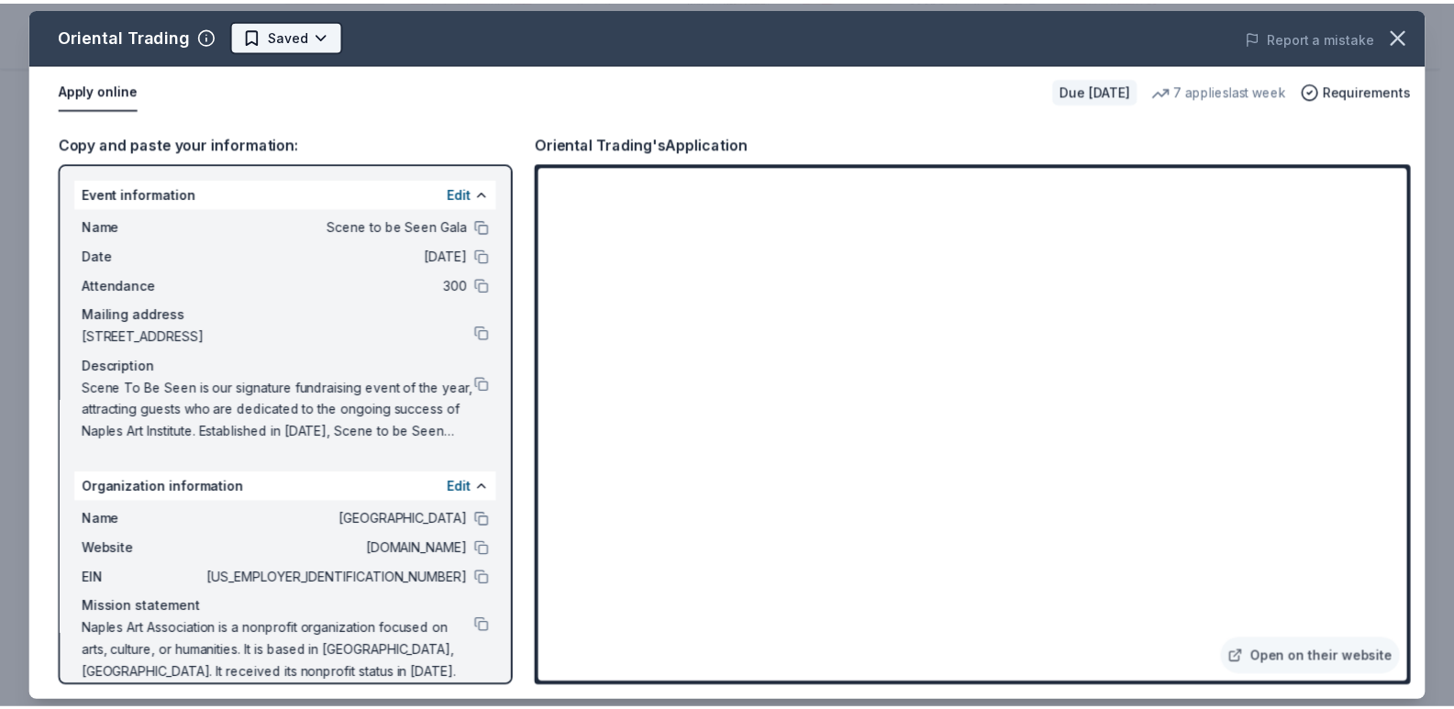
scroll to position [0, 0]
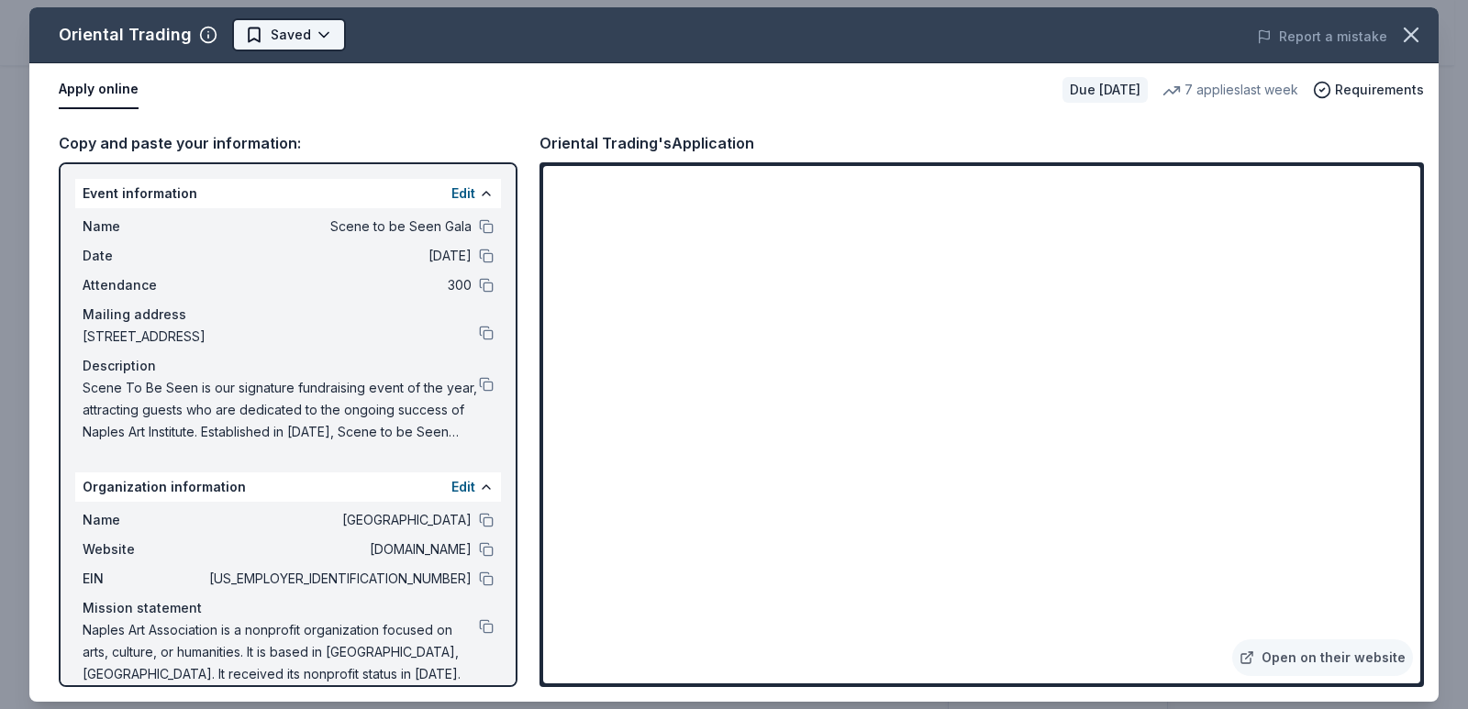
click at [330, 45] on html "Scene to be Seen Gala Pro trial ends on 6PM, 10/16 Earn Rewards Due in 79 days …" at bounding box center [734, 354] width 1468 height 709
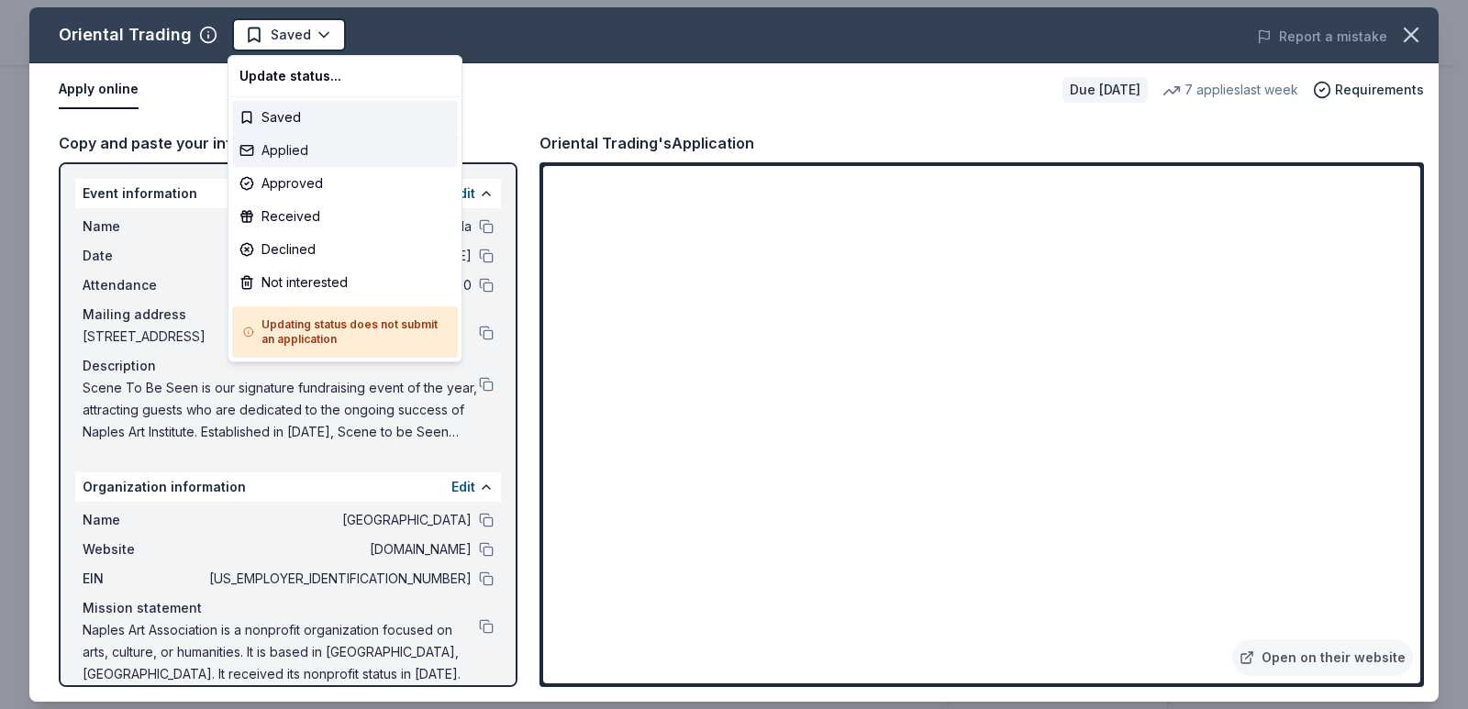
click at [342, 150] on div "Applied" at bounding box center [345, 150] width 226 height 33
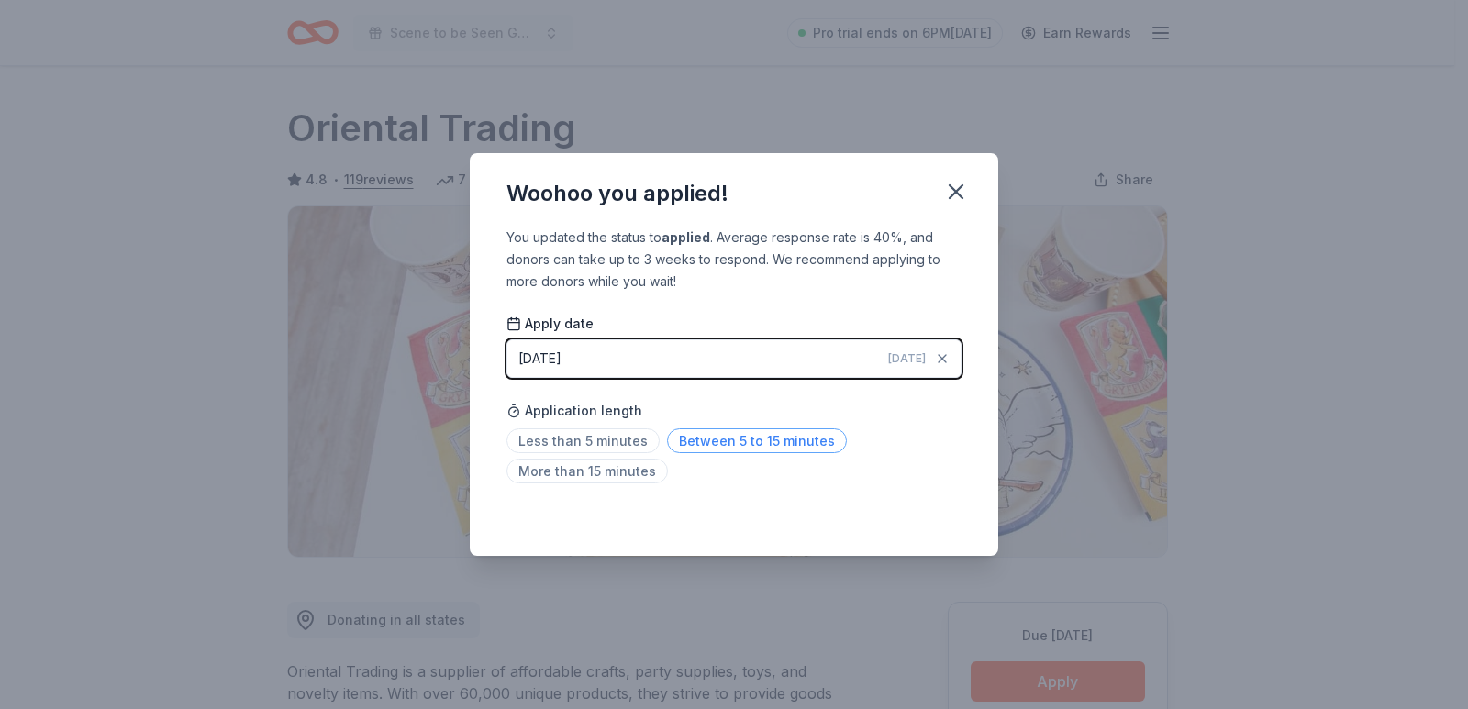
click at [684, 450] on span "Between 5 to 15 minutes" at bounding box center [757, 440] width 180 height 25
click at [193, 252] on div "Woohoo you applied! You updated the status to applied . Average response rate i…" at bounding box center [734, 354] width 1468 height 709
click at [959, 189] on icon "button" at bounding box center [955, 191] width 13 height 13
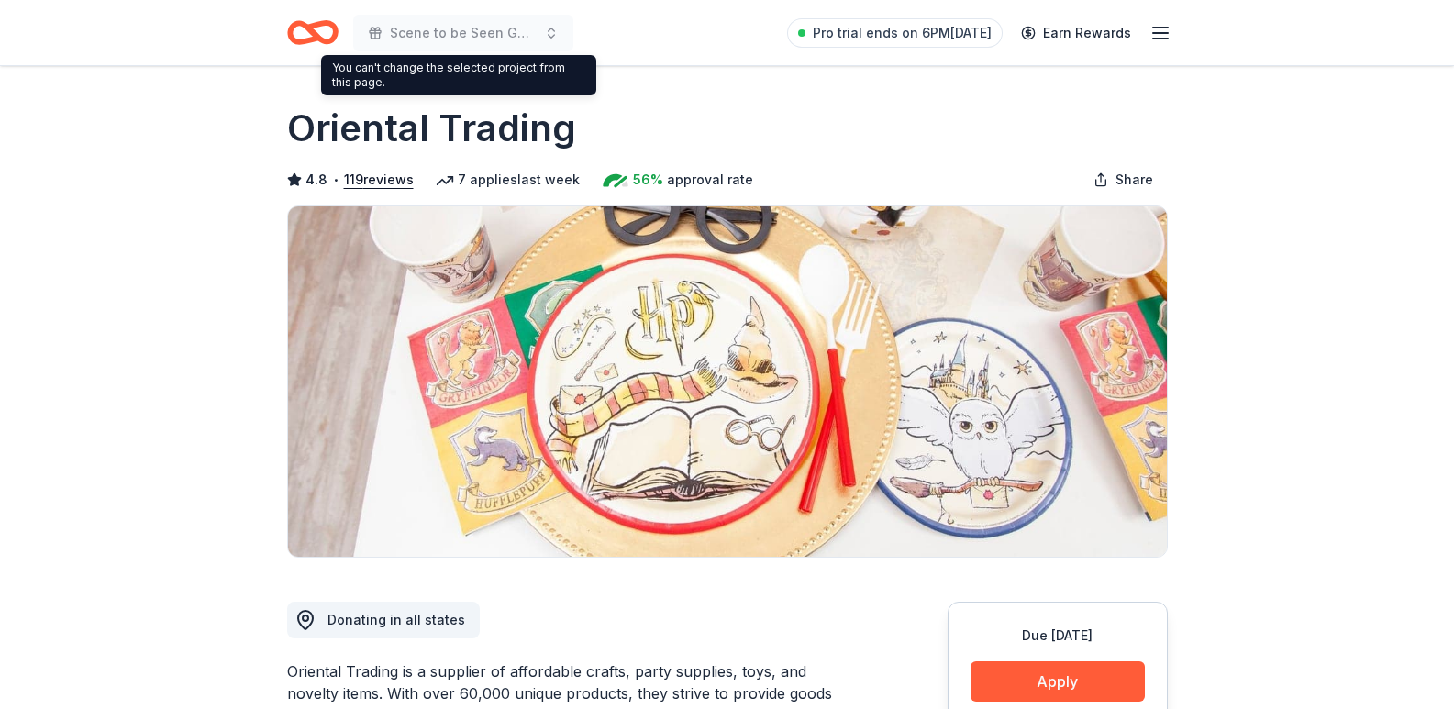
click at [305, 23] on icon "Home" at bounding box center [304, 32] width 28 height 18
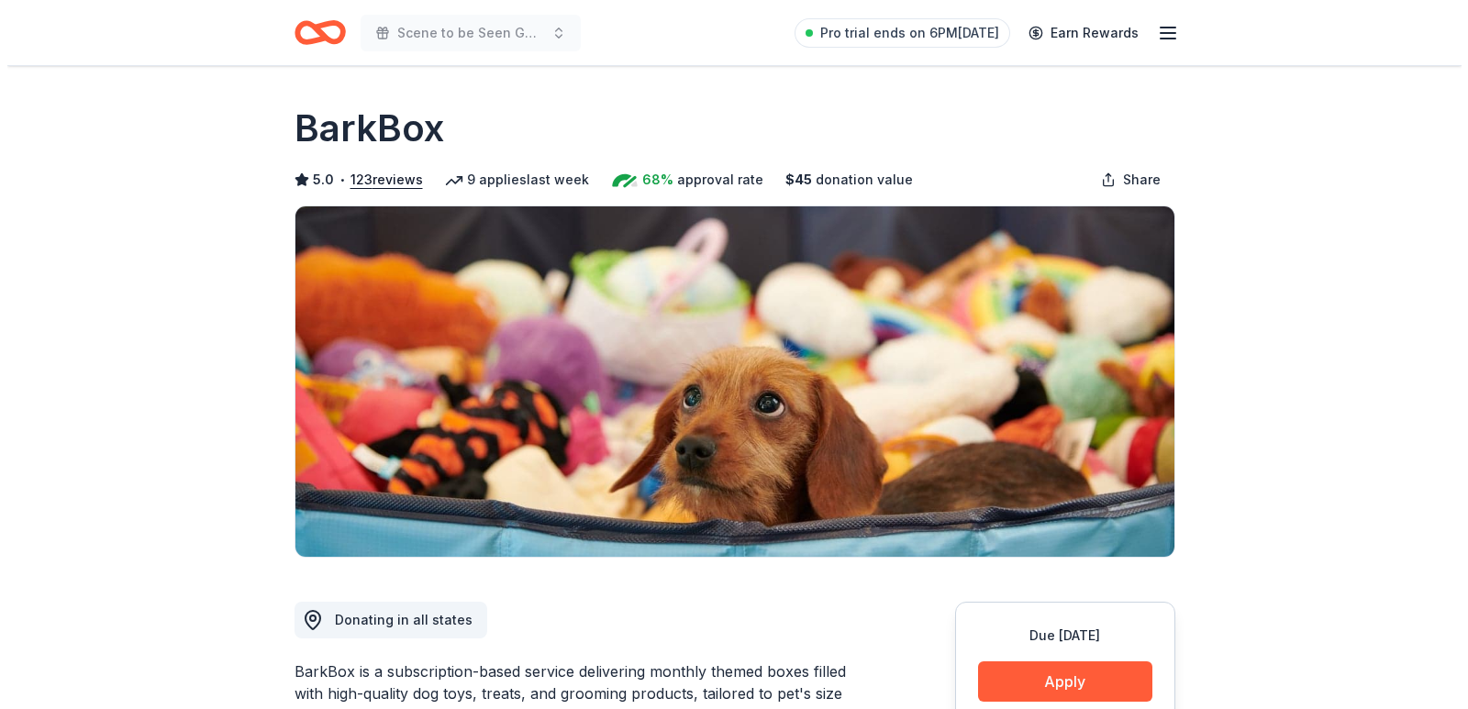
scroll to position [275, 0]
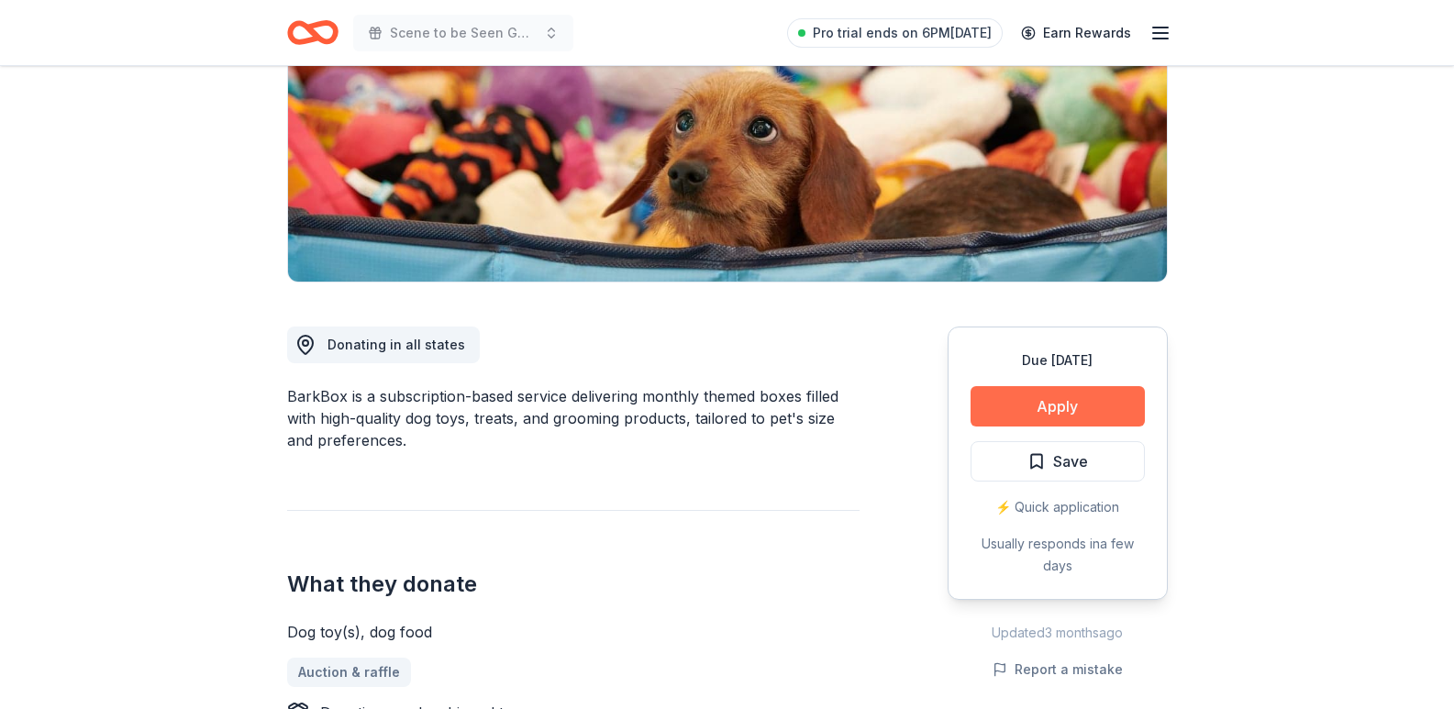
click at [1083, 397] on button "Apply" at bounding box center [1057, 406] width 174 height 40
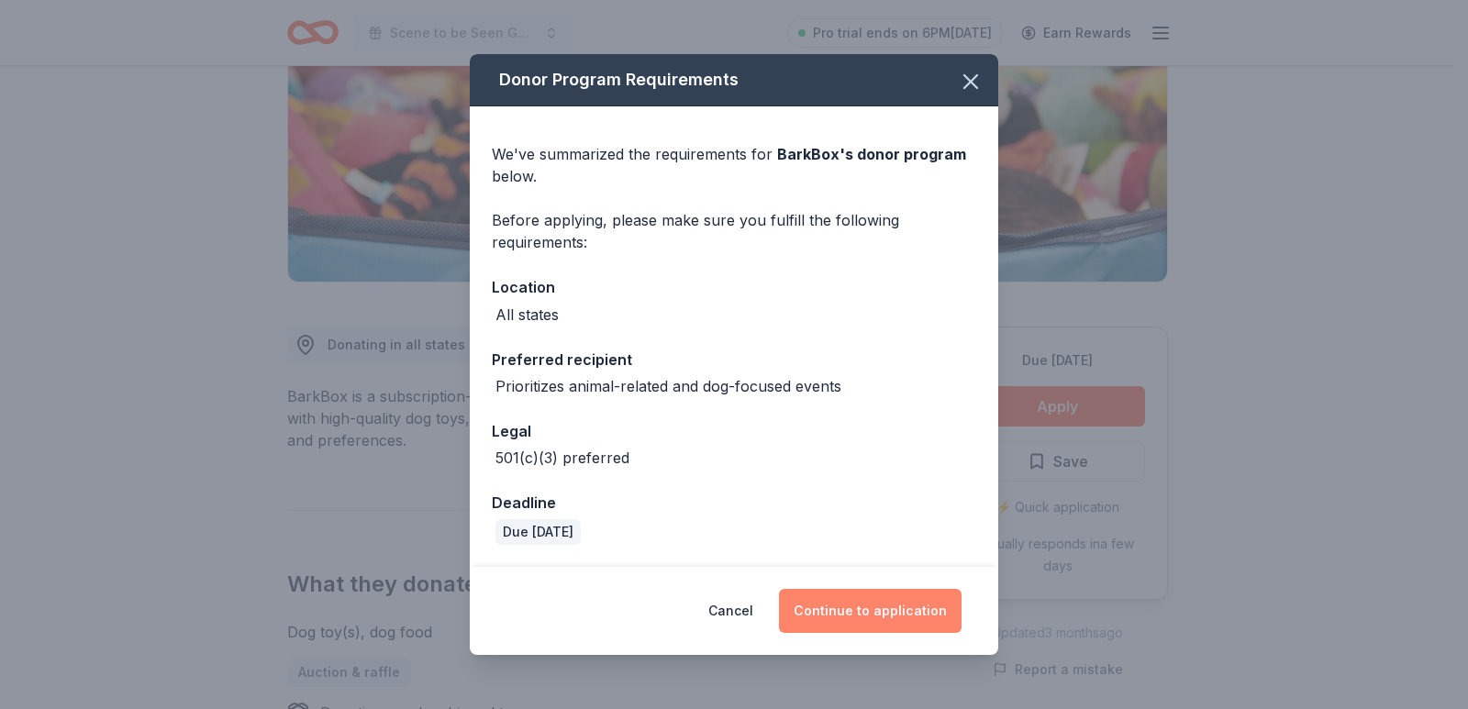
click at [865, 613] on button "Continue to application" at bounding box center [870, 611] width 183 height 44
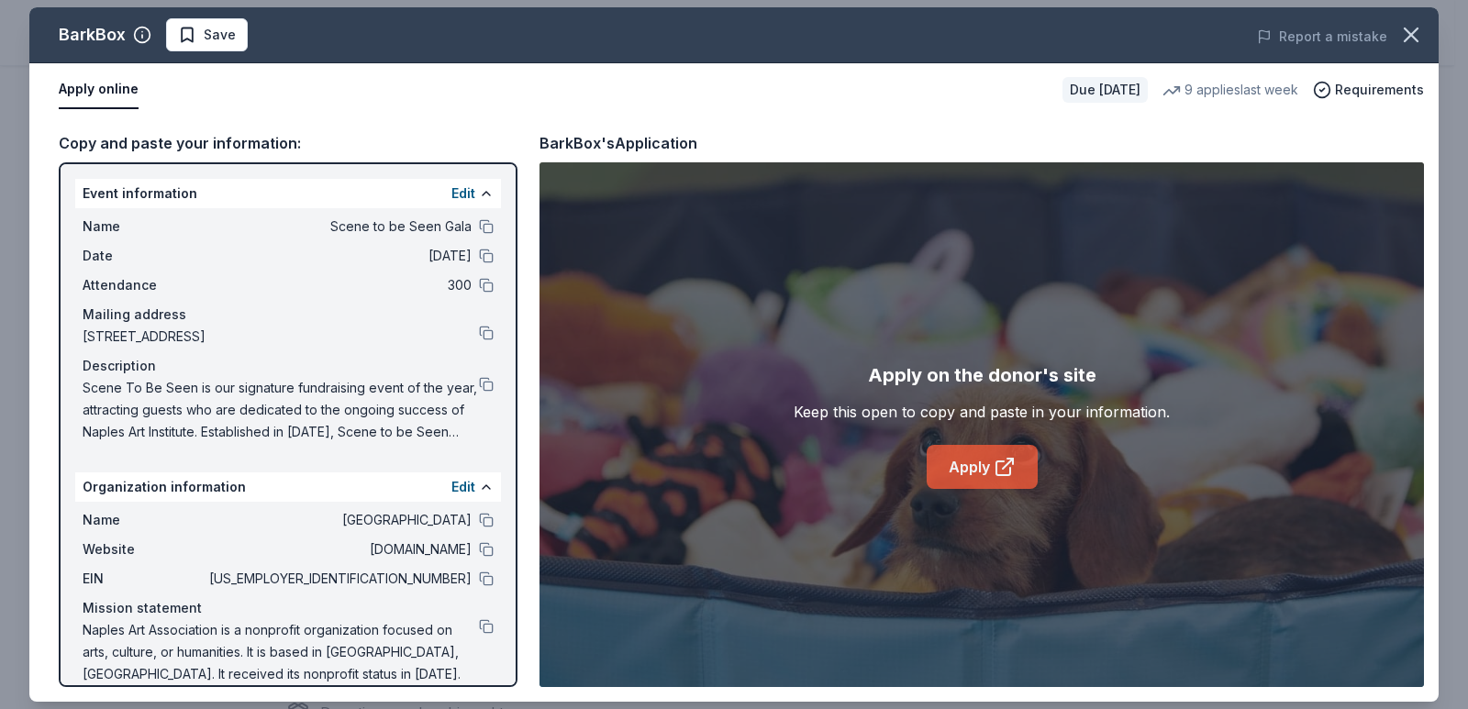
click at [957, 460] on link "Apply" at bounding box center [981, 467] width 111 height 44
click at [197, 37] on span "Save" at bounding box center [207, 35] width 58 height 22
click at [265, 29] on html "Scene to be Seen Gala Pro trial ends on 6PM, 10/16 Earn Rewards Due in 77 days …" at bounding box center [734, 79] width 1468 height 709
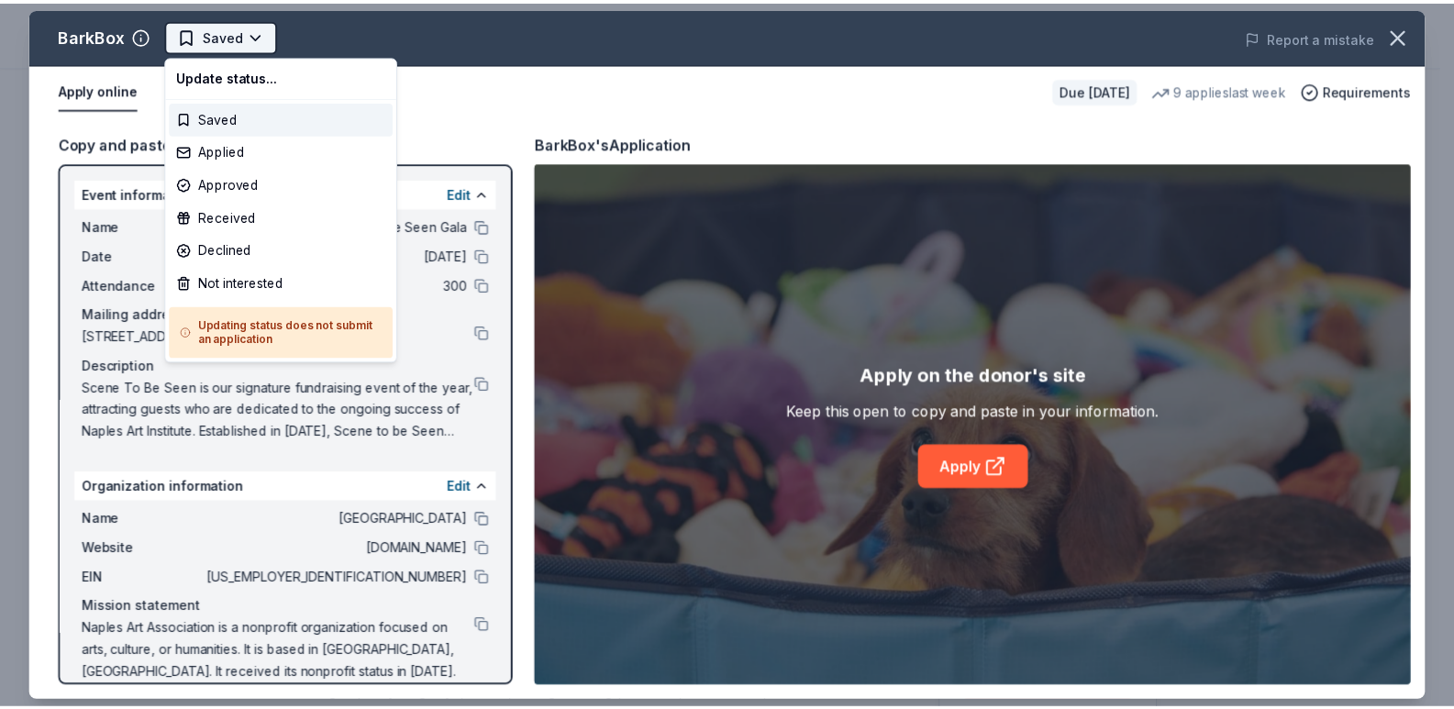
scroll to position [0, 0]
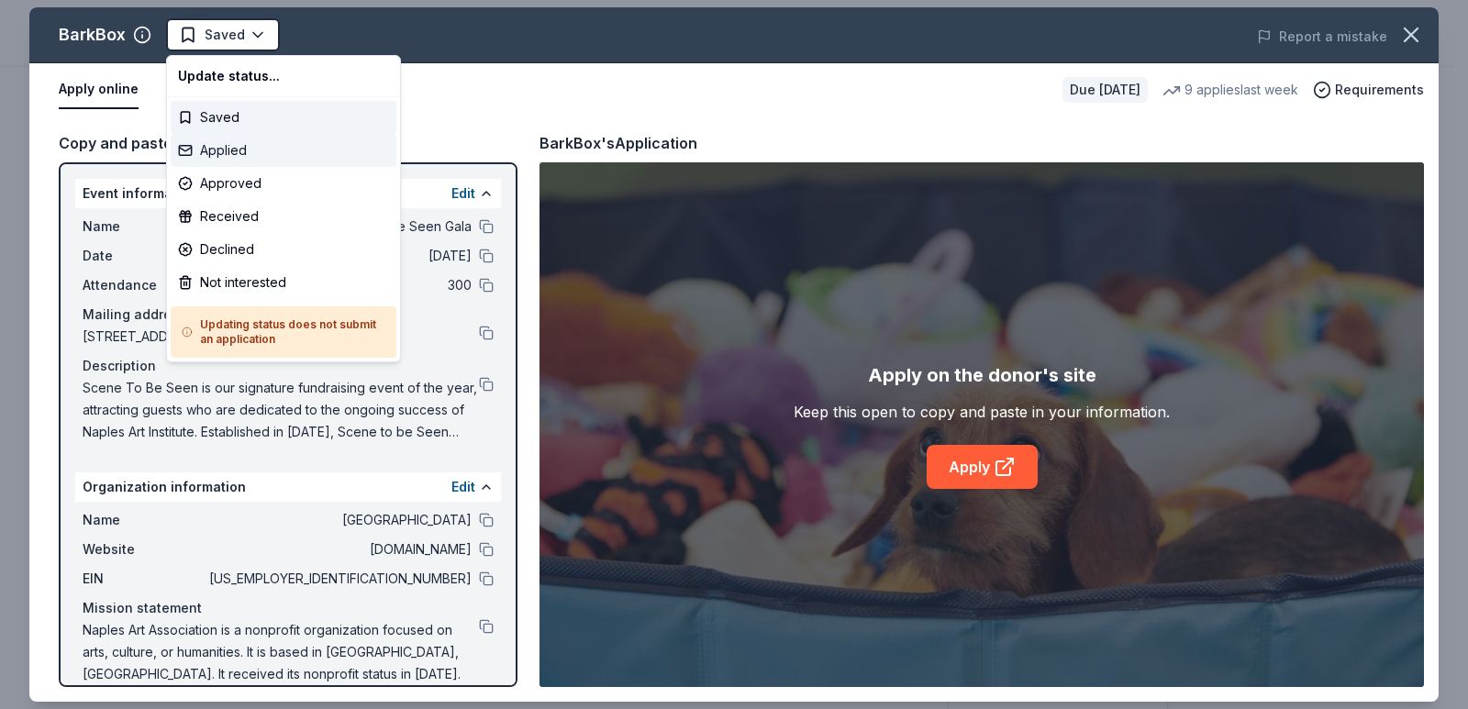
click at [294, 151] on div "Applied" at bounding box center [284, 150] width 226 height 33
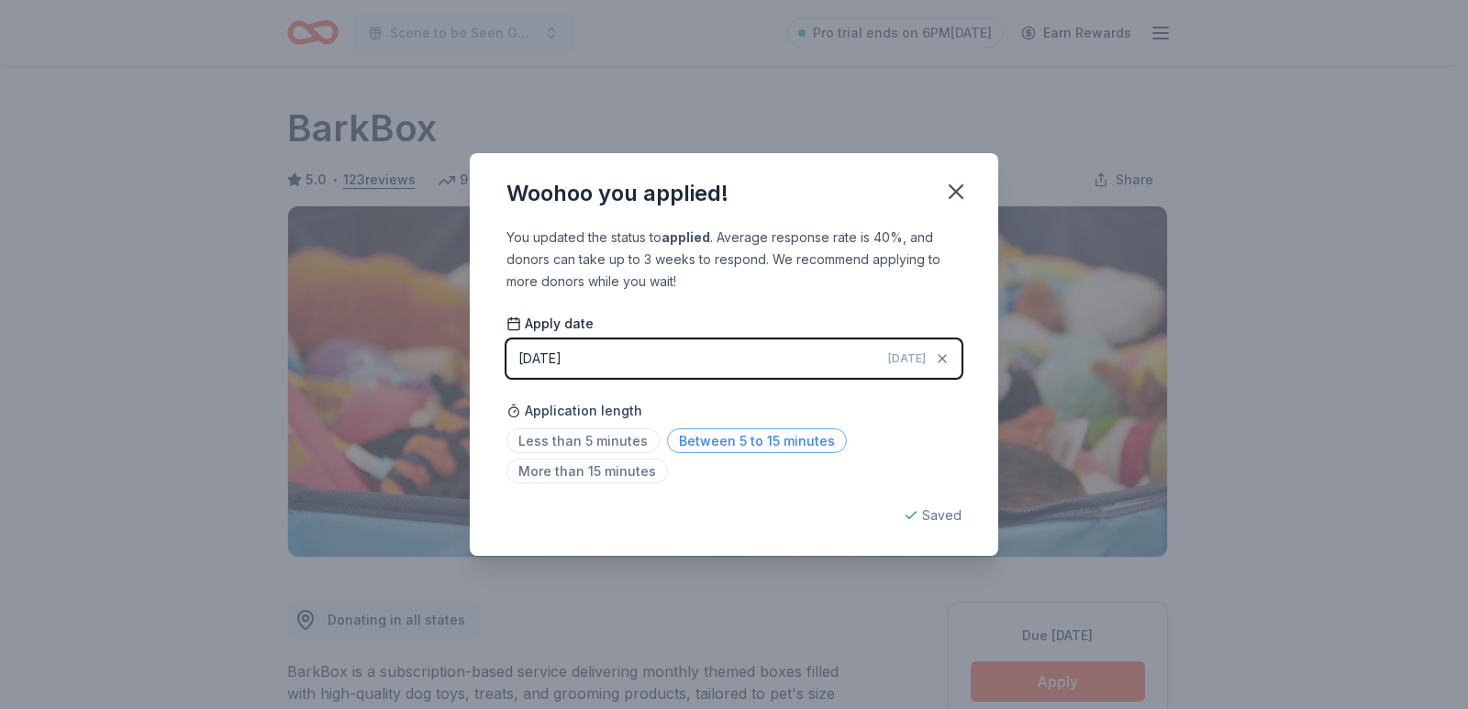
drag, startPoint x: 599, startPoint y: 443, endPoint x: 681, endPoint y: 439, distance: 81.7
click at [600, 443] on span "Less than 5 minutes" at bounding box center [582, 440] width 153 height 25
click at [951, 520] on div "Saved" at bounding box center [733, 515] width 455 height 22
click at [1148, 256] on div "Woohoo you applied! You updated the status to applied . Average response rate i…" at bounding box center [734, 354] width 1468 height 709
click at [958, 202] on icon "button" at bounding box center [956, 192] width 26 height 26
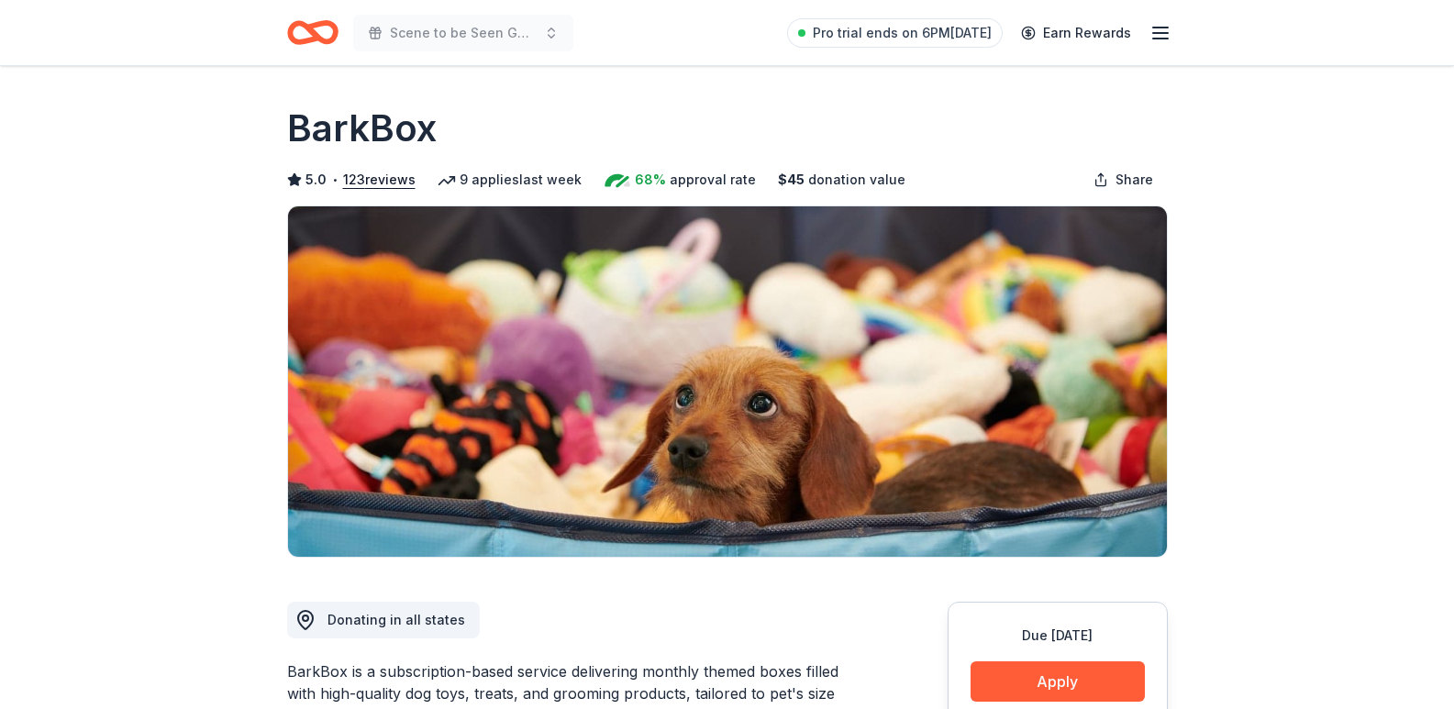
click at [312, 28] on icon "Home" at bounding box center [320, 32] width 28 height 18
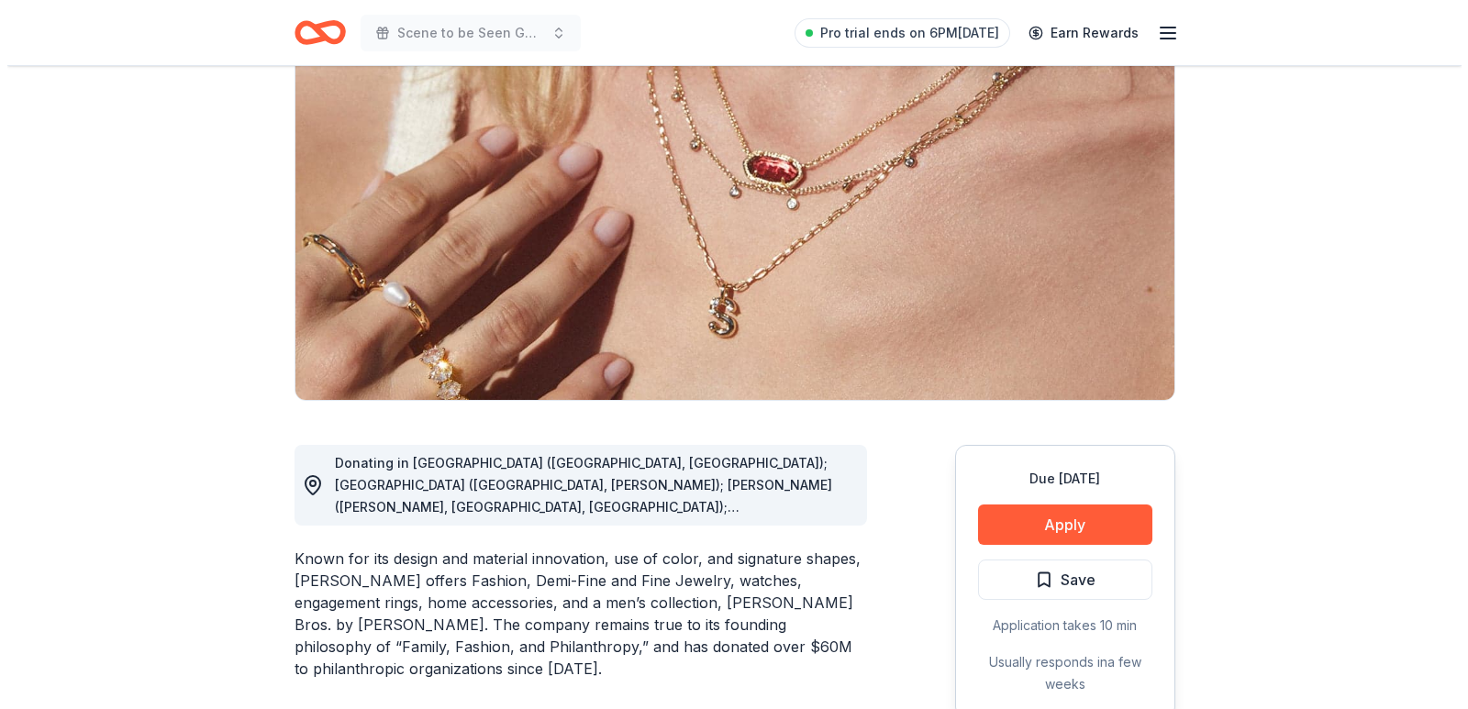
scroll to position [183, 0]
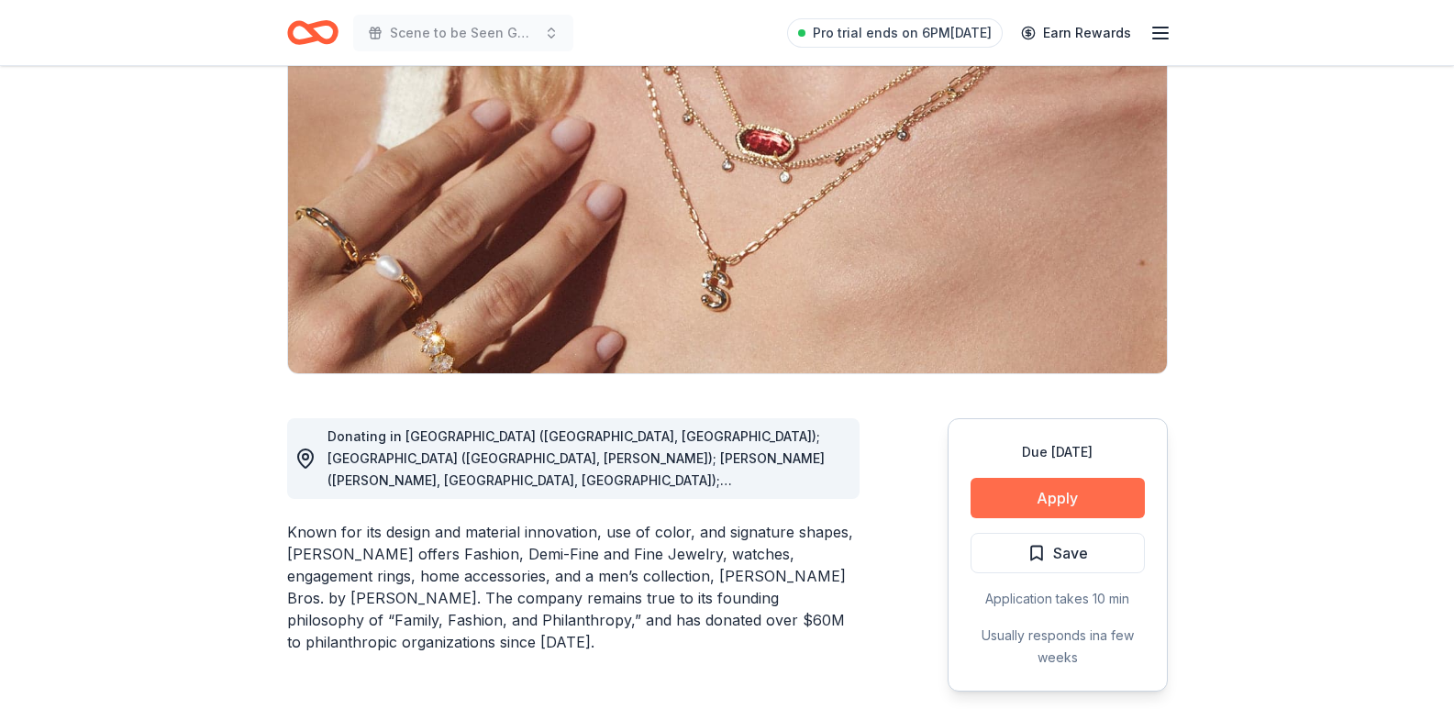
click at [1025, 482] on button "Apply" at bounding box center [1057, 498] width 174 height 40
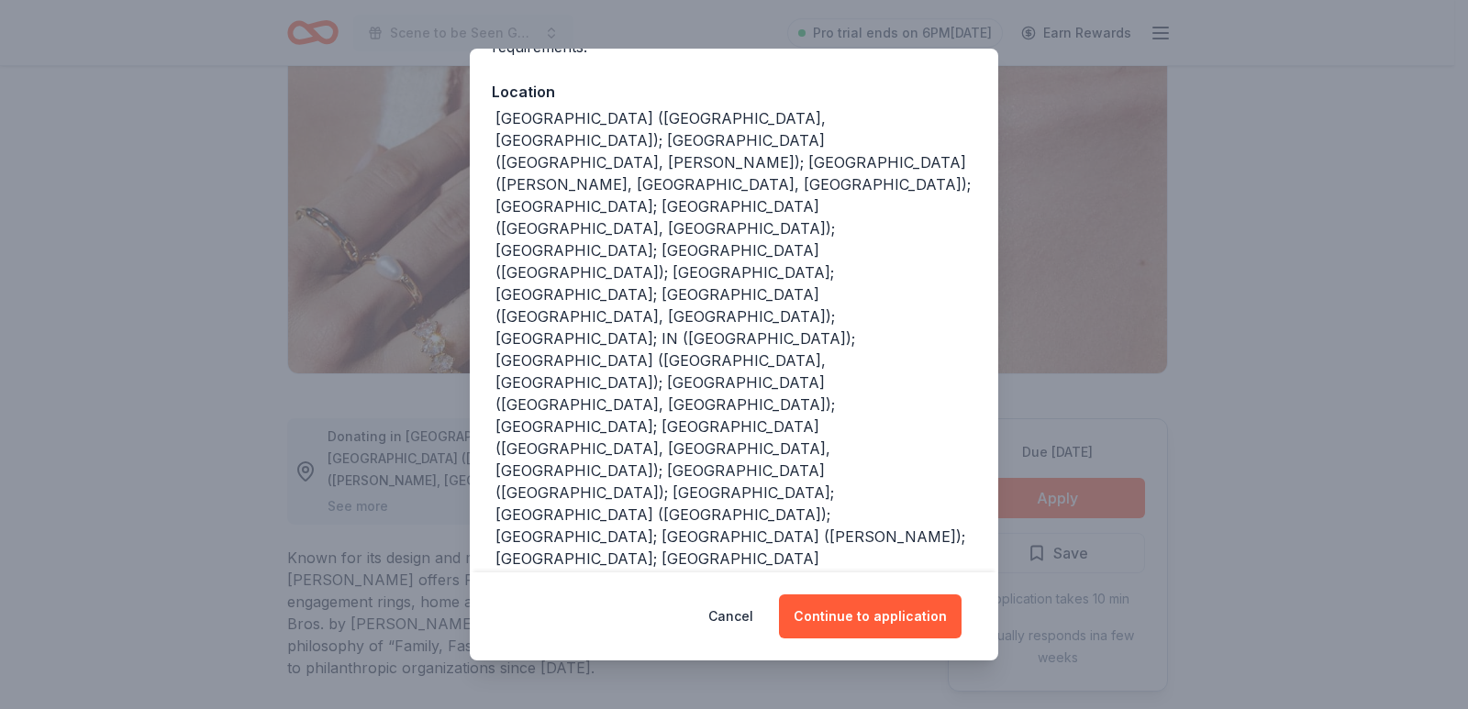
scroll to position [191, 0]
click at [870, 614] on button "Continue to application" at bounding box center [870, 616] width 183 height 44
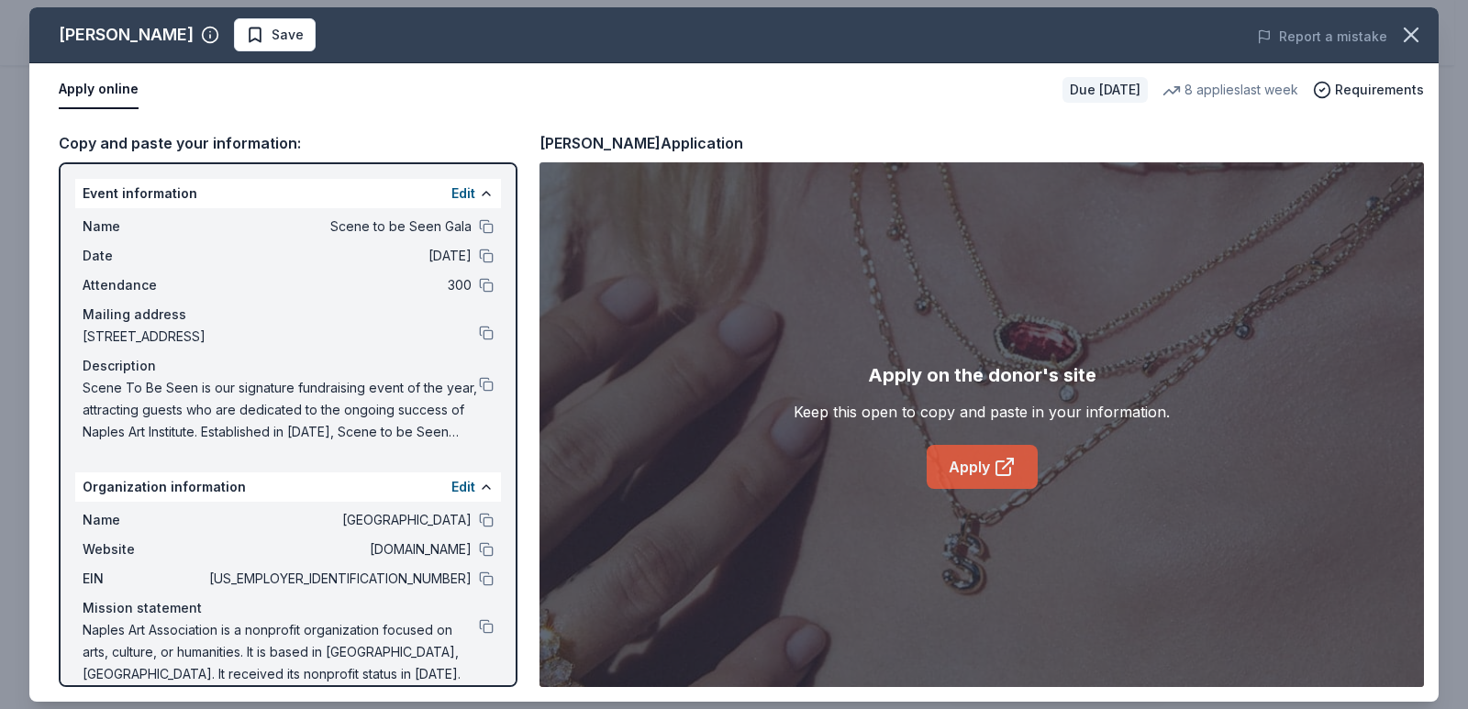
click at [997, 478] on icon at bounding box center [1004, 467] width 22 height 22
click at [479, 575] on button at bounding box center [486, 578] width 15 height 15
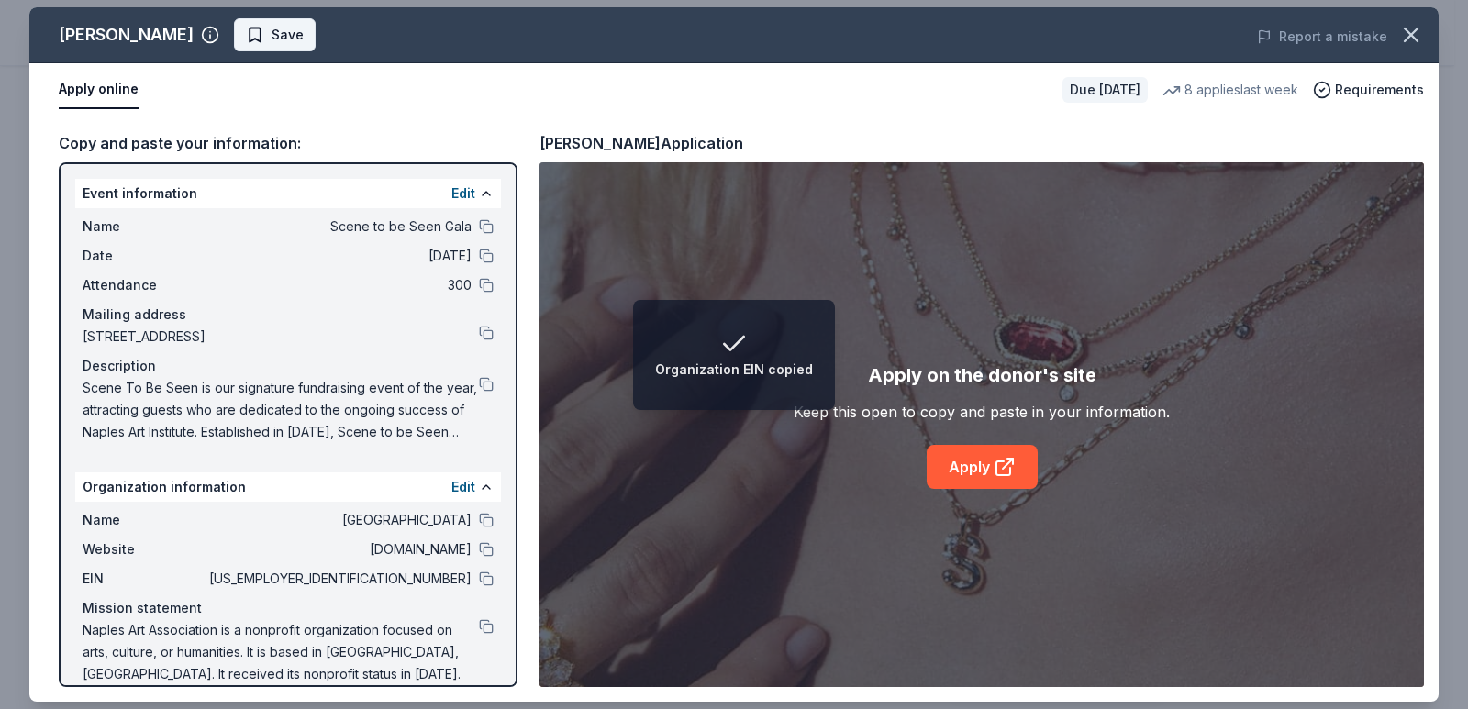
click at [271, 25] on span "Save" at bounding box center [287, 35] width 32 height 22
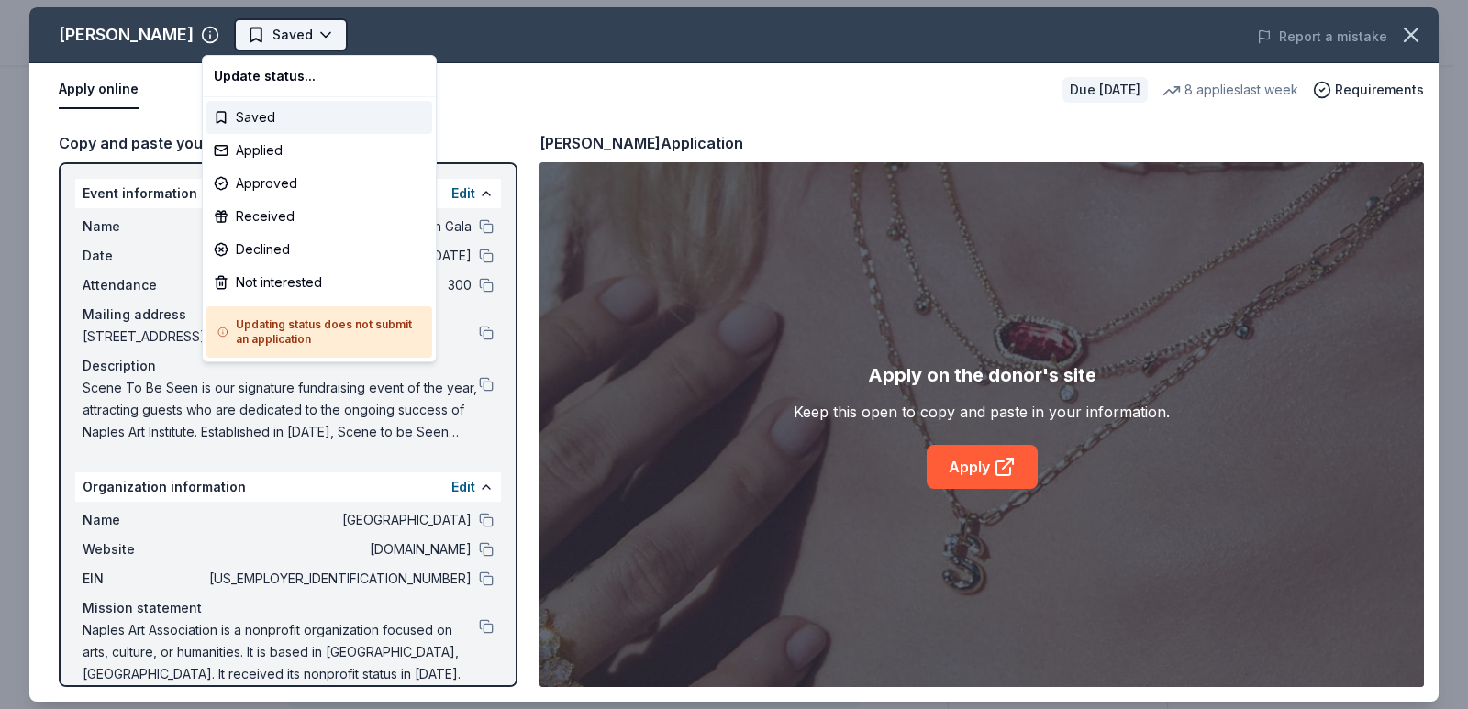
click at [302, 32] on html "Scene to be Seen Gala Pro trial ends on 6PM, 10/16 Earn Rewards Due in 47 days …" at bounding box center [734, 354] width 1468 height 709
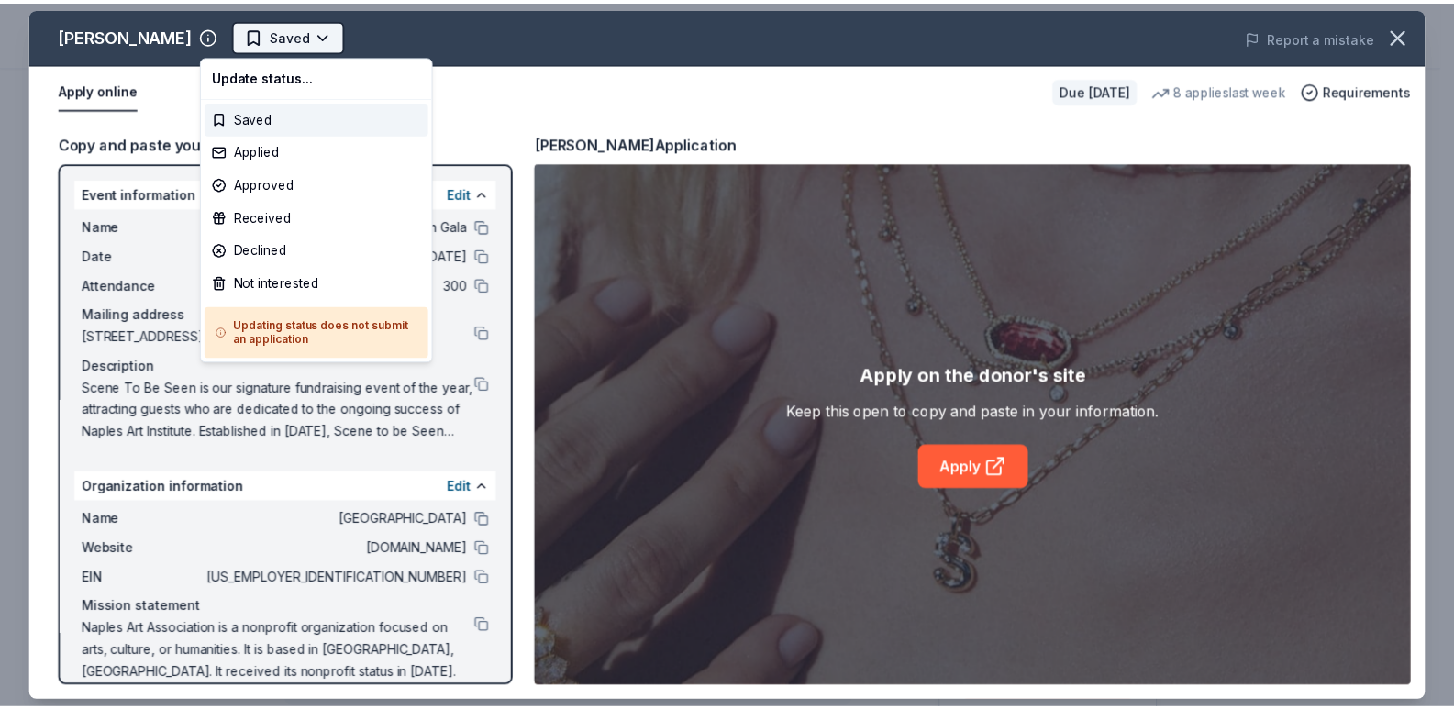
scroll to position [0, 0]
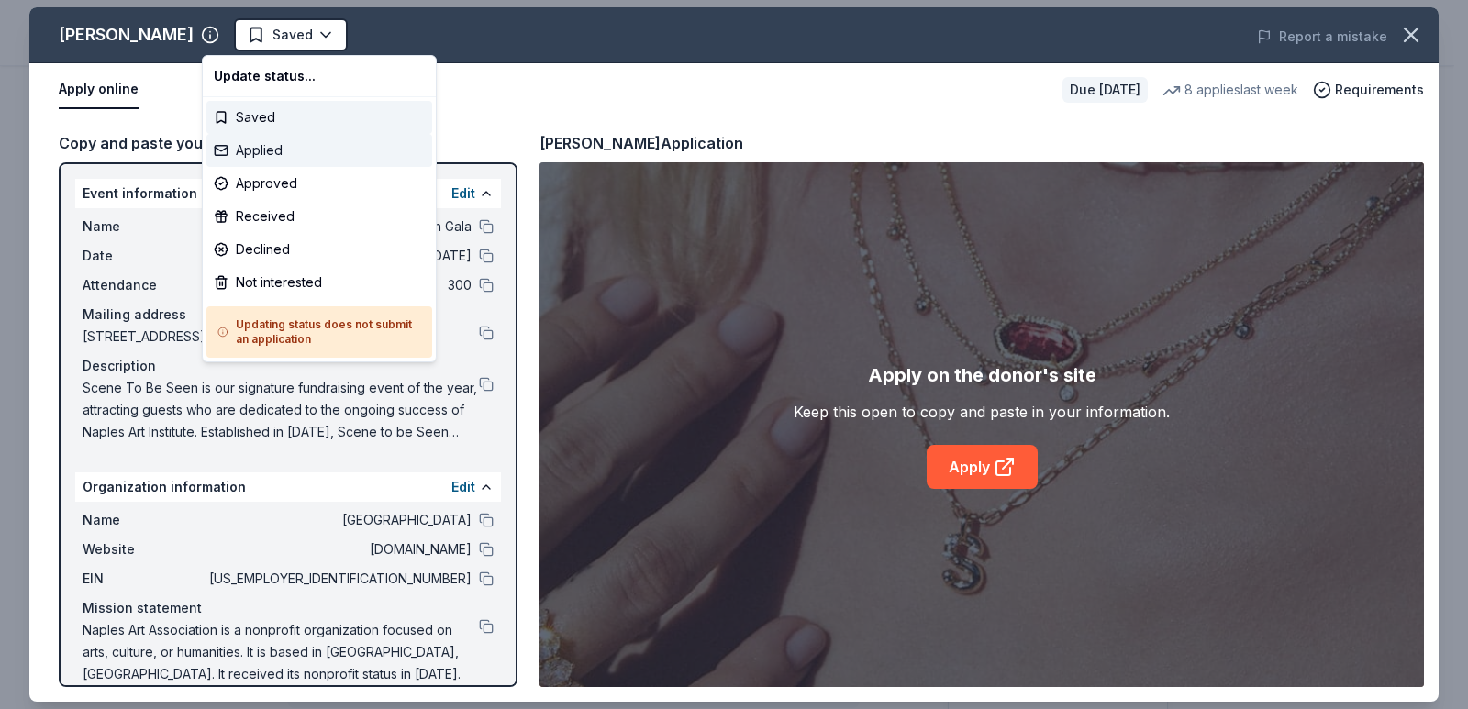
click at [322, 155] on div "Applied" at bounding box center [319, 150] width 226 height 33
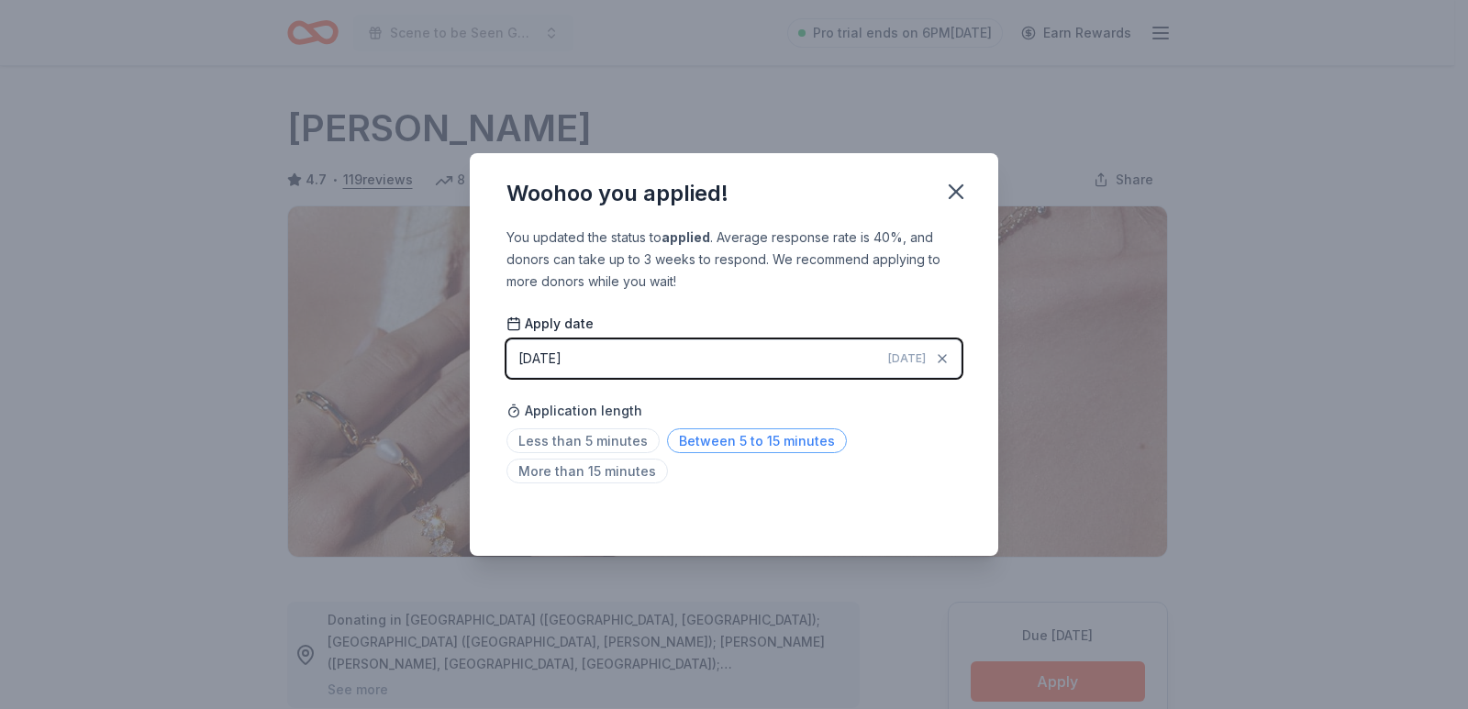
click at [720, 445] on span "Between 5 to 15 minutes" at bounding box center [757, 440] width 180 height 25
click at [949, 195] on icon "button" at bounding box center [956, 192] width 26 height 26
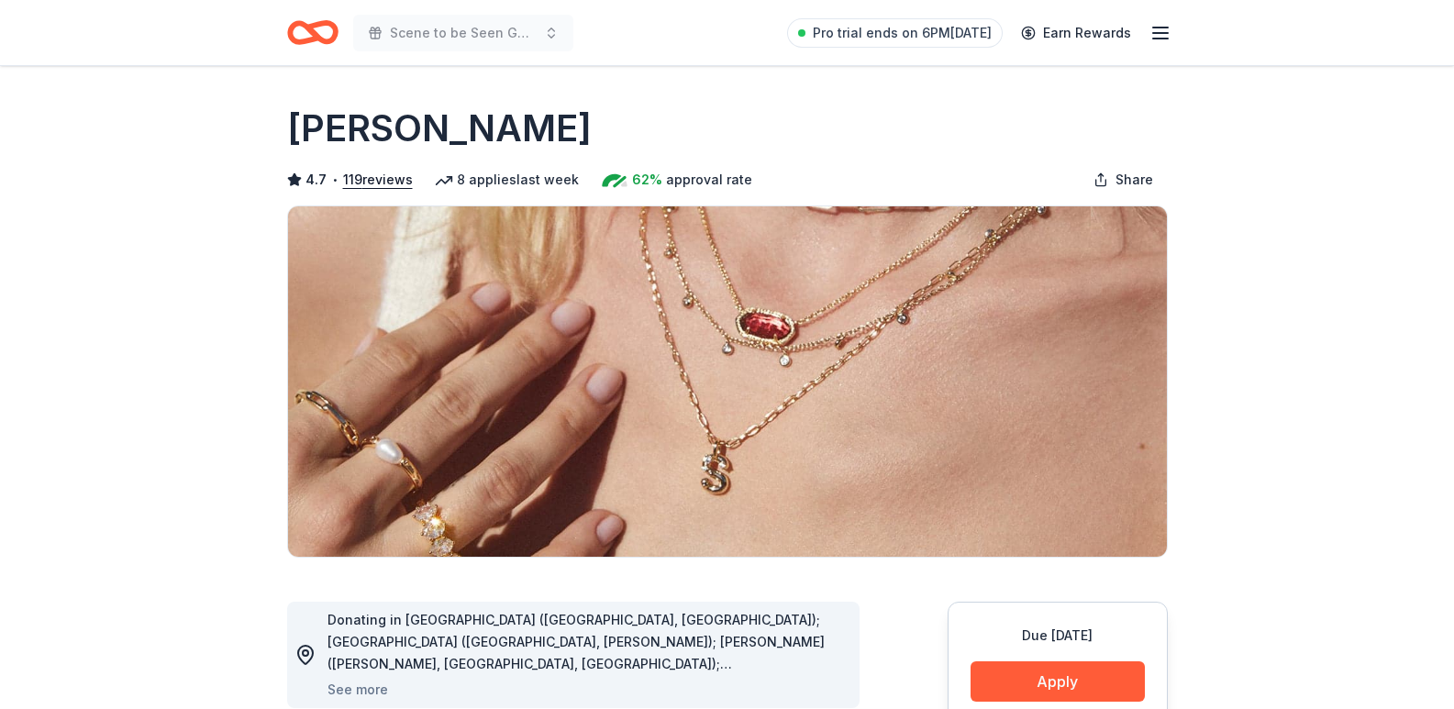
click at [298, 32] on icon "Home" at bounding box center [312, 32] width 51 height 43
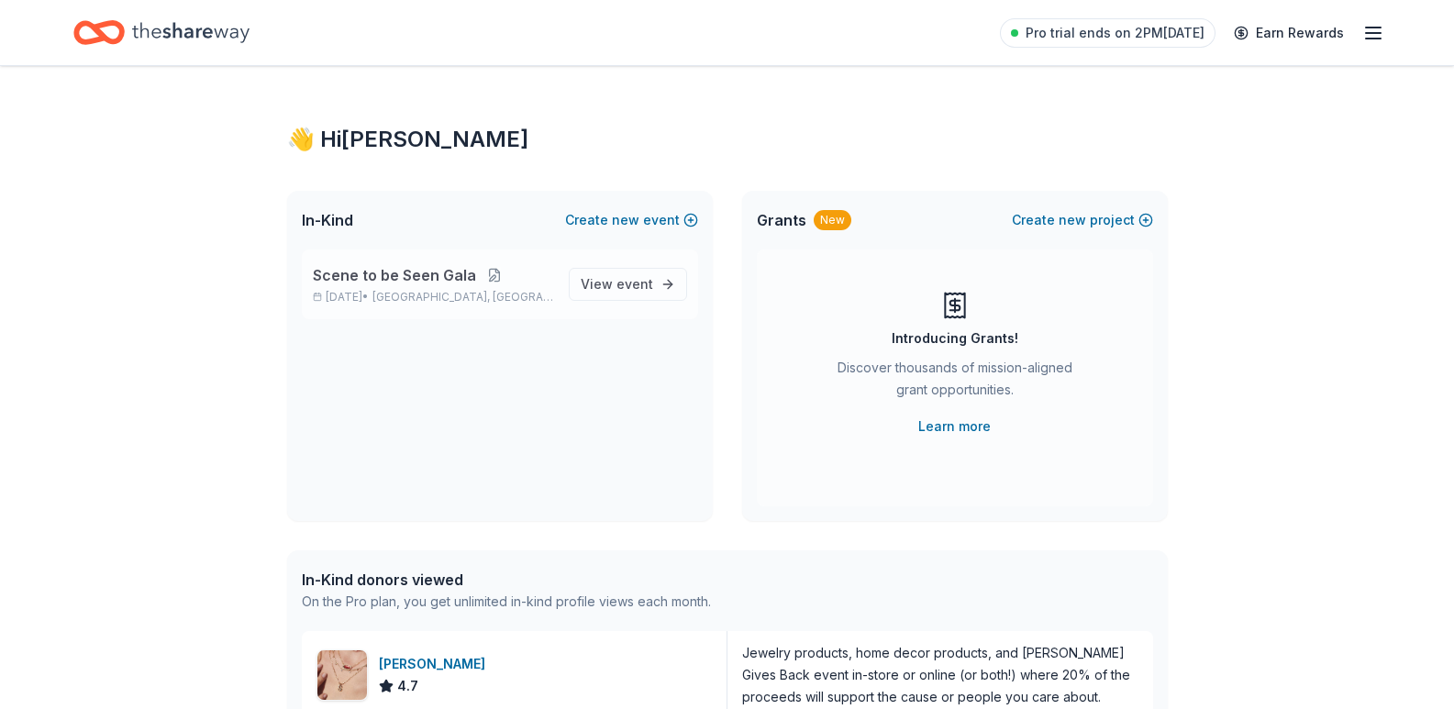
click at [478, 274] on button at bounding box center [494, 275] width 37 height 15
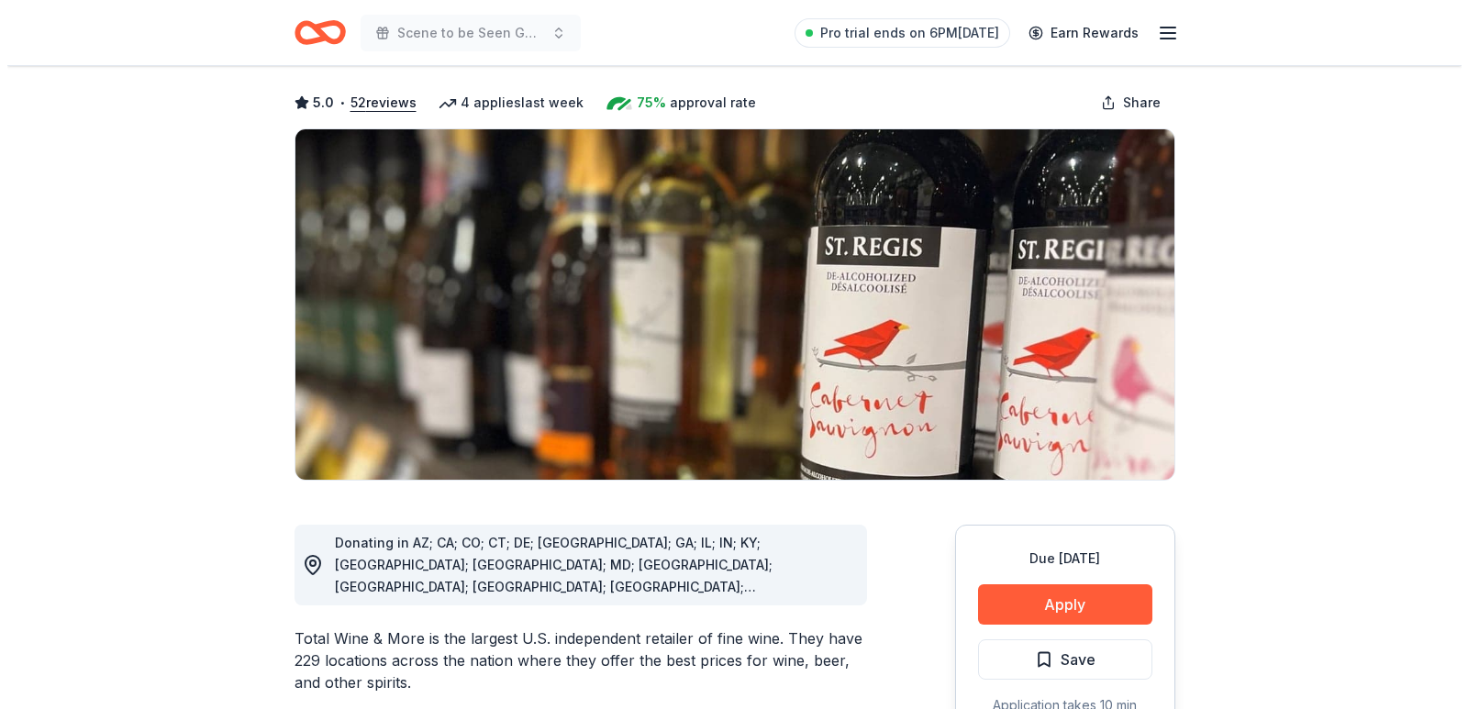
scroll to position [183, 0]
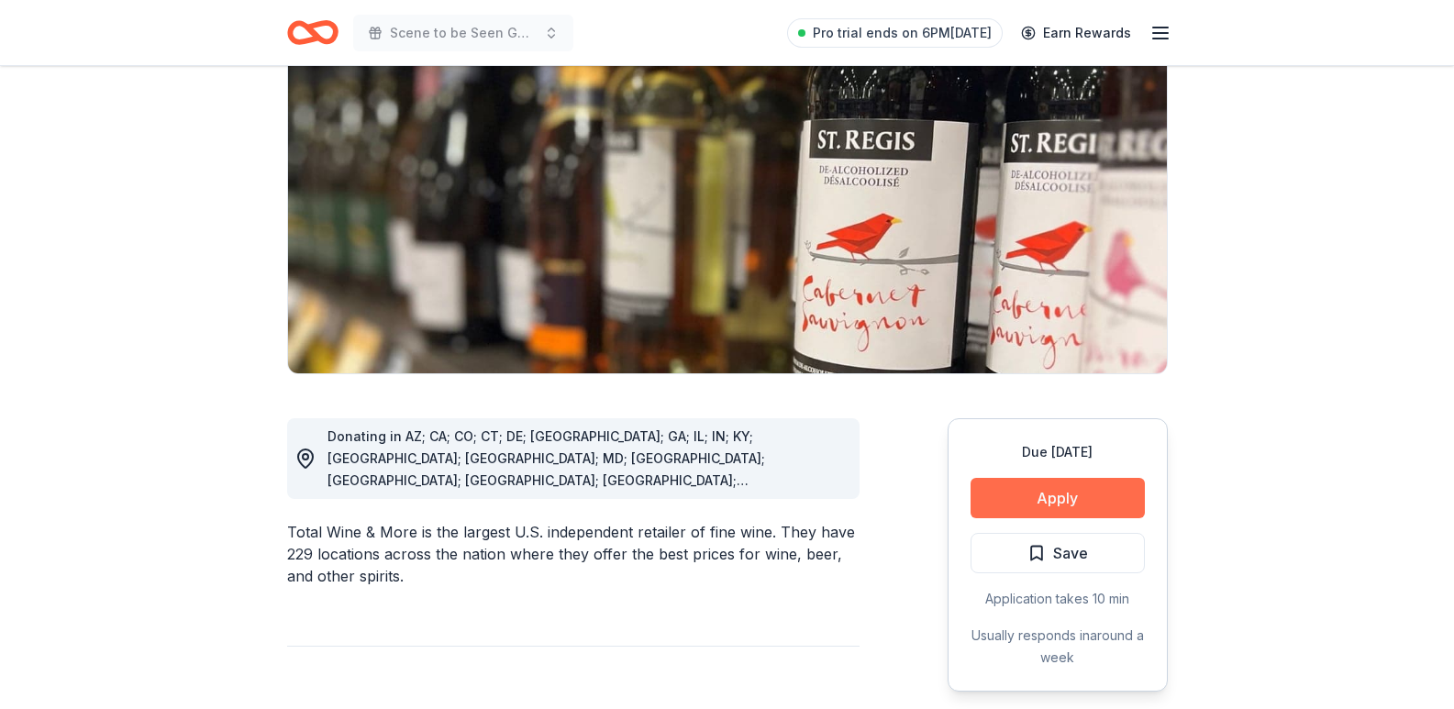
click at [1032, 491] on button "Apply" at bounding box center [1057, 498] width 174 height 40
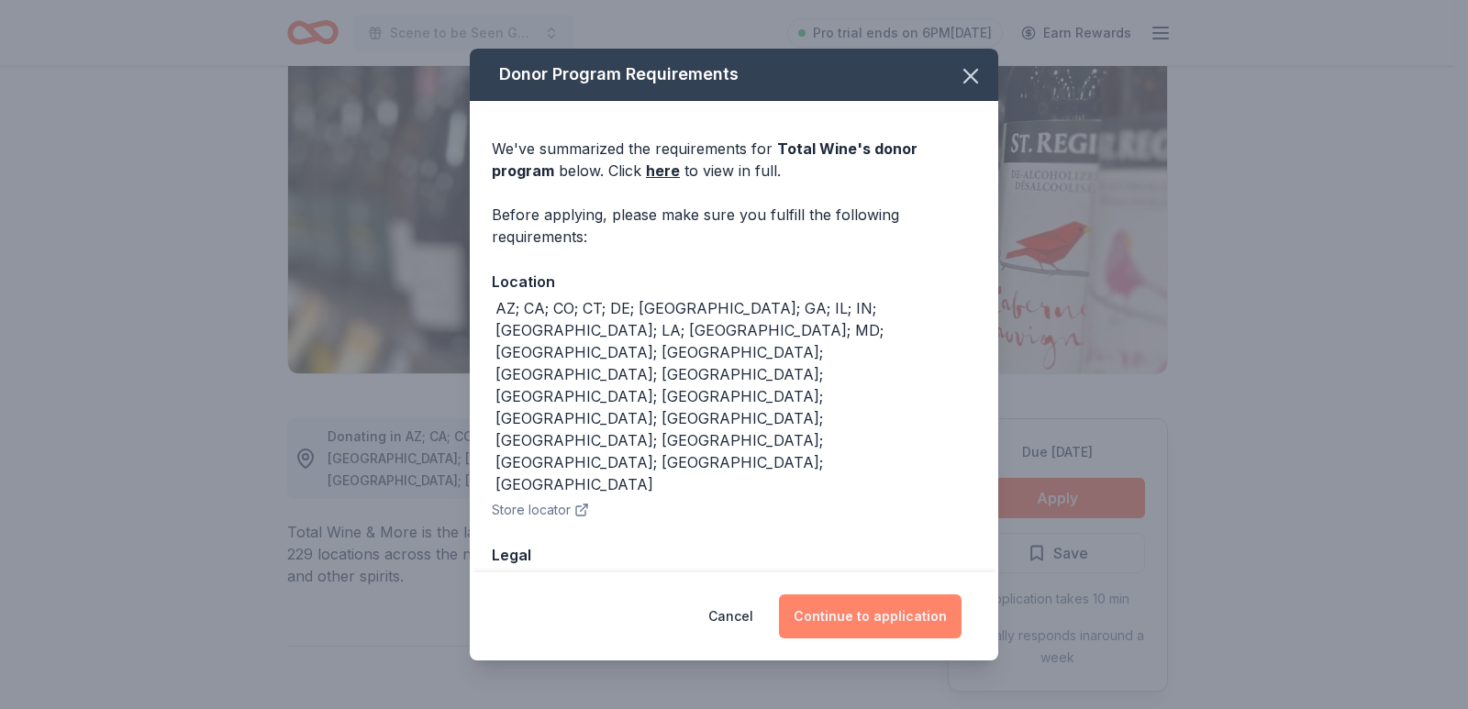
click at [893, 610] on button "Continue to application" at bounding box center [870, 616] width 183 height 44
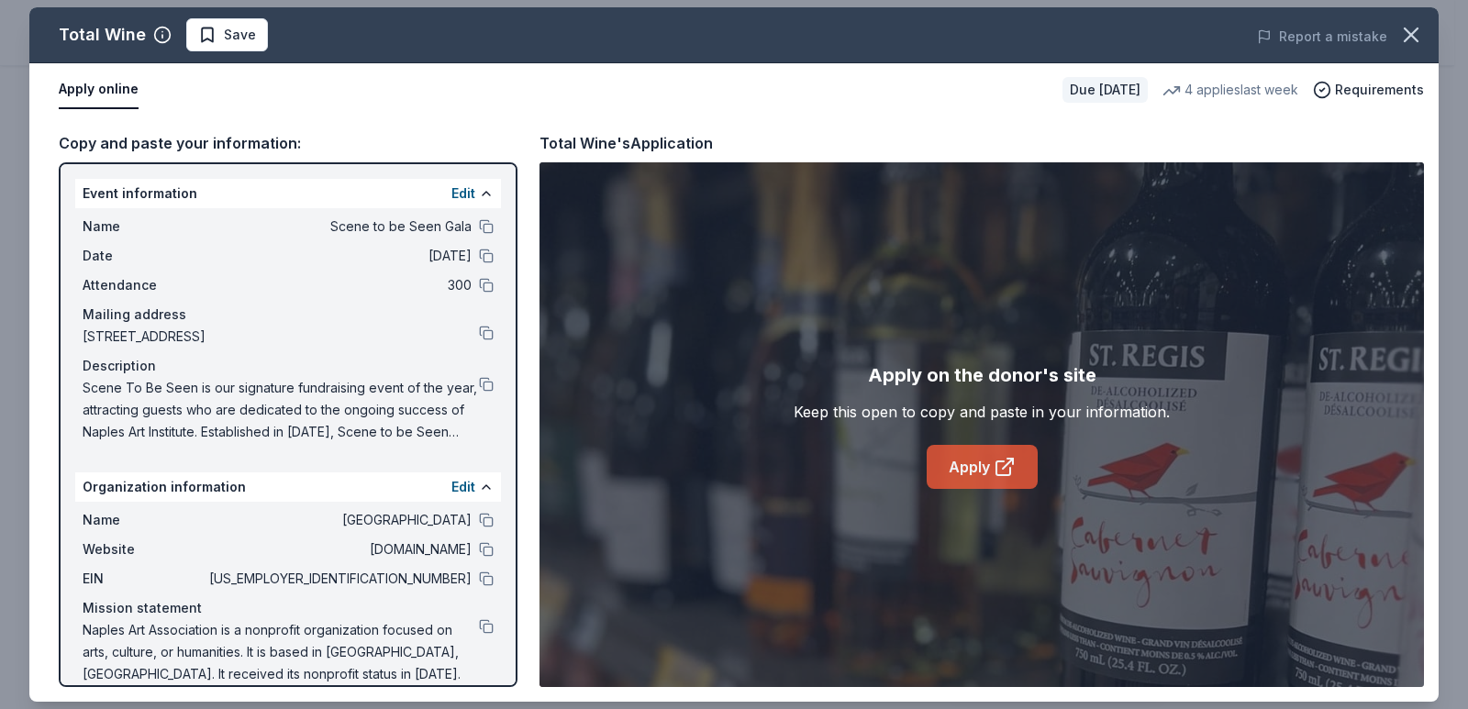
click at [973, 470] on link "Apply" at bounding box center [981, 467] width 111 height 44
click at [479, 579] on button at bounding box center [486, 578] width 15 height 15
click at [238, 17] on div "Total Wine Save Report a mistake" at bounding box center [733, 35] width 1409 height 56
click at [238, 37] on span "Save" at bounding box center [240, 35] width 32 height 22
click at [263, 26] on html "Scene to be Seen Gala Pro trial ends on 6PM[DATE] Earn Rewards Due [DATE] Share…" at bounding box center [734, 171] width 1468 height 709
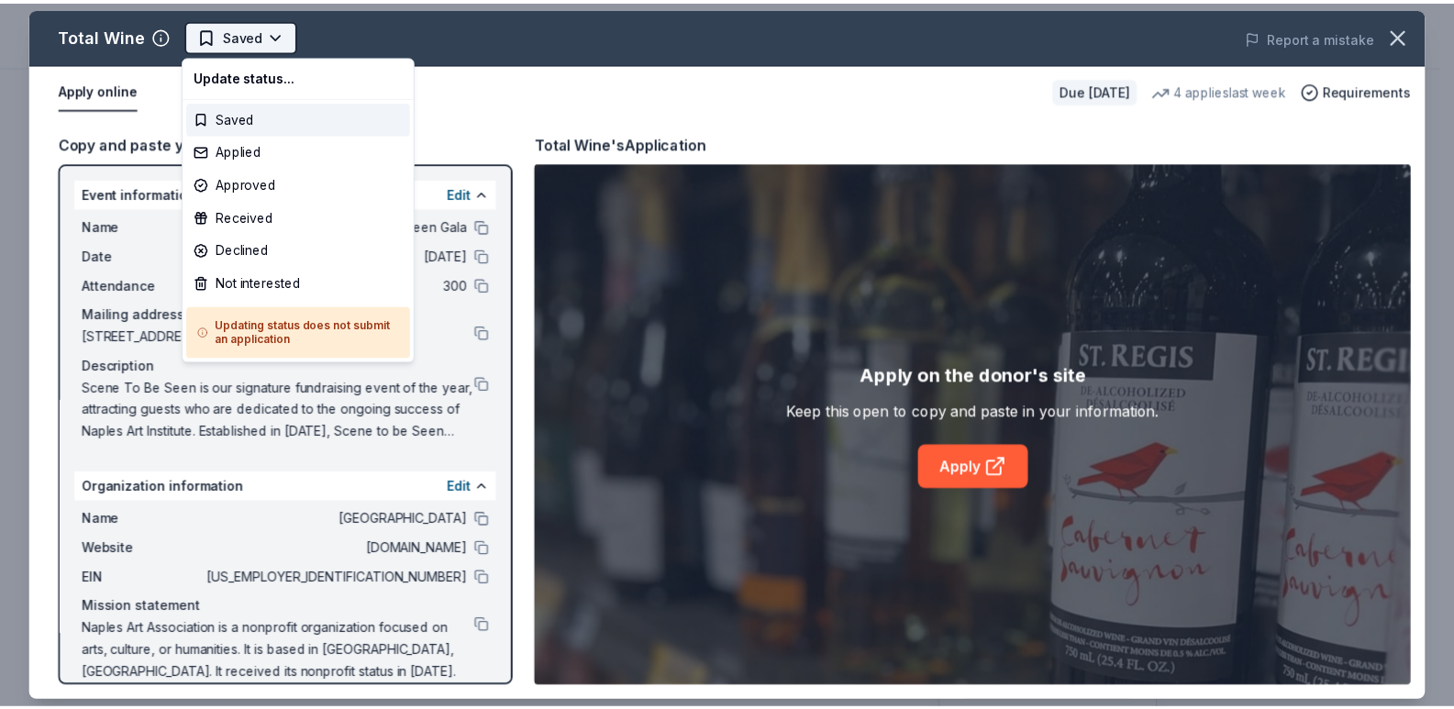
scroll to position [0, 0]
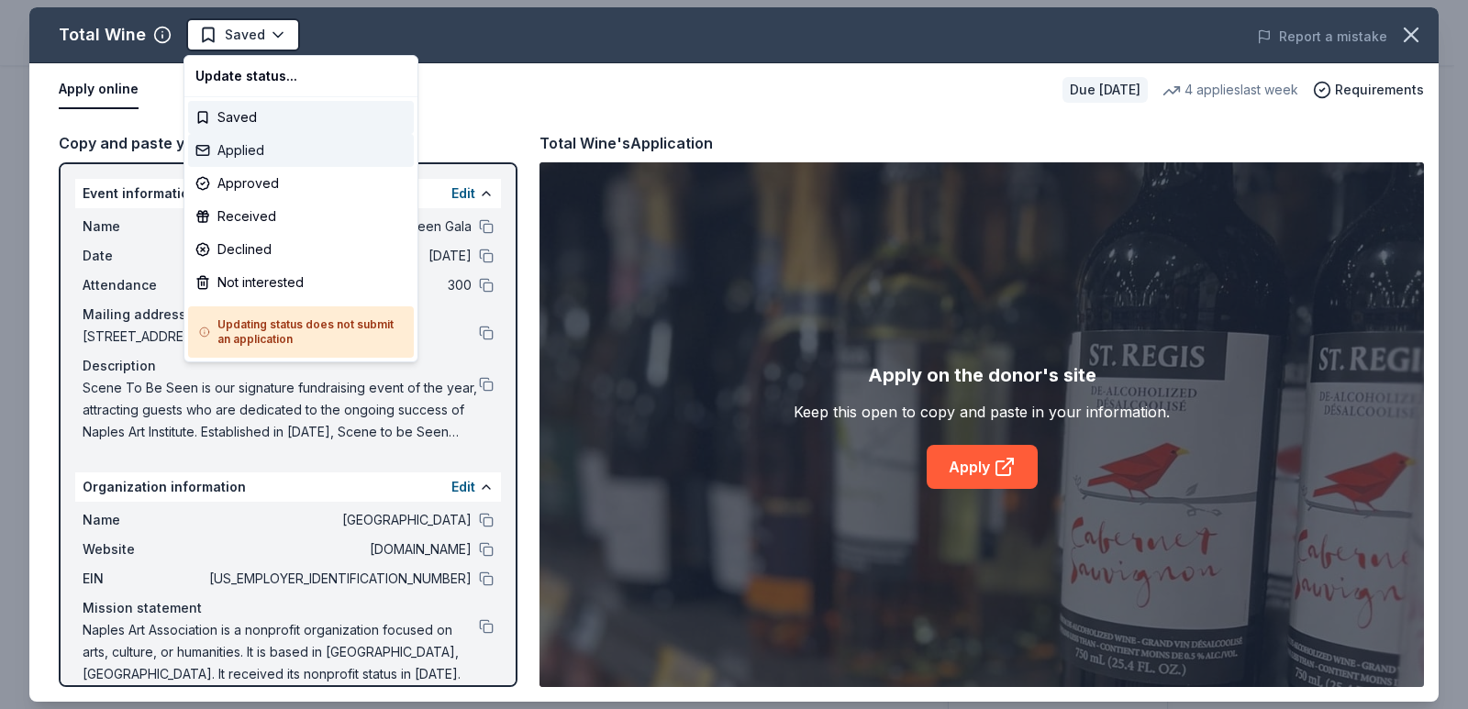
click at [273, 160] on div "Applied" at bounding box center [301, 150] width 226 height 33
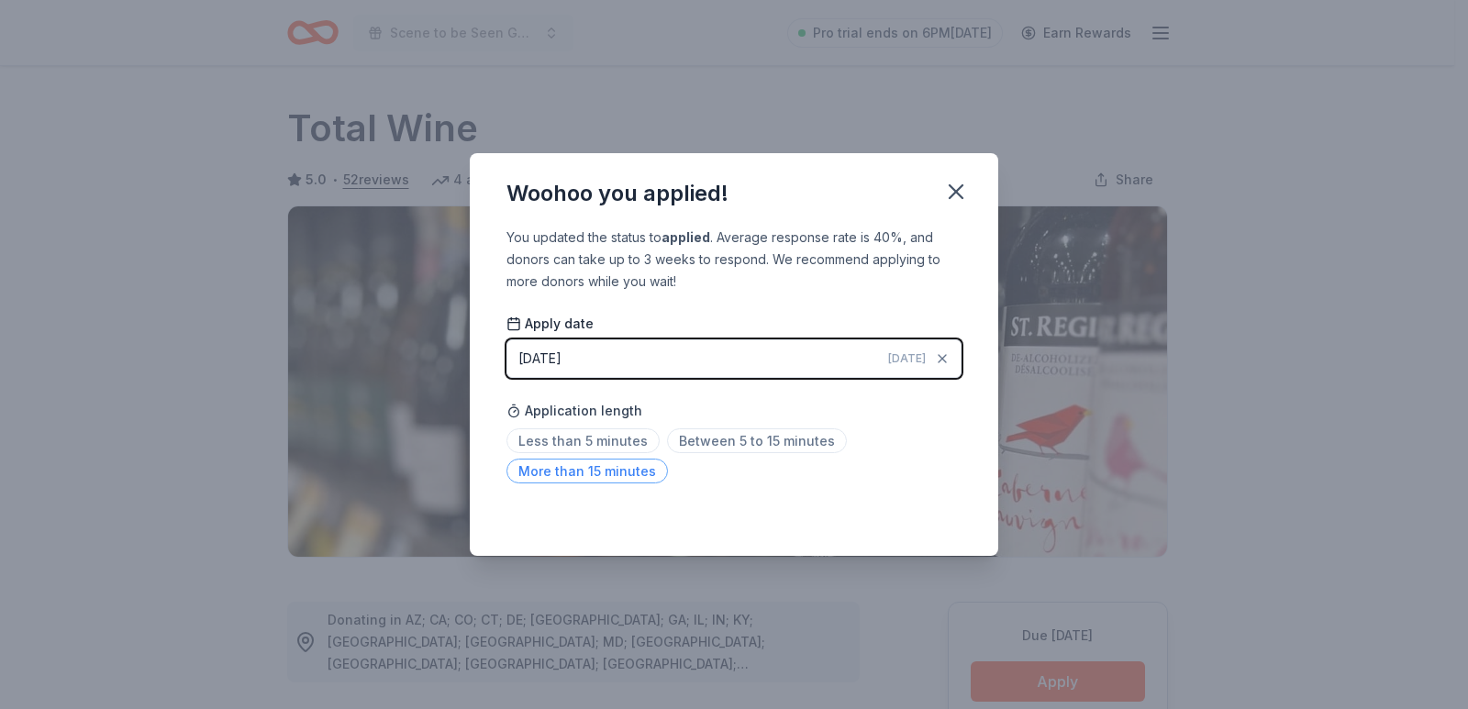
click at [586, 474] on span "More than 15 minutes" at bounding box center [586, 471] width 161 height 25
click at [935, 521] on div "Saved" at bounding box center [733, 515] width 455 height 22
click at [969, 187] on button "button" at bounding box center [956, 192] width 40 height 40
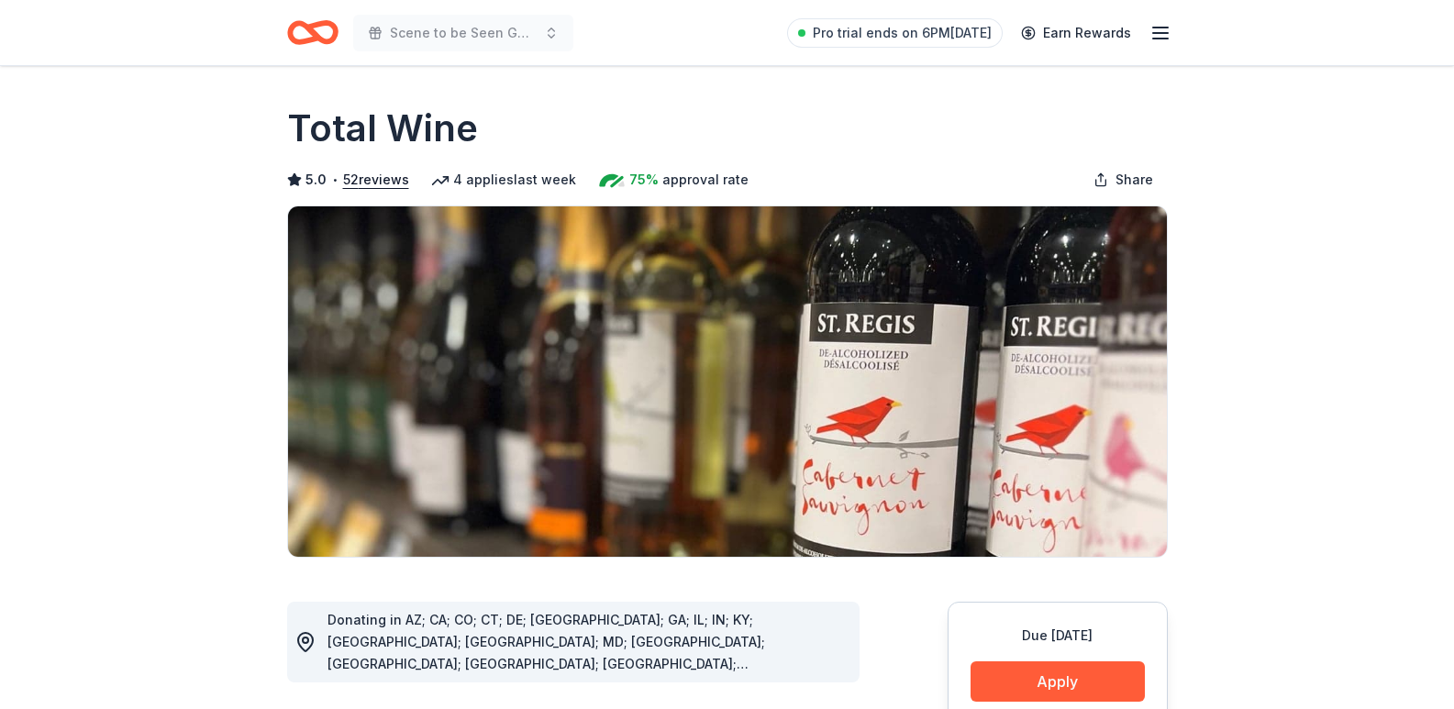
click at [321, 30] on icon "Home" at bounding box center [312, 32] width 51 height 43
click at [1047, 677] on button "Apply" at bounding box center [1057, 681] width 174 height 40
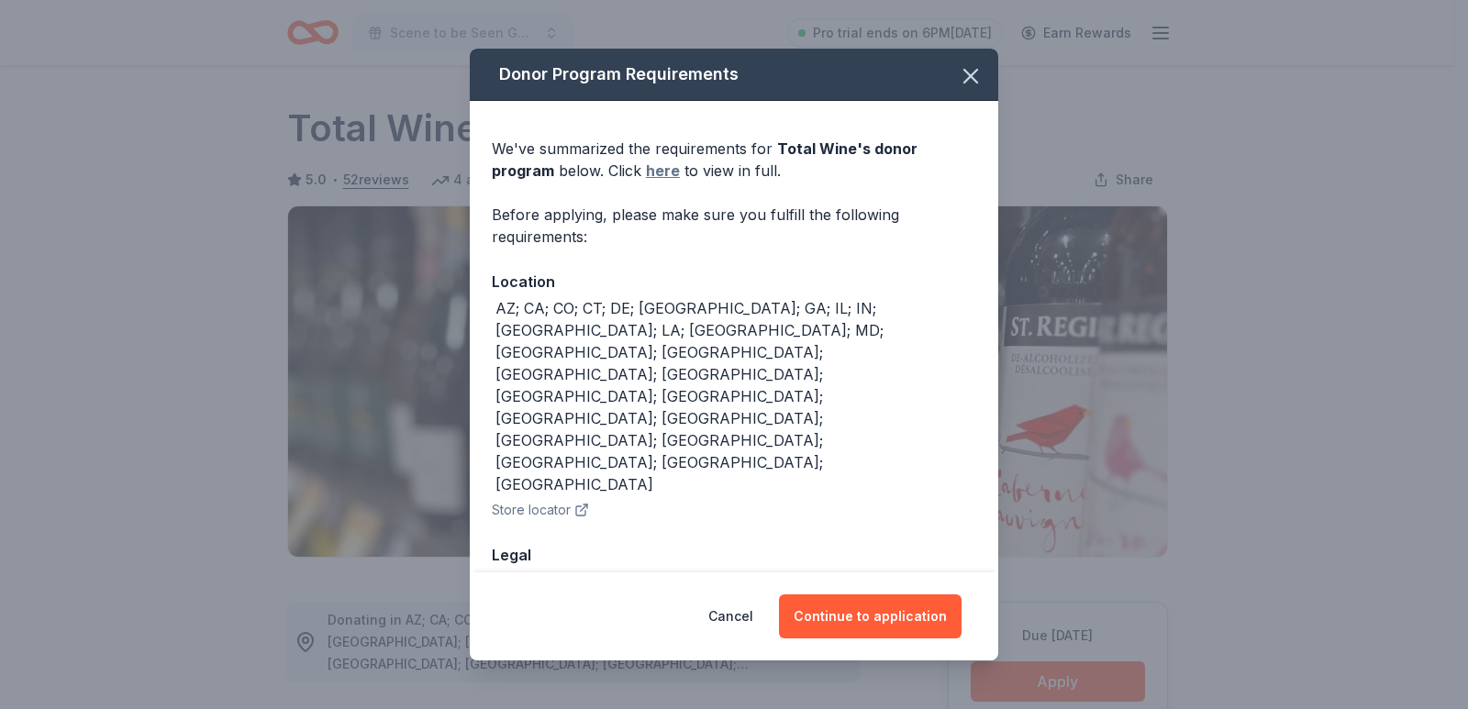
click at [646, 182] on link "here" at bounding box center [663, 171] width 34 height 22
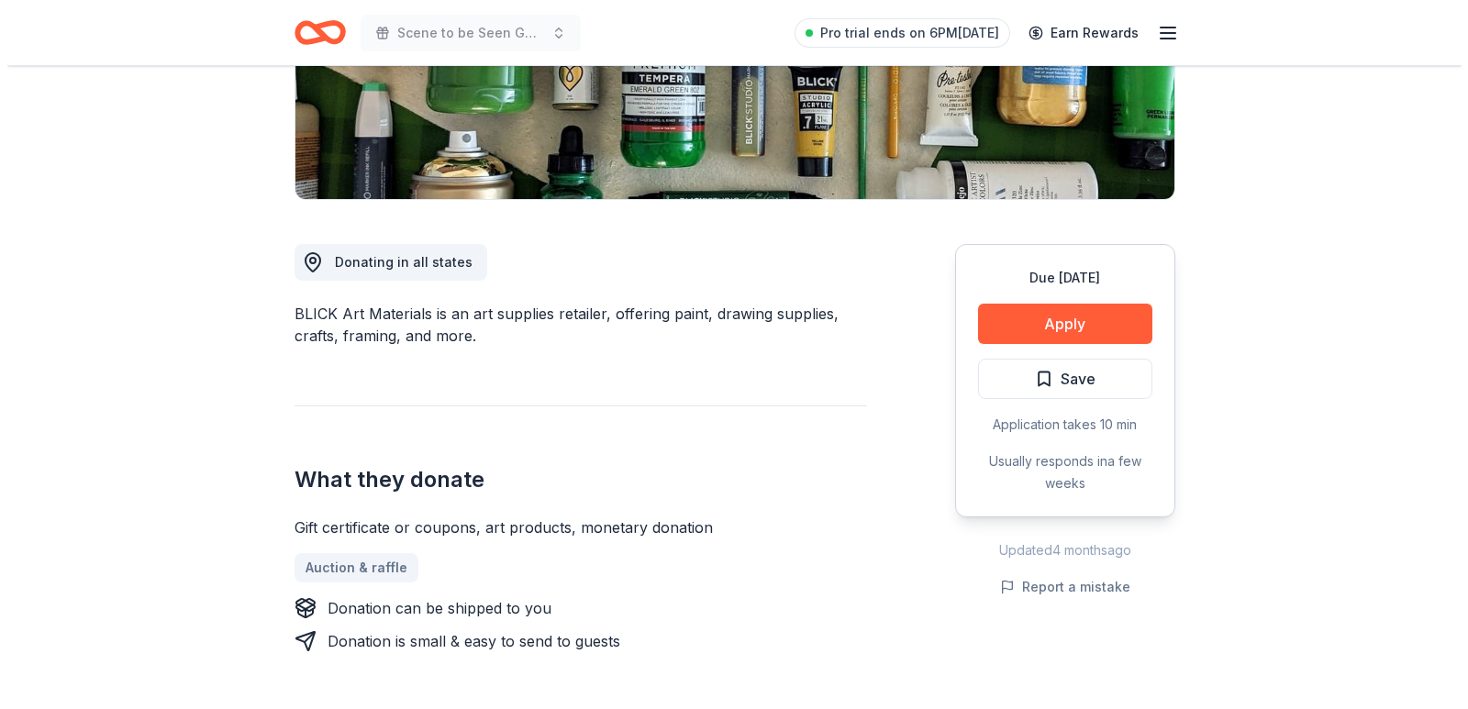
scroll to position [367, 0]
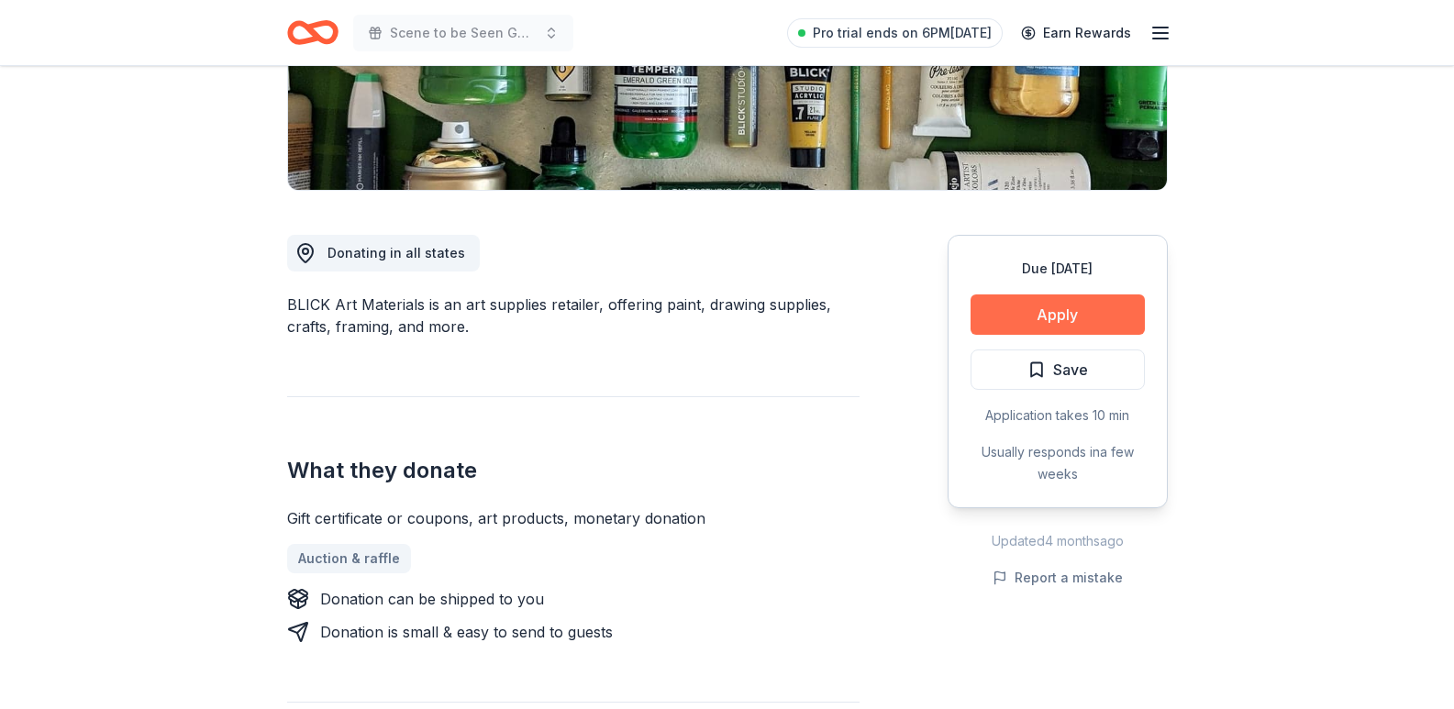
click at [1106, 310] on button "Apply" at bounding box center [1057, 314] width 174 height 40
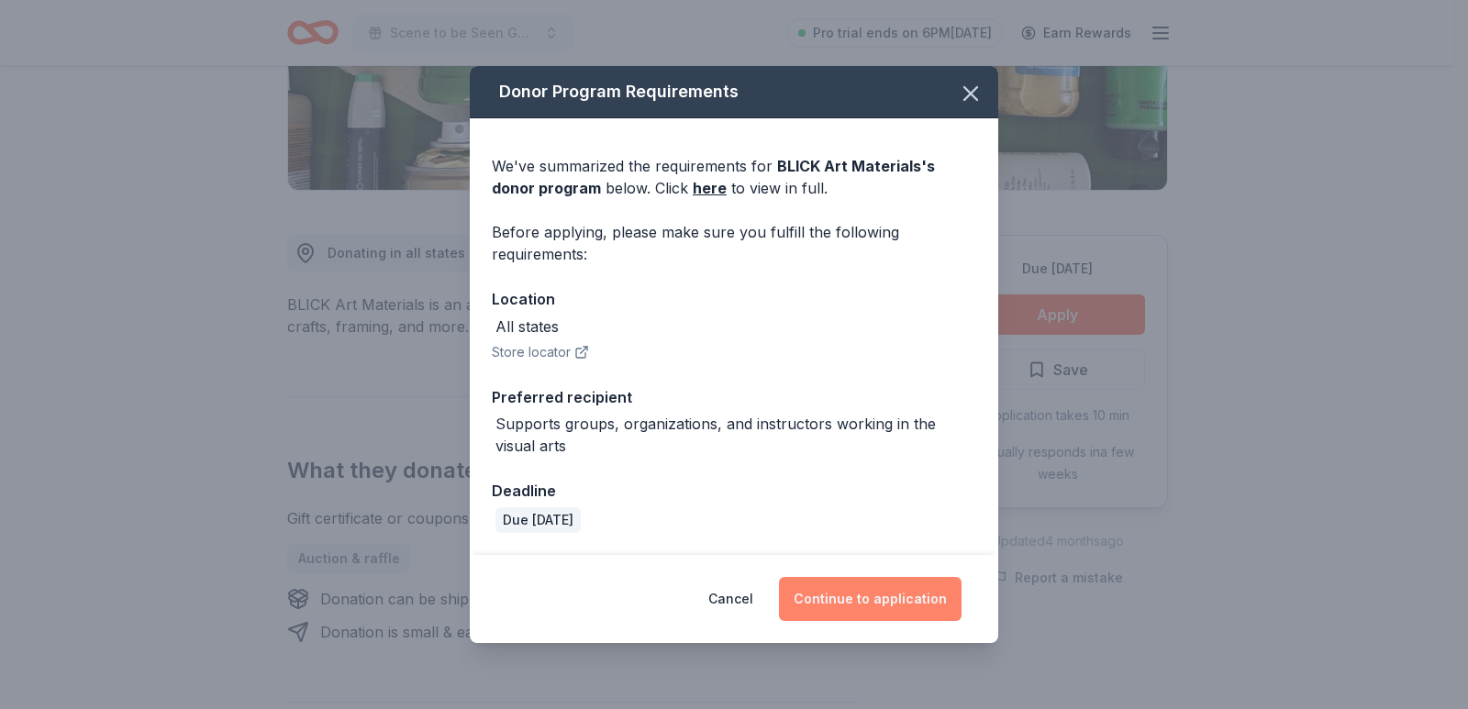
click at [900, 584] on button "Continue to application" at bounding box center [870, 599] width 183 height 44
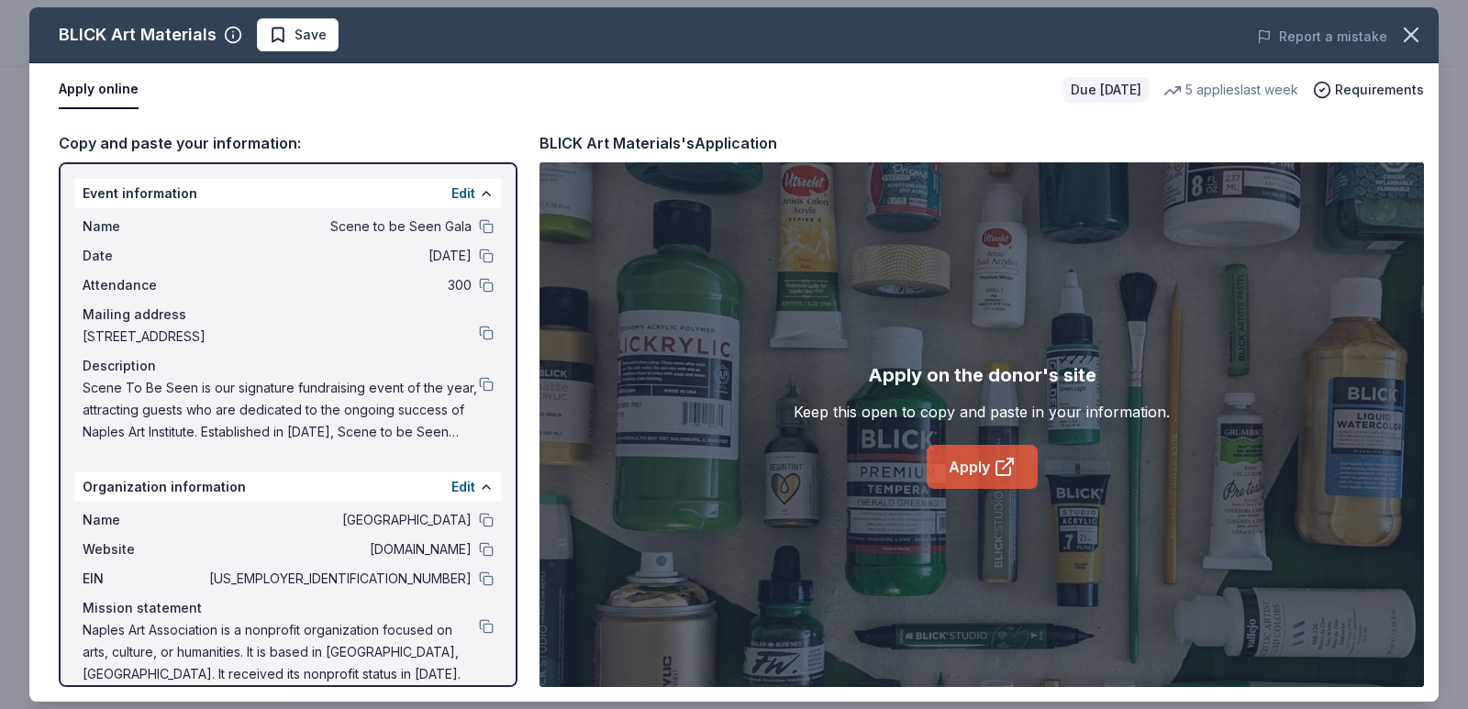
click at [946, 472] on link "Apply" at bounding box center [981, 467] width 111 height 44
